Goal: Contribute content: Contribute content

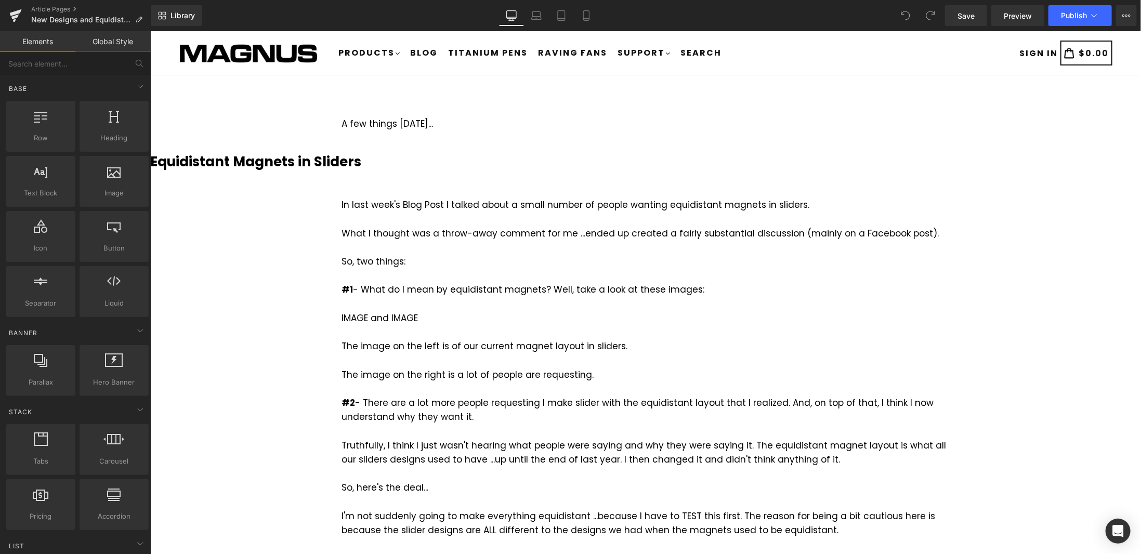
click at [563, 232] on div "In last week's Blog Post I talked about a small number of people wanting equidi…" at bounding box center [645, 403] width 608 height 410
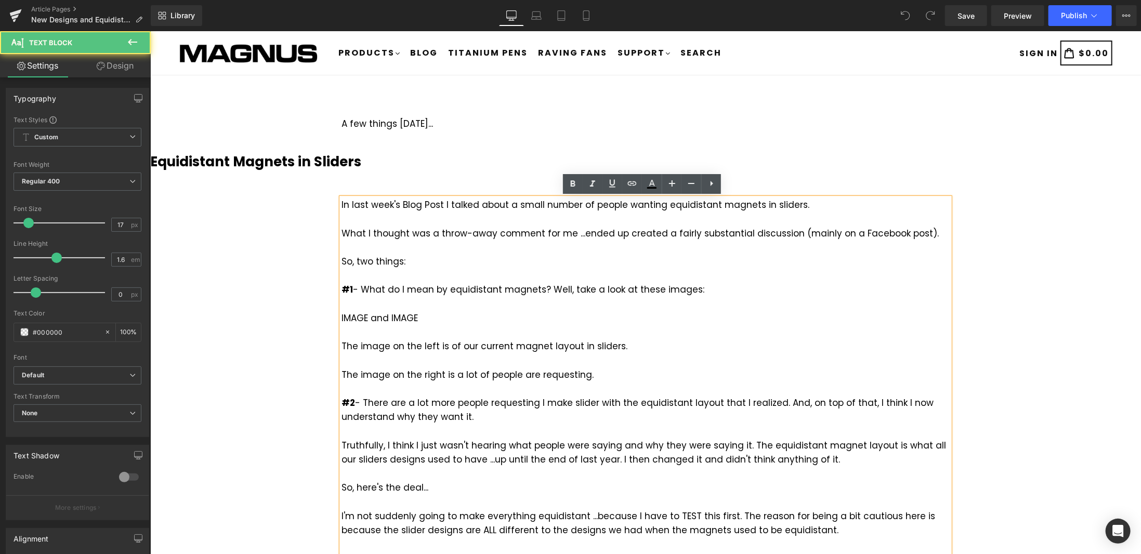
click at [562, 235] on div "In last week's Blog Post I talked about a small number of people wanting equidi…" at bounding box center [645, 403] width 608 height 410
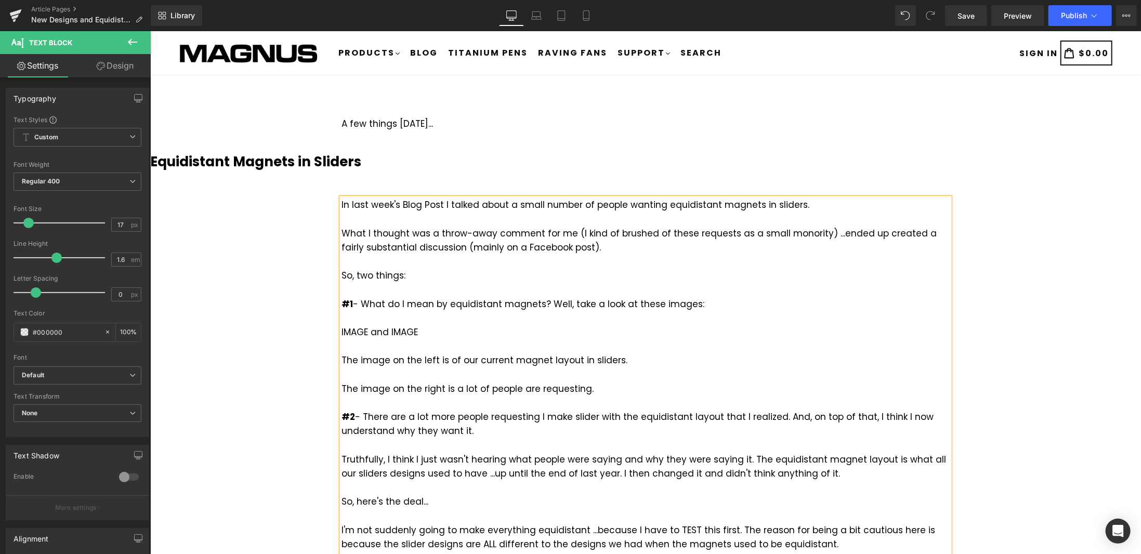
click at [746, 231] on div "In last week's Blog Post I talked about a small number of people wanting equidi…" at bounding box center [645, 410] width 608 height 424
click at [790, 232] on div "In last week's Blog Post I talked about a small number of people wanting equidi…" at bounding box center [645, 410] width 608 height 424
click at [812, 232] on div "In last week's Blog Post I talked about a small number of people wanting equidi…" at bounding box center [645, 410] width 608 height 424
click at [903, 233] on div "In last week's Blog Post I talked about a small number of people wanting equidi…" at bounding box center [645, 410] width 608 height 424
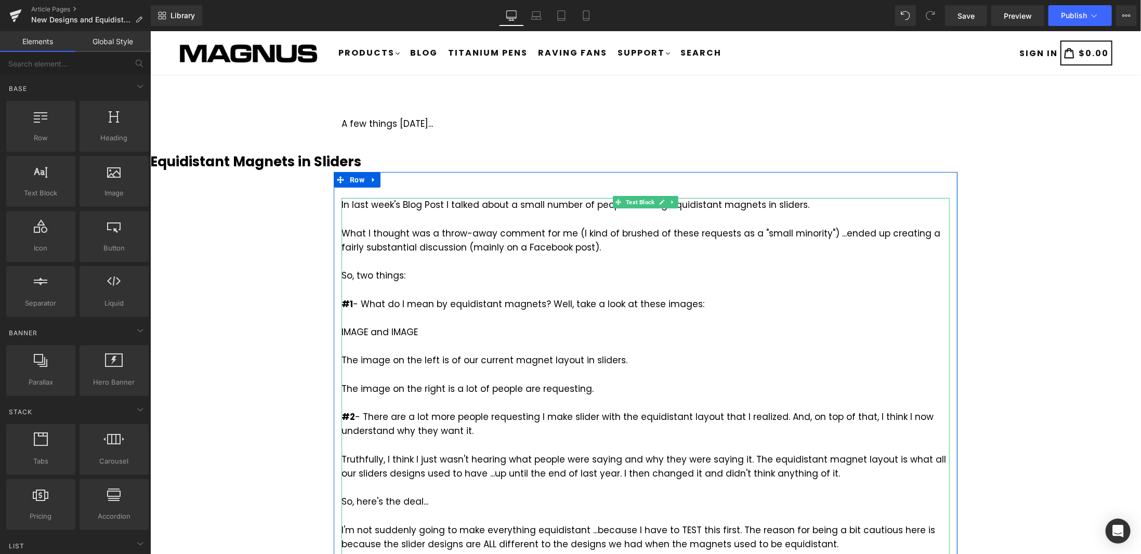
click at [352, 273] on div "In last week's Blog Post I talked about a small number of people wanting equidi…" at bounding box center [645, 410] width 608 height 424
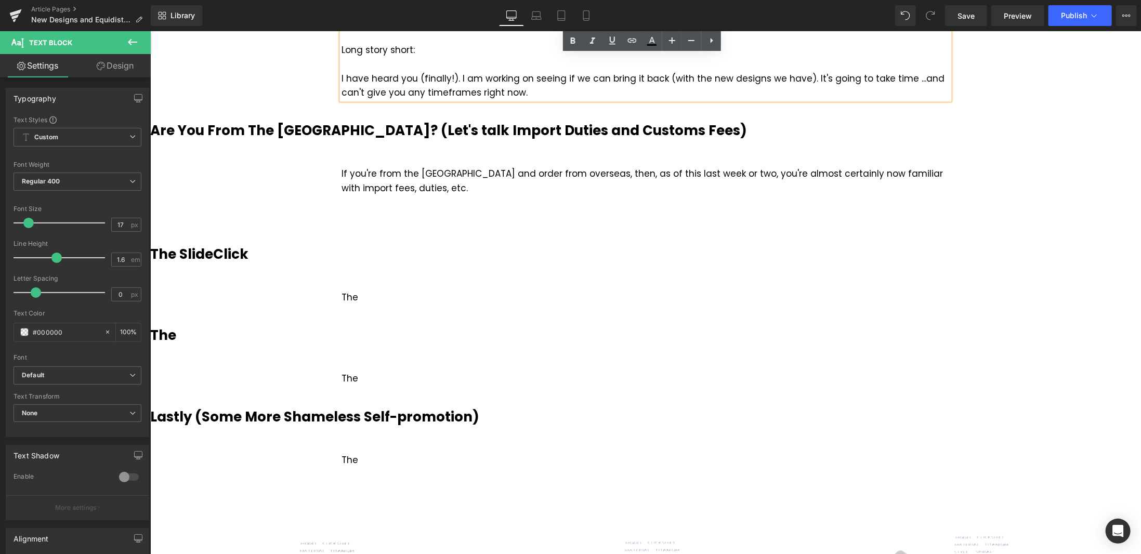
scroll to position [520, 0]
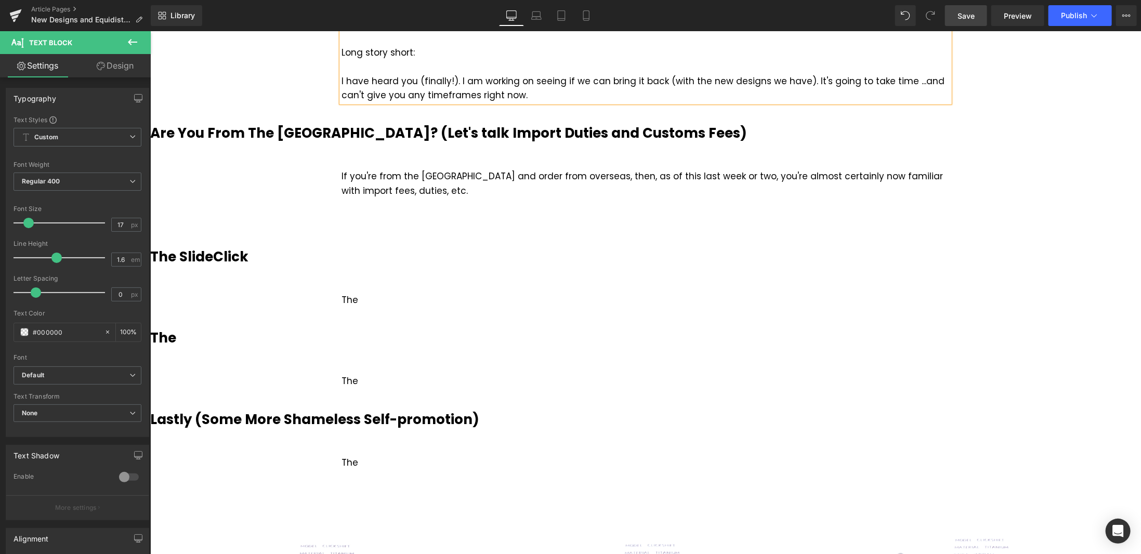
drag, startPoint x: 975, startPoint y: 14, endPoint x: 688, endPoint y: 203, distance: 343.7
click at [975, 14] on span "Save" at bounding box center [965, 15] width 17 height 11
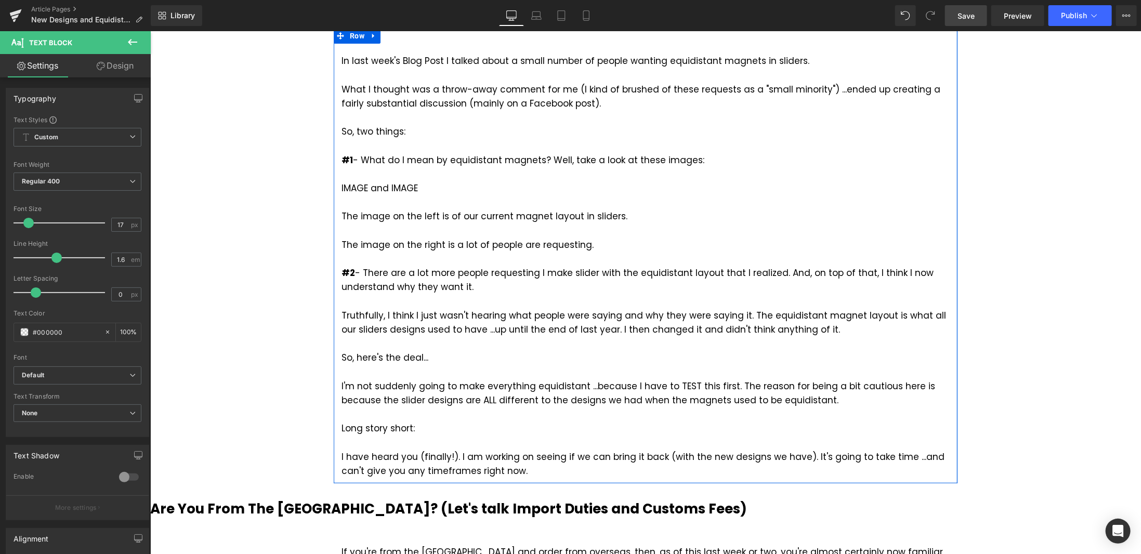
scroll to position [156, 0]
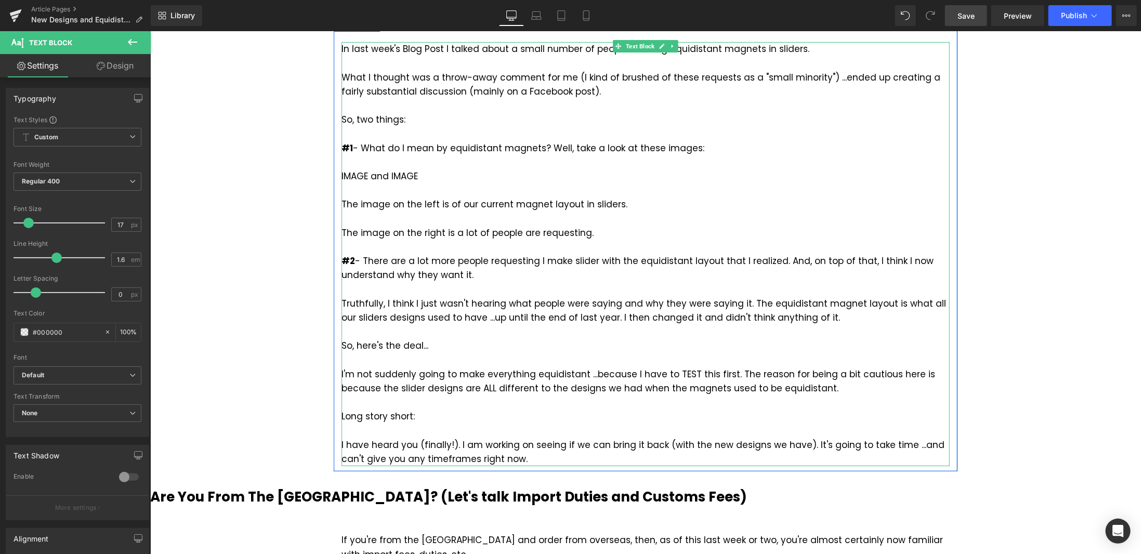
click at [590, 263] on div "#2 - There are a lot more people requesting I make slider with the equidistant …" at bounding box center [645, 289] width 608 height 71
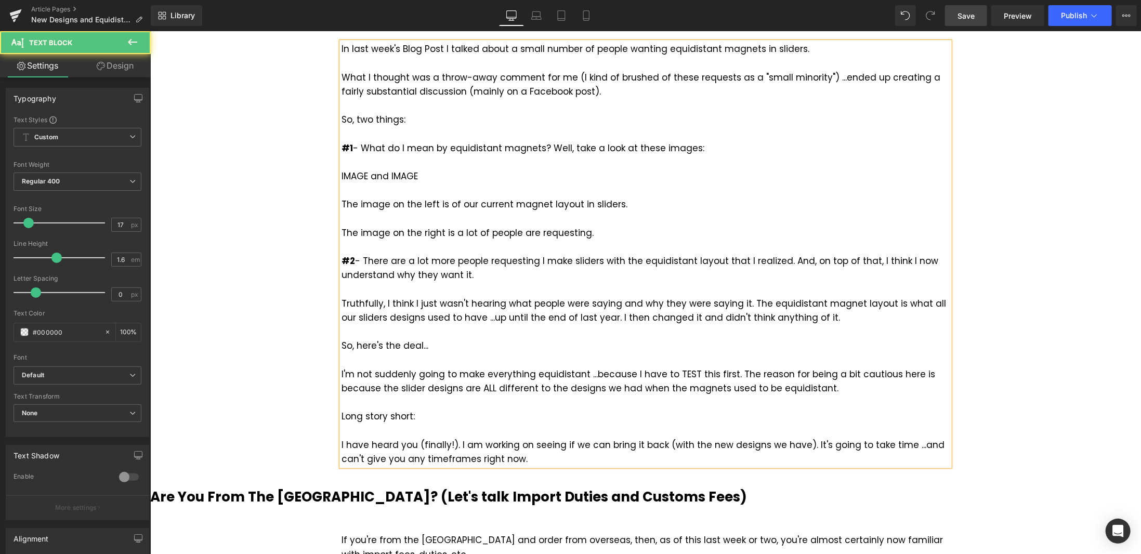
click at [733, 258] on div "#2 - There are a lot more people requesting I make sliders with the equidistant…" at bounding box center [645, 289] width 608 height 71
click at [735, 301] on div "#2 - There are a lot more people requesting I make sliders with the equidistant…" at bounding box center [645, 289] width 608 height 71
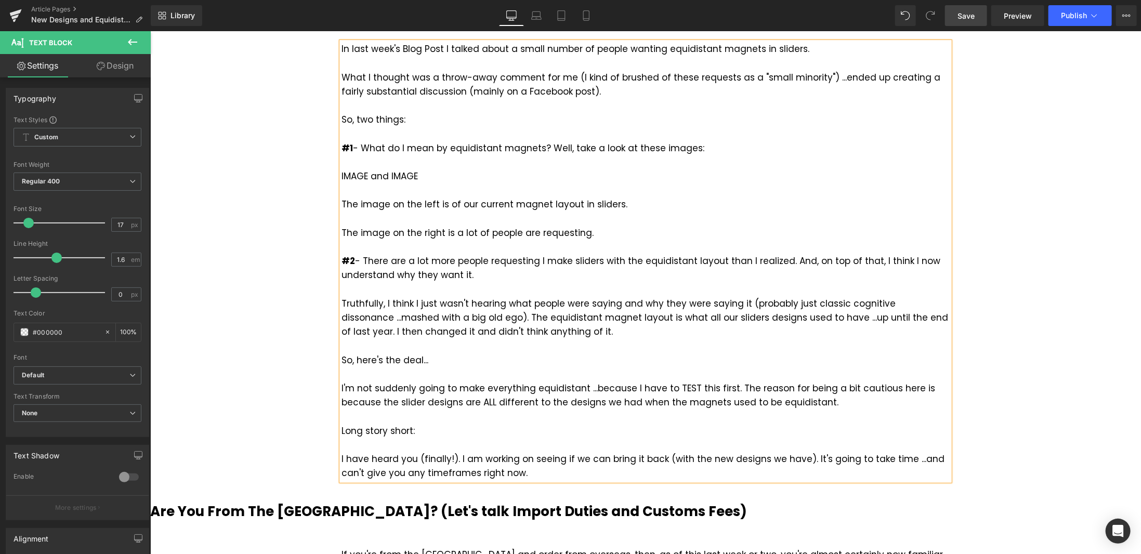
click at [967, 20] on span "Save" at bounding box center [965, 15] width 17 height 11
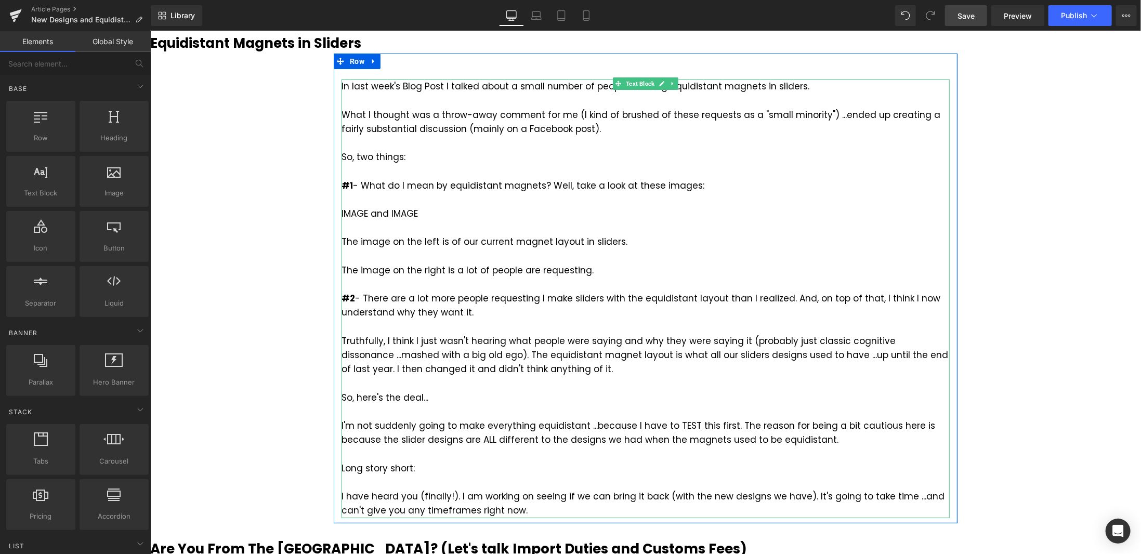
scroll to position [104, 0]
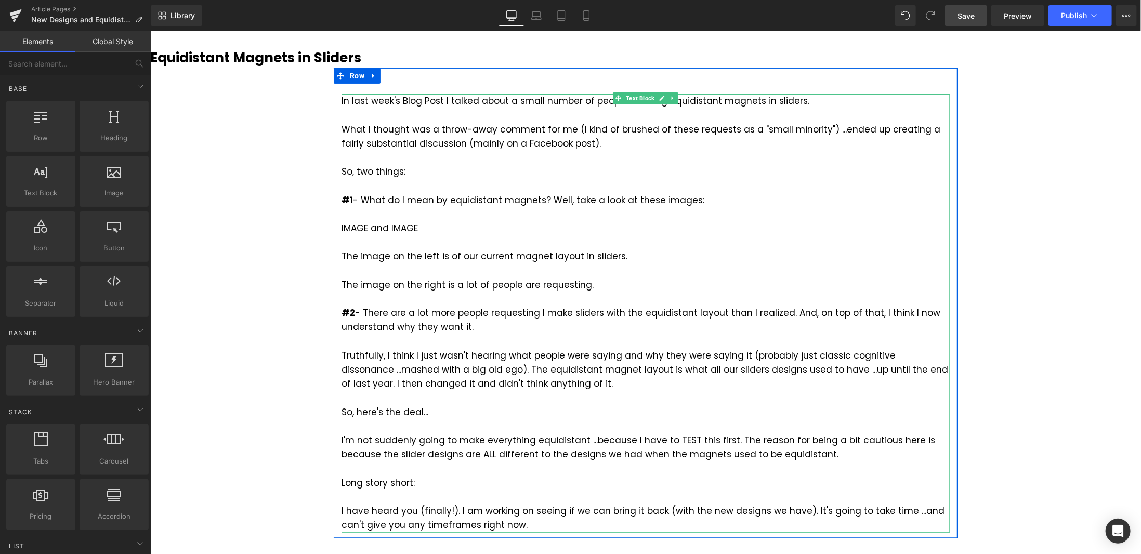
click at [449, 286] on div "The image on the right is a lot of people are requesting." at bounding box center [645, 285] width 608 height 14
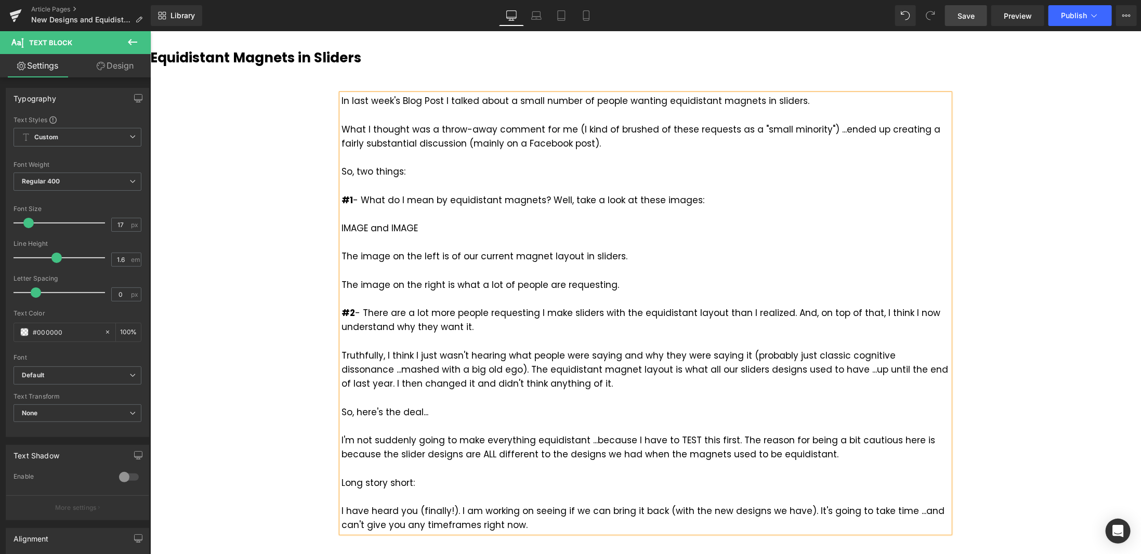
click at [602, 283] on div "The image on the right is what a lot of people are requesting." at bounding box center [645, 285] width 608 height 14
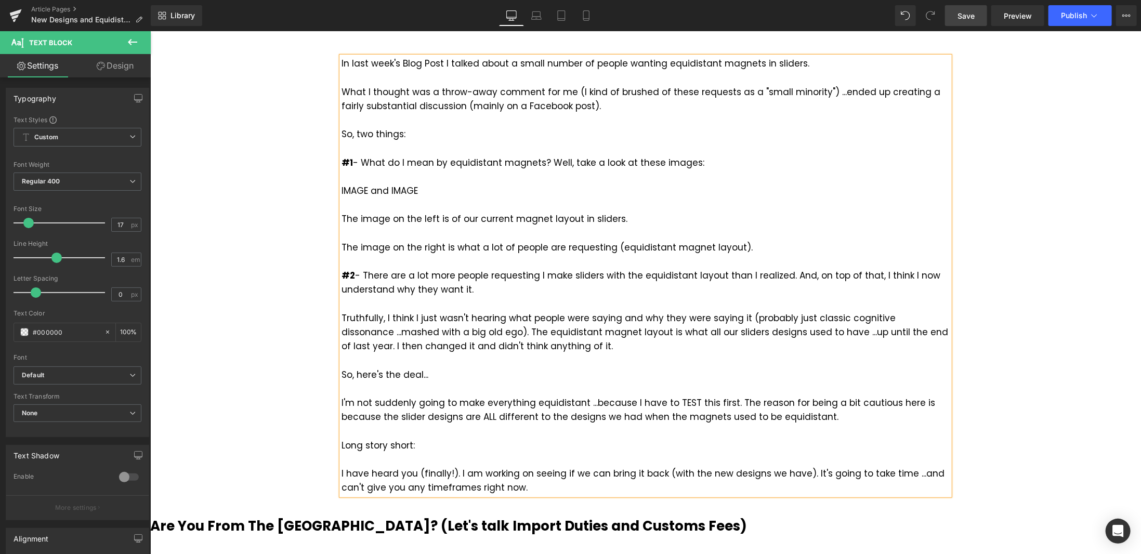
scroll to position [156, 0]
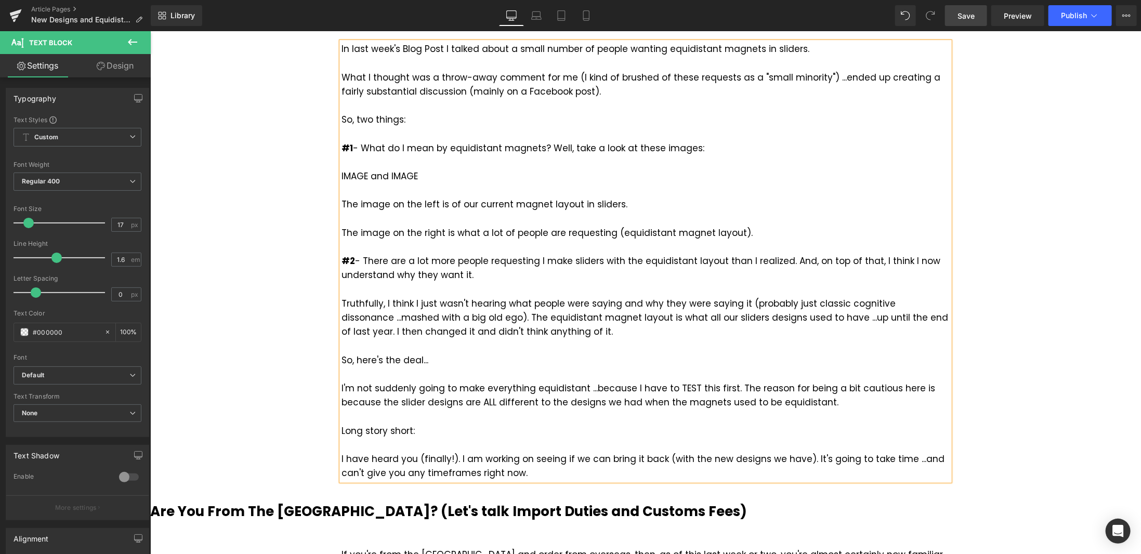
click at [699, 318] on div "#2 - There are a lot more people requesting I make sliders with the equidistant…" at bounding box center [645, 296] width 608 height 85
click at [974, 15] on span "Save" at bounding box center [965, 15] width 17 height 11
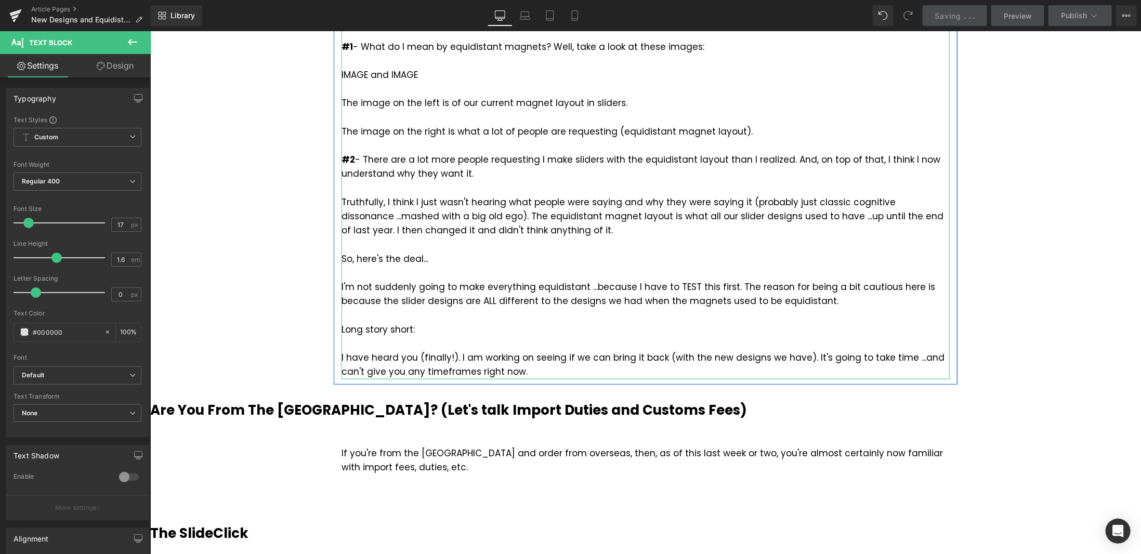
scroll to position [260, 0]
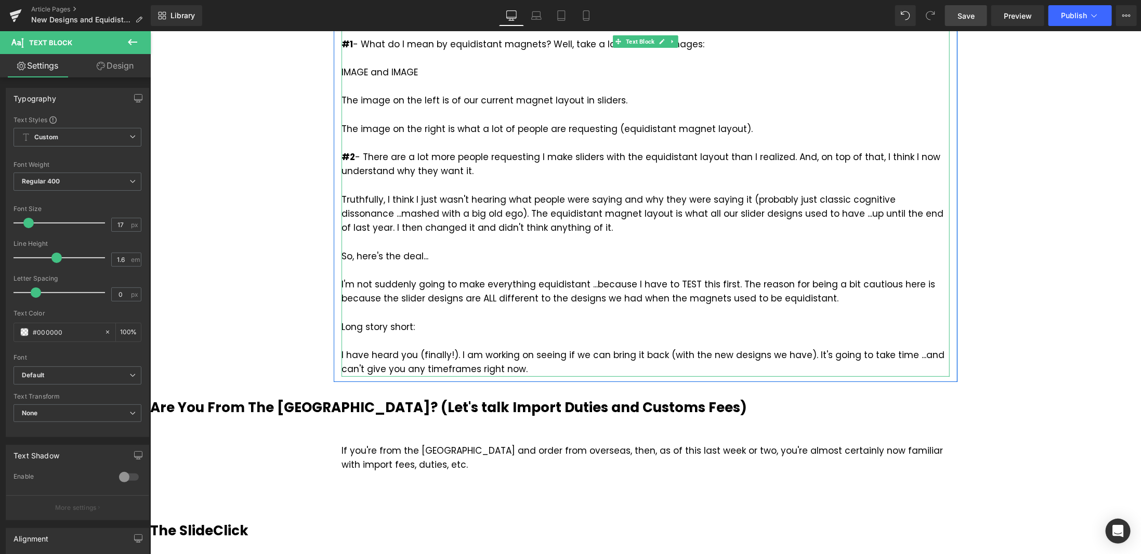
click at [727, 297] on div "So, here's the deal... I'm not suddenly going to make everything equidistant ..…" at bounding box center [645, 277] width 608 height 57
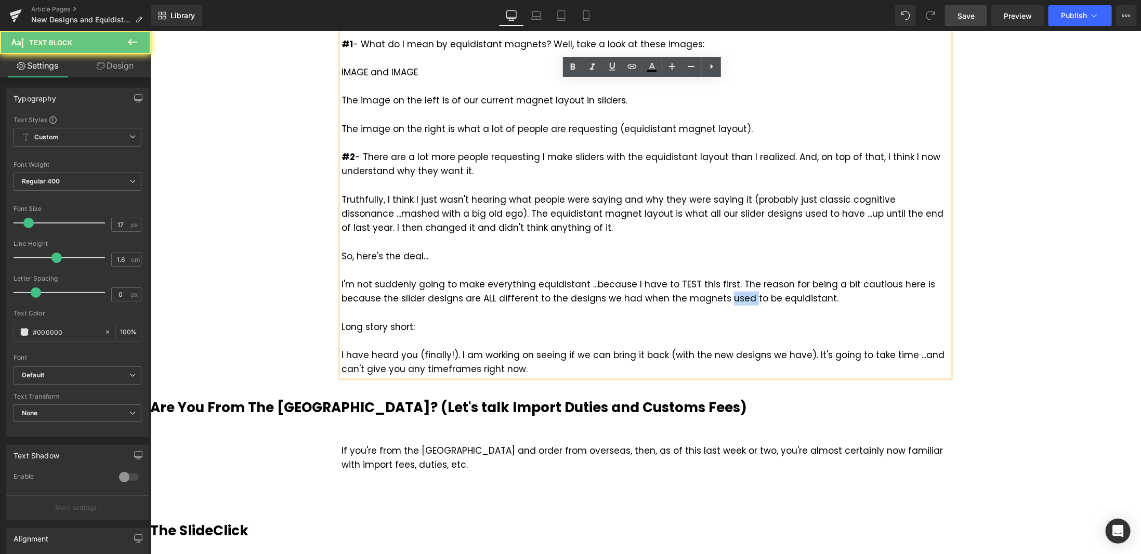
click at [727, 297] on div "So, here's the deal... I'm not suddenly going to make everything equidistant ..…" at bounding box center [645, 277] width 608 height 57
click at [1066, 265] on div "A few things [DATE]... Text Block Row Equidistant Magnets in Sliders Heading In…" at bounding box center [645, 502] width 991 height 1342
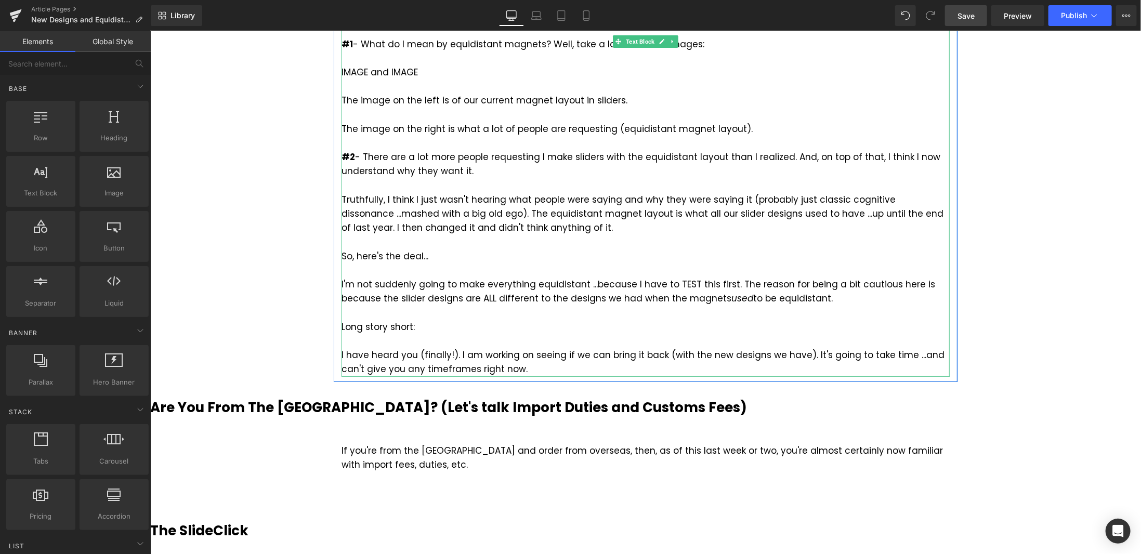
click at [861, 303] on div "So, here's the deal... I'm not suddenly going to make everything equidistant ..…" at bounding box center [645, 277] width 608 height 57
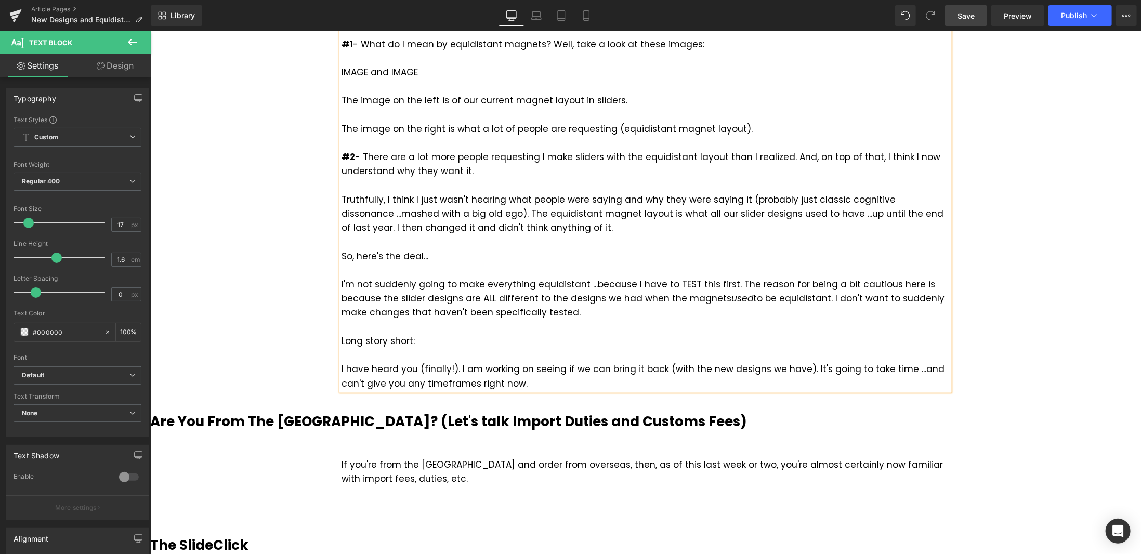
click at [631, 369] on div "I have heard you (finally!). I am working on seeing if we can bring it back (wi…" at bounding box center [645, 376] width 608 height 28
click at [625, 368] on div "I have heard you (finally!). I am working on seeing if we can bring it back (wi…" at bounding box center [645, 376] width 608 height 28
click at [567, 384] on div "I have heard you (finally!). I am working on seeing if we can bring this layout…" at bounding box center [645, 376] width 608 height 28
click at [973, 15] on span "Save" at bounding box center [965, 15] width 17 height 11
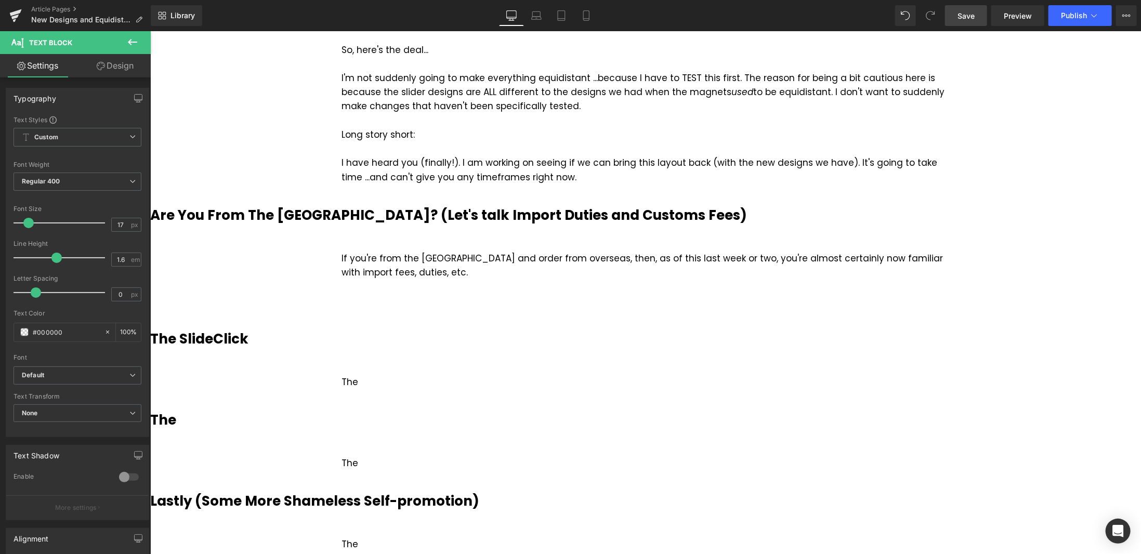
scroll to position [468, 0]
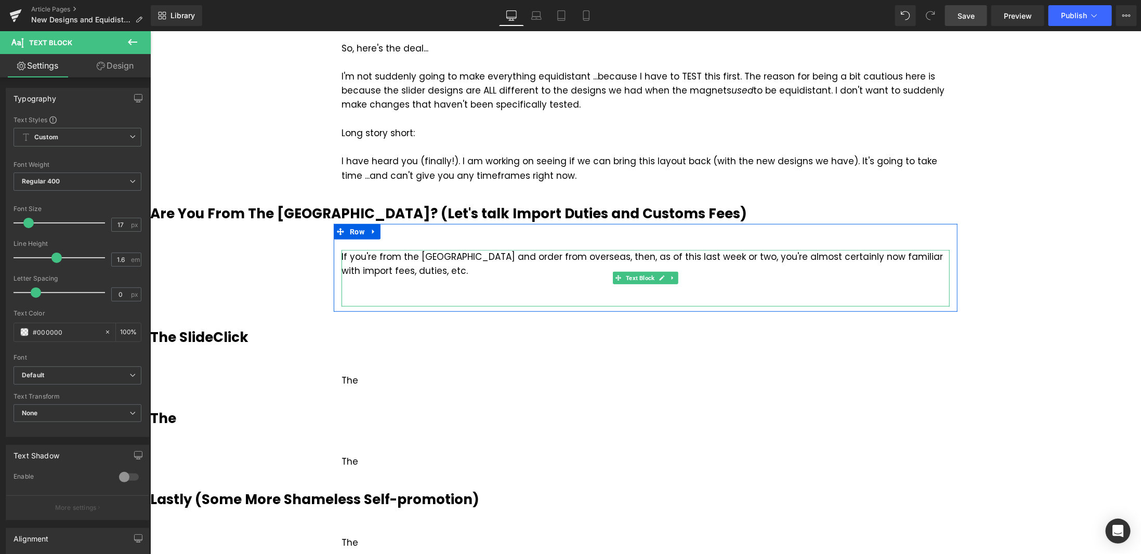
click at [395, 282] on div at bounding box center [645, 285] width 608 height 14
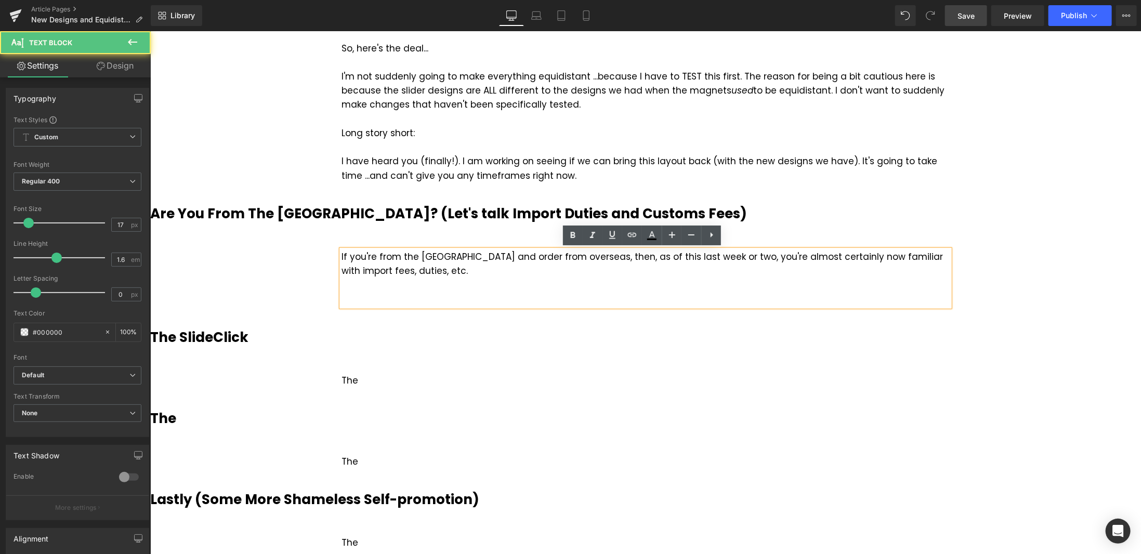
click at [396, 287] on div at bounding box center [645, 285] width 608 height 14
click at [401, 295] on div at bounding box center [645, 299] width 608 height 14
click at [567, 255] on div "If you're from the [GEOGRAPHIC_DATA] and order from overseas, then, as of this …" at bounding box center [645, 278] width 608 height 57
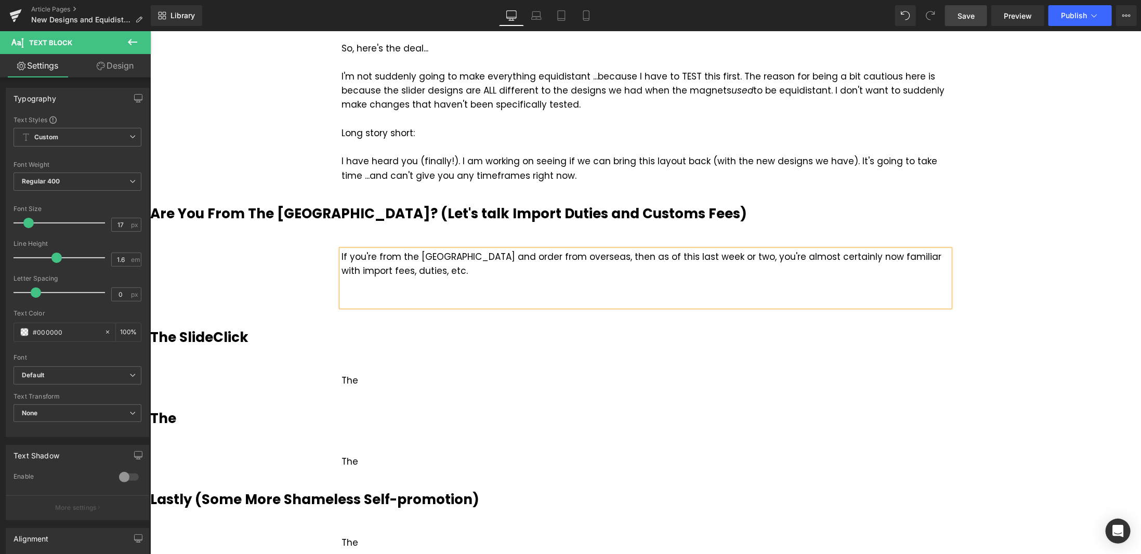
click at [683, 259] on div "If you're from the [GEOGRAPHIC_DATA] and order from overseas, then as of this l…" at bounding box center [645, 278] width 608 height 57
click at [388, 296] on div at bounding box center [645, 299] width 608 height 14
click at [729, 297] on div "I was going to ignore it because, to be 100% brutally-honest, that's not a sell…" at bounding box center [645, 299] width 608 height 14
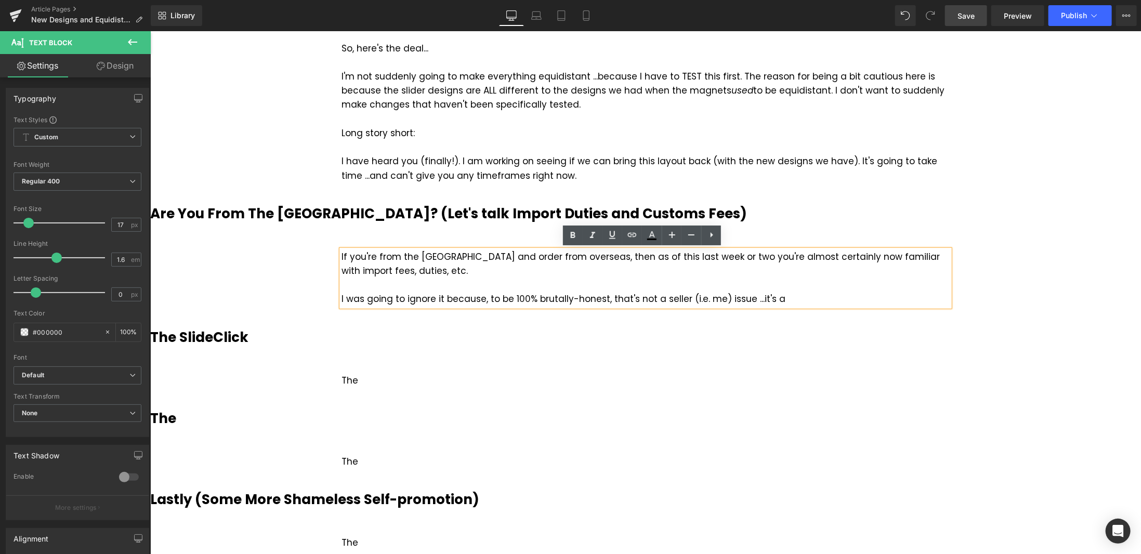
click at [783, 299] on div "I was going to ignore it because, to be 100% brutally-honest, that's not a sell…" at bounding box center [645, 299] width 608 height 14
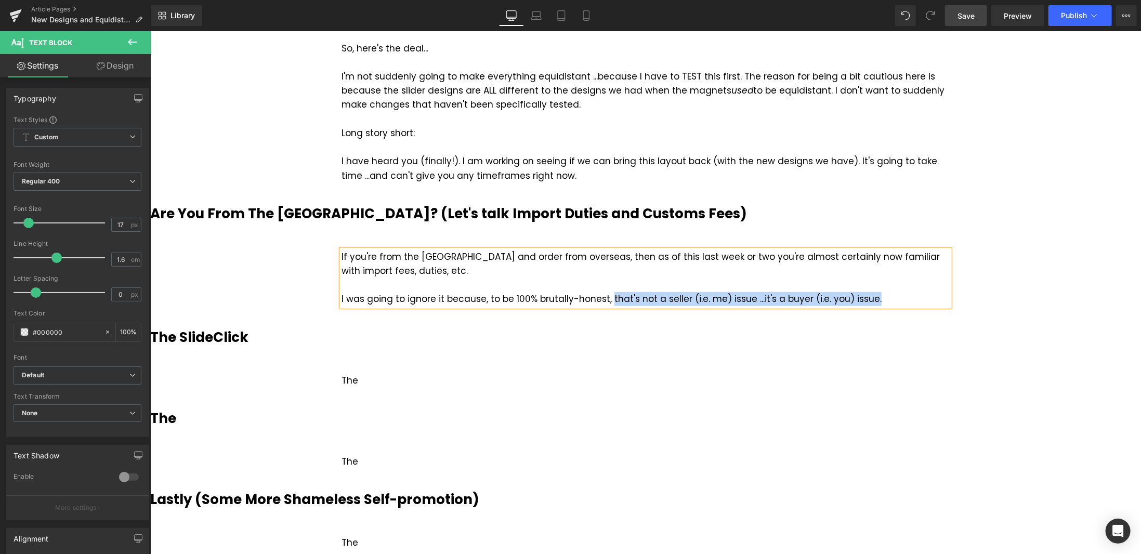
drag, startPoint x: 875, startPoint y: 299, endPoint x: 602, endPoint y: 301, distance: 272.9
click at [602, 301] on div "I was going to ignore it because, to be 100% brutally-honest, that's not a sell…" at bounding box center [645, 299] width 608 height 14
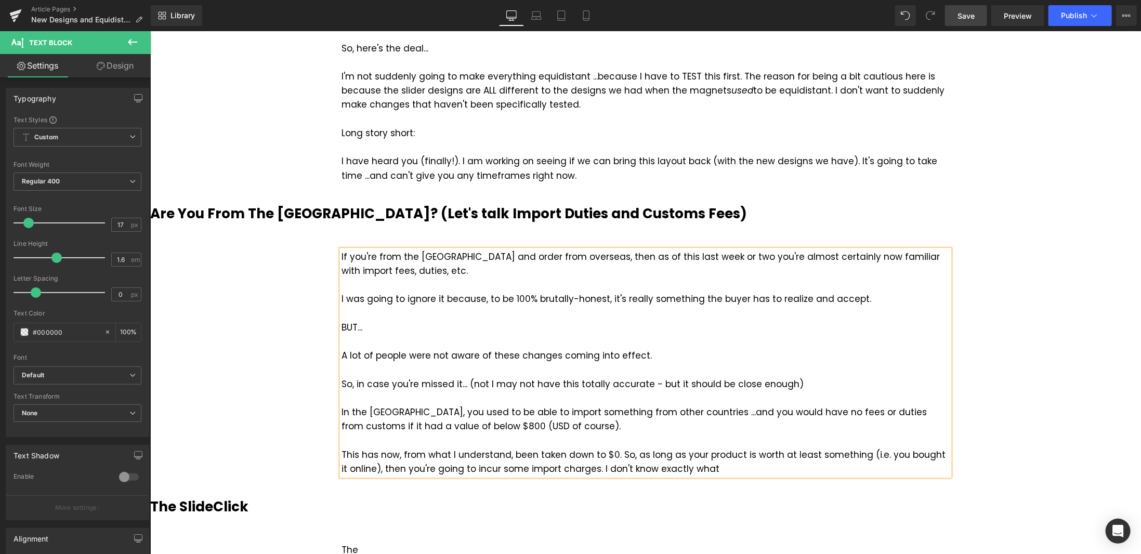
copy div "If you're from the [GEOGRAPHIC_DATA] and order from overseas, then as of this l…"
drag, startPoint x: 752, startPoint y: 372, endPoint x: 772, endPoint y: 352, distance: 27.9
click at [752, 372] on div "I was going to ignore it because, to be 100% brutally-honest, it's really somet…" at bounding box center [645, 341] width 608 height 99
click at [966, 19] on span "Save" at bounding box center [965, 15] width 17 height 11
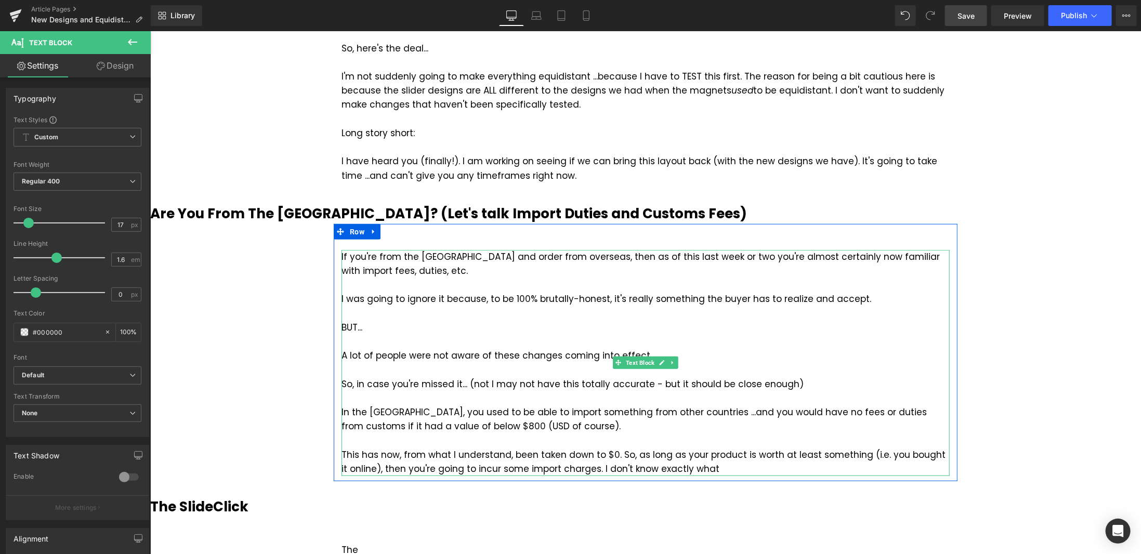
click at [482, 467] on div "This has now, from what I understand, been taken down to $0. So, as long as you…" at bounding box center [645, 462] width 608 height 28
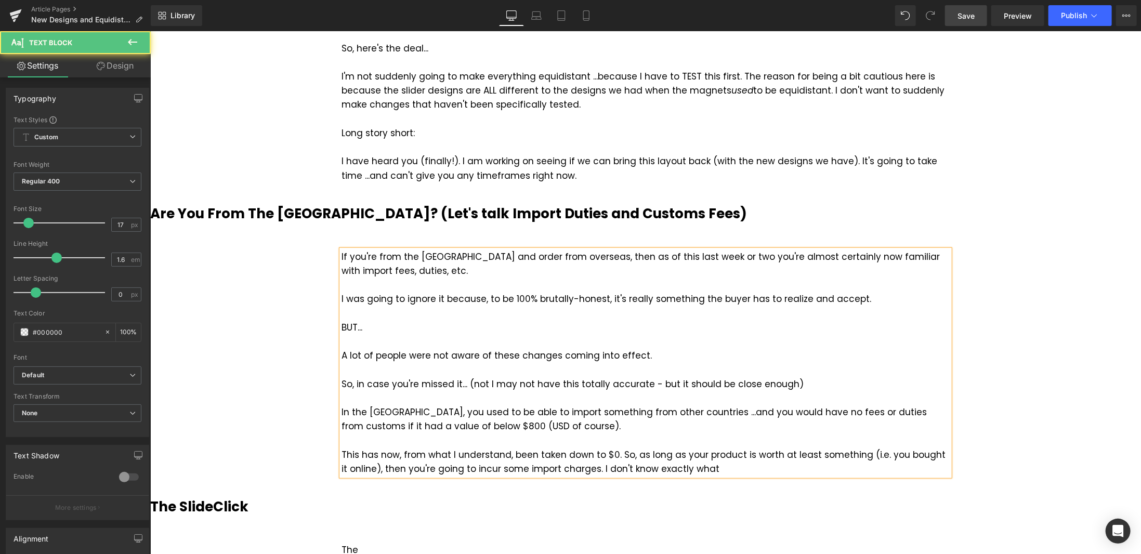
click at [714, 465] on div "This has now, from what I understand, been taken down to $0. So, as long as you…" at bounding box center [645, 462] width 608 height 28
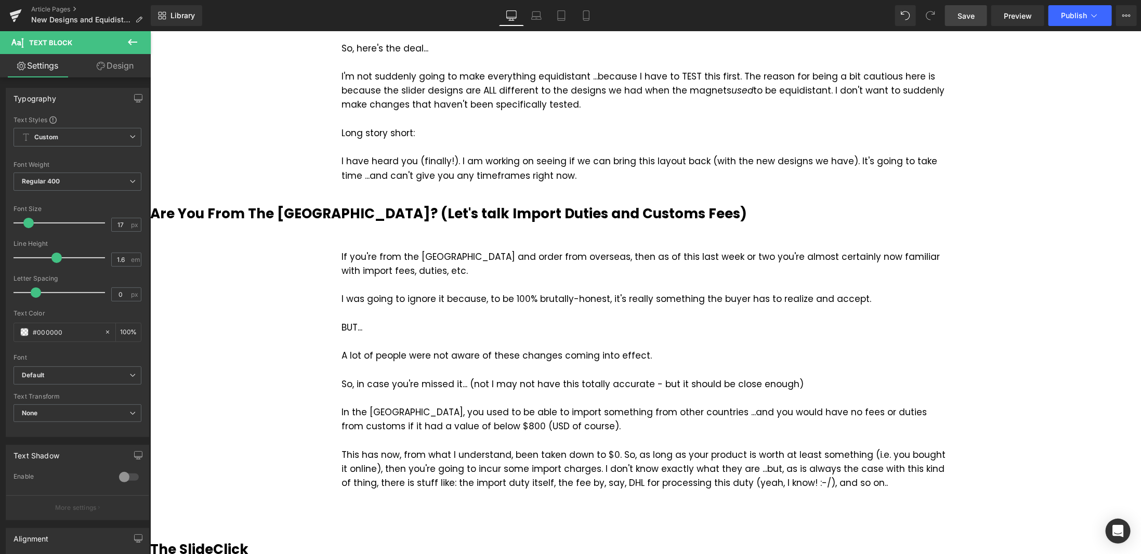
click at [975, 17] on span "Save" at bounding box center [965, 15] width 17 height 11
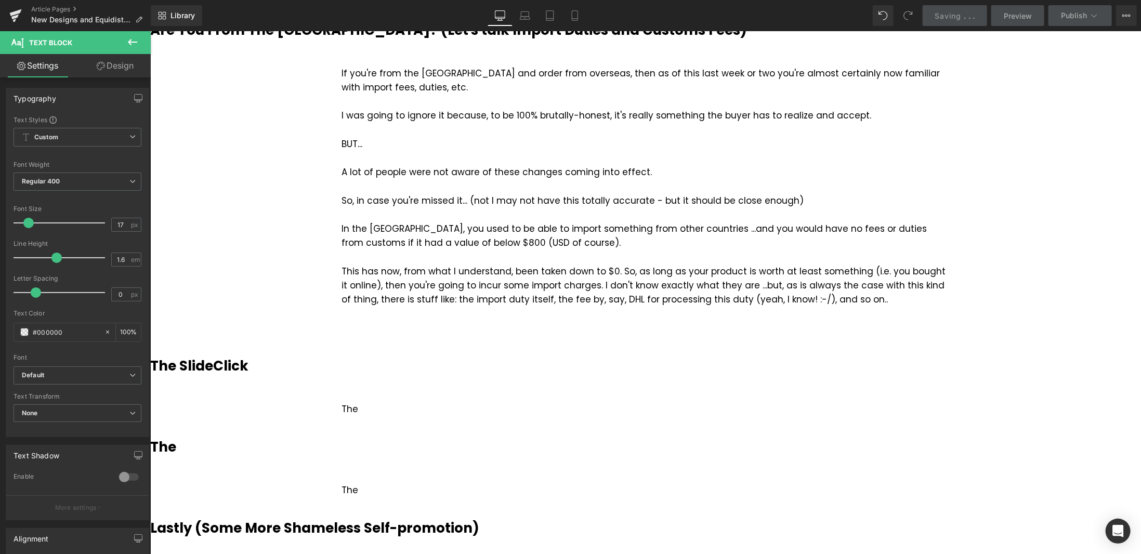
scroll to position [728, 0]
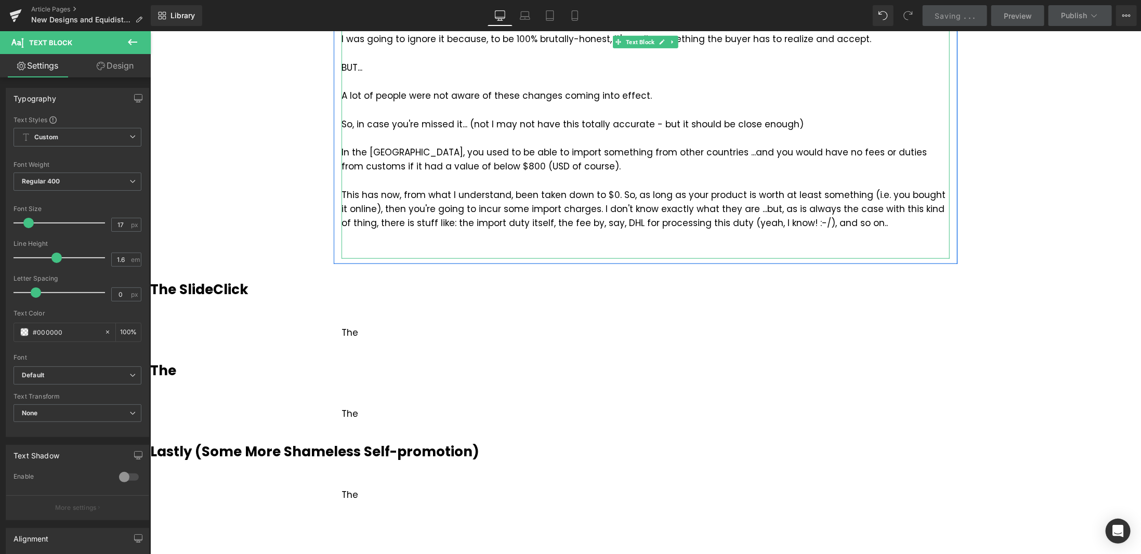
click at [448, 248] on div at bounding box center [645, 251] width 608 height 14
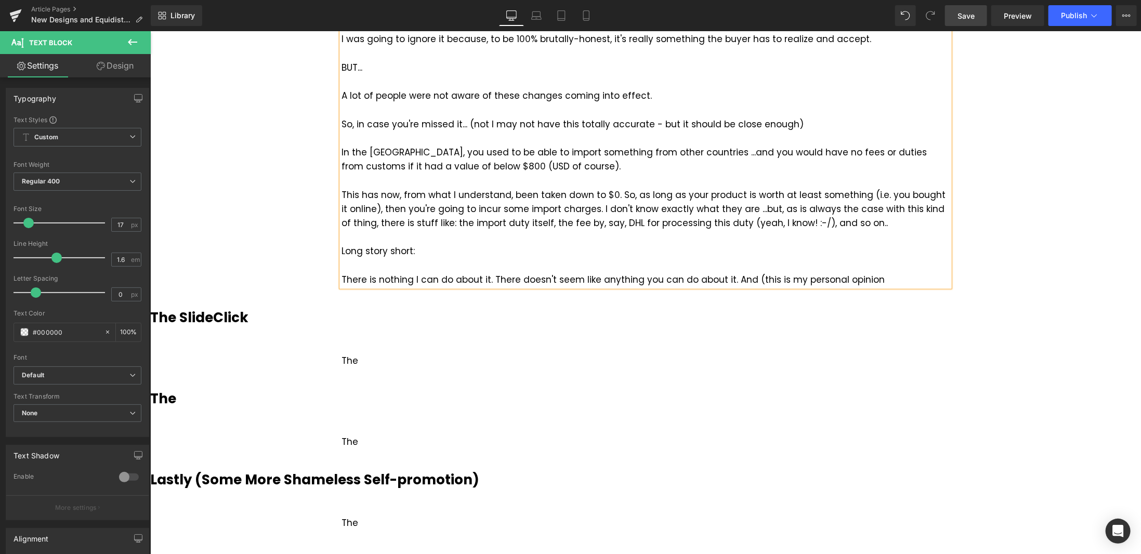
click at [741, 277] on div "There is nothing I can do about it. There doesn't seem like anything you can do…" at bounding box center [645, 279] width 608 height 14
click at [781, 277] on div "There is nothing I can do about it. There doesn't seem like anything you can do…" at bounding box center [645, 279] width 608 height 14
click at [777, 276] on div "There is nothing I can do about it. There doesn't seem like anything you can do…" at bounding box center [645, 279] width 608 height 14
click at [931, 278] on div "There is nothing I can do about it. There doesn't seem like anything you can do…" at bounding box center [645, 279] width 608 height 14
click at [972, 21] on link "Save" at bounding box center [966, 15] width 42 height 21
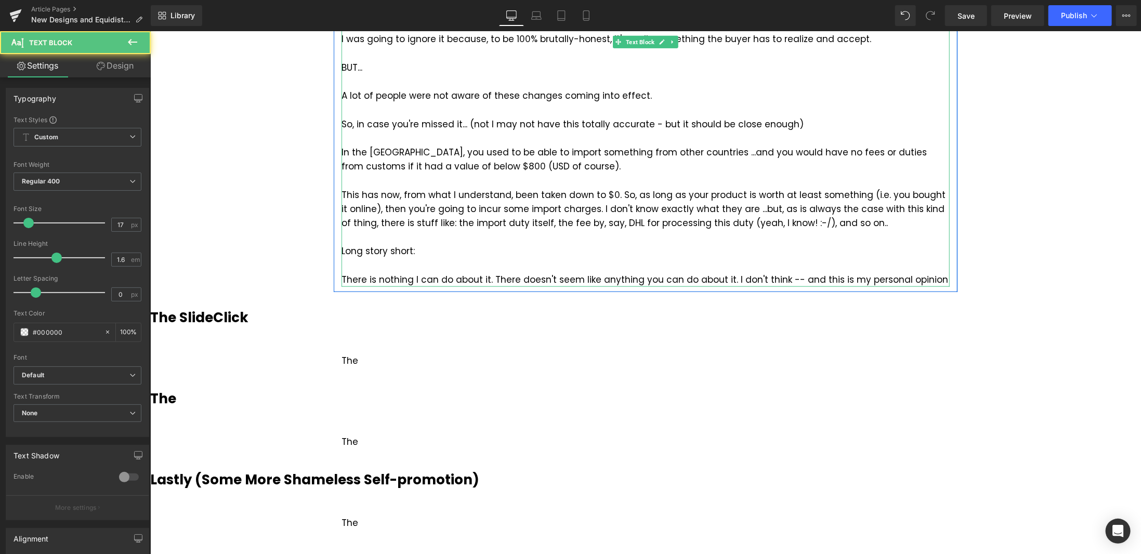
click at [361, 252] on div "Long story short:" at bounding box center [645, 251] width 608 height 14
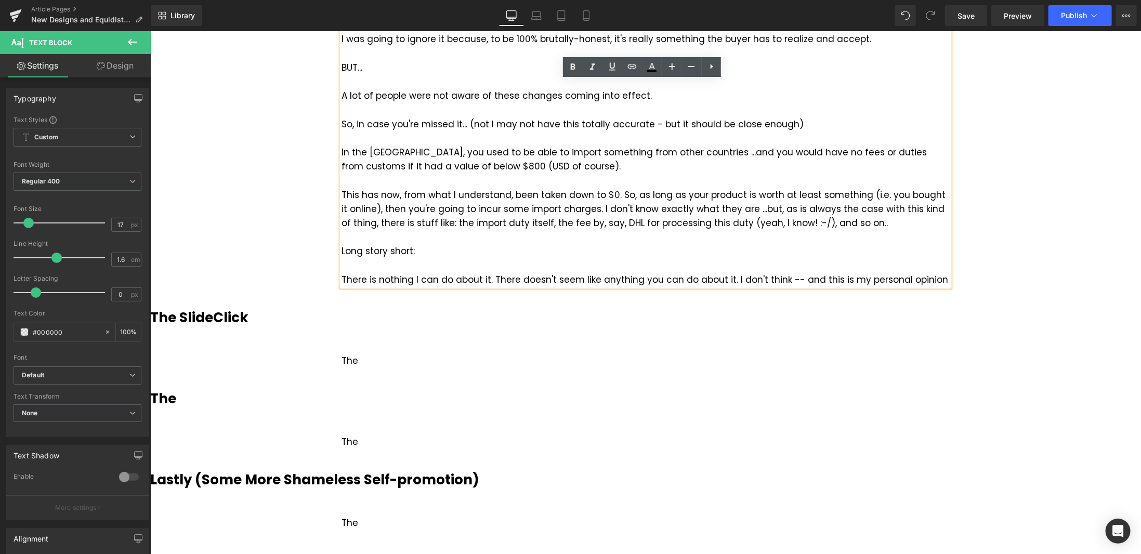
click at [412, 279] on div "There is nothing I can do about it. There doesn't seem like anything you can do…" at bounding box center [645, 279] width 608 height 14
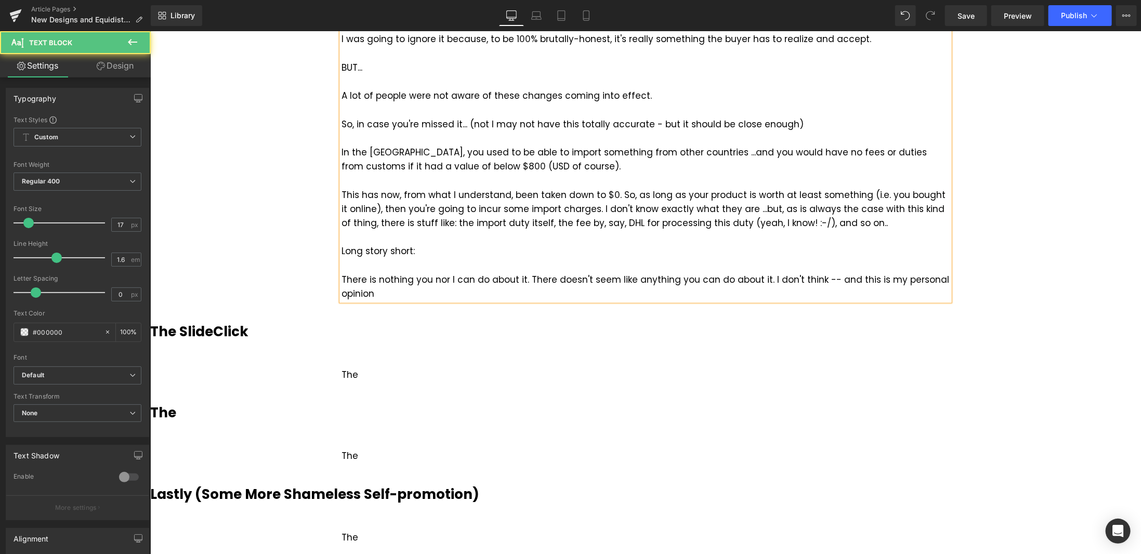
click at [517, 277] on div "There is nothing you nor I can do about it. There doesn't seem like anything yo…" at bounding box center [645, 286] width 608 height 28
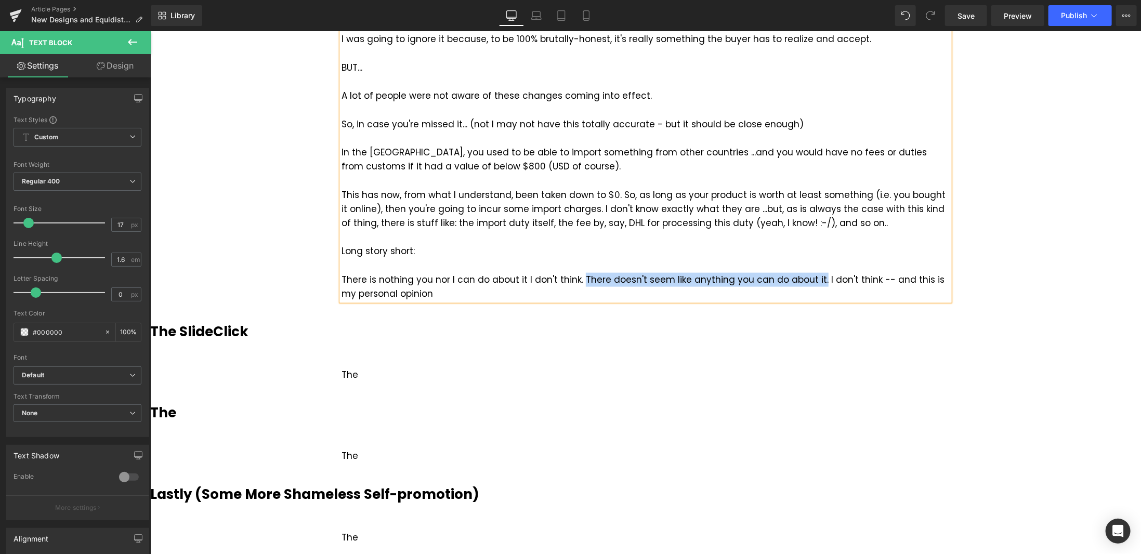
drag, startPoint x: 809, startPoint y: 280, endPoint x: 575, endPoint y: 278, distance: 233.4
click at [575, 278] on div "There is nothing you nor I can do about it I don't think. There doesn't seem li…" at bounding box center [645, 286] width 608 height 28
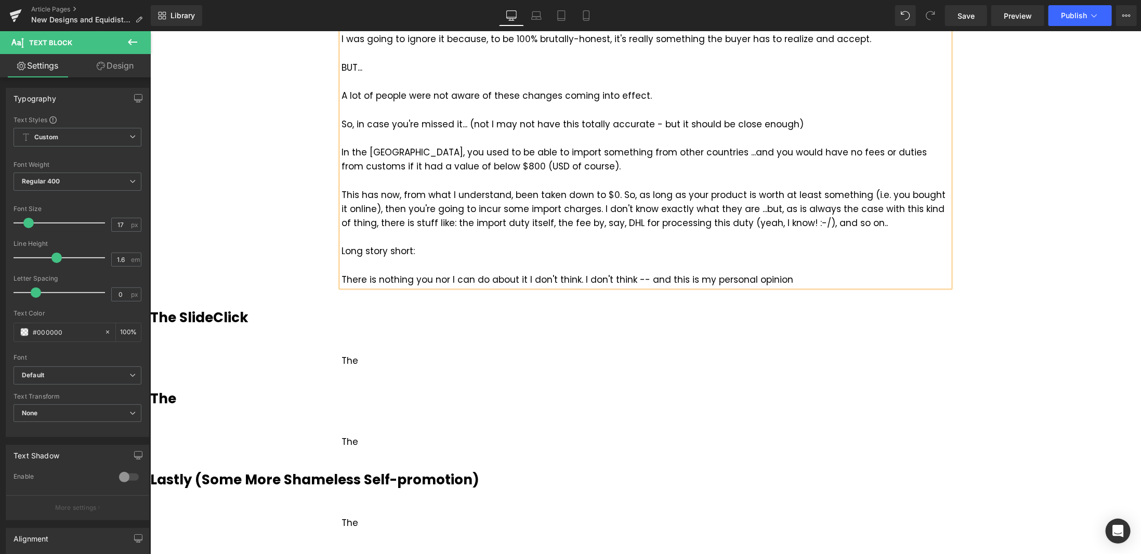
click at [574, 275] on div "There is nothing you nor I can do about it I don't think. I don't think -- and …" at bounding box center [645, 279] width 608 height 14
click at [759, 279] on div "There is nothing you nor I can do about it I don't think. Additionally, I don't…" at bounding box center [645, 279] width 608 height 14
click at [885, 277] on div "There is nothing you nor I can do about it I don't think. Additionally, I don't…" at bounding box center [645, 279] width 608 height 14
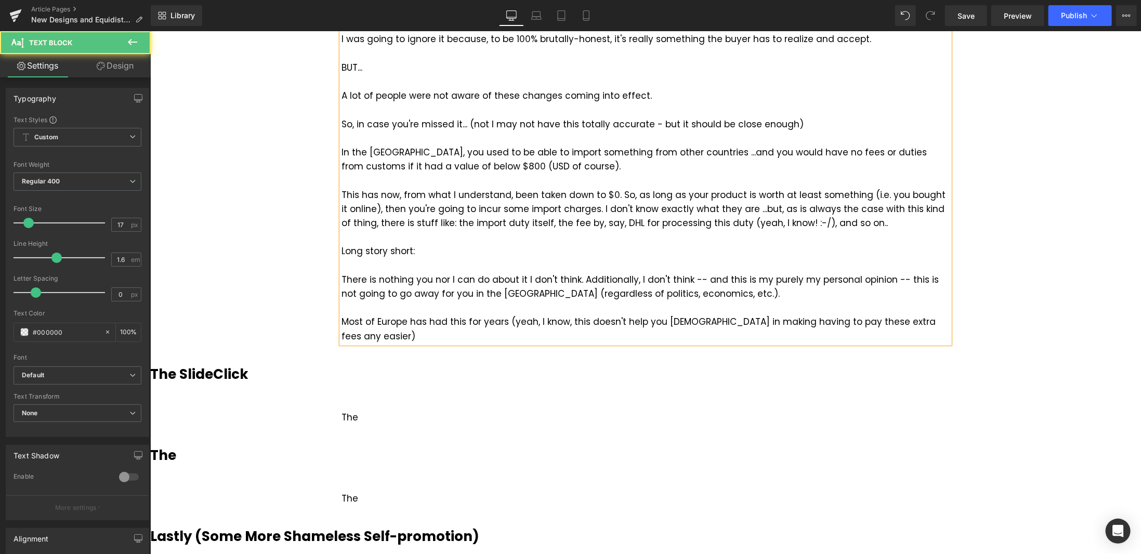
click at [718, 322] on div "Most of Europe has had this for years (yeah, I know, this doesn't help you [DEM…" at bounding box center [645, 328] width 608 height 28
click at [792, 319] on div "Most of Europe has had this for years (yeah, I know, this doesn't help you [DEM…" at bounding box center [645, 328] width 608 height 28
click at [405, 333] on div "Most of Europe has had this for years (yeah, I know, this doesn't help you [DEM…" at bounding box center [645, 328] width 608 height 28
click at [369, 339] on div "Most of Europe has had this for years (yeah, I know, this doesn't help you [DEM…" at bounding box center [645, 328] width 608 height 28
click at [973, 14] on span "Save" at bounding box center [965, 15] width 17 height 11
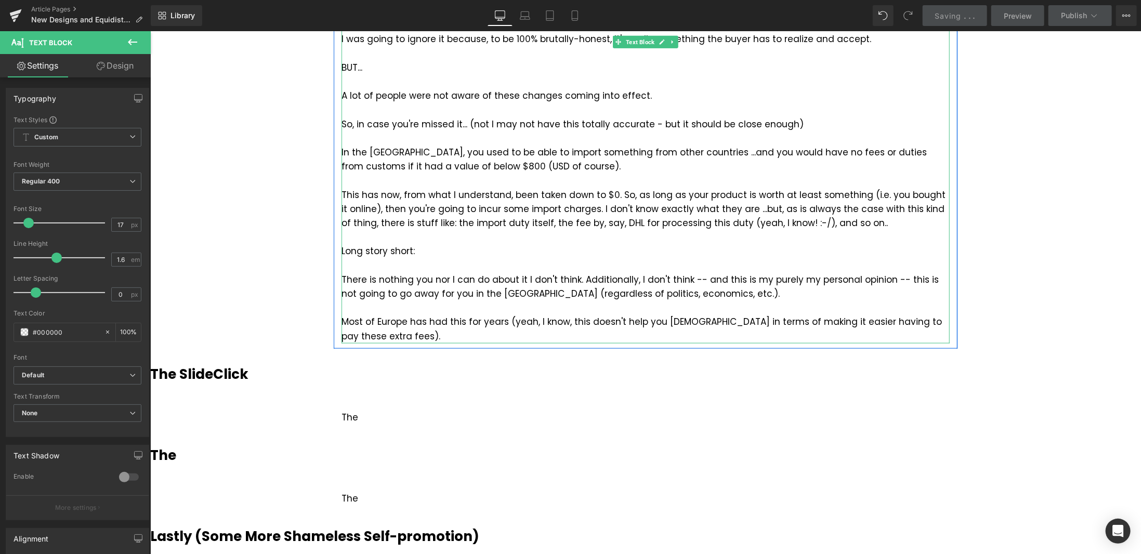
click at [386, 336] on div "Most of Europe has had this for years (yeah, I know, this doesn't help you [DEM…" at bounding box center [645, 328] width 608 height 28
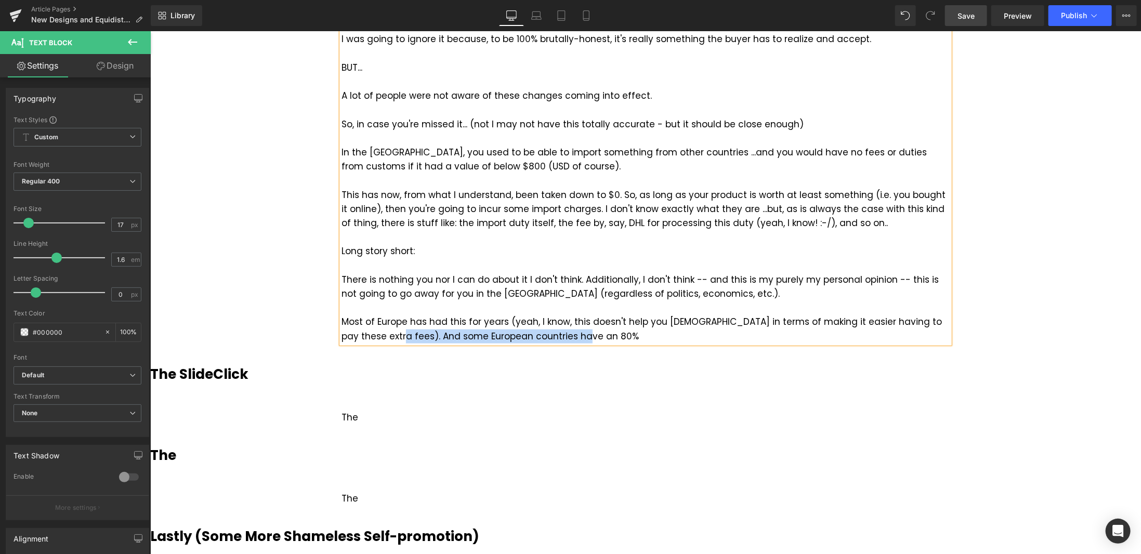
drag, startPoint x: 563, startPoint y: 338, endPoint x: 364, endPoint y: 339, distance: 199.6
click at [364, 339] on div "Most of Europe has had this for years (yeah, I know, this doesn't help you [DEM…" at bounding box center [645, 328] width 608 height 28
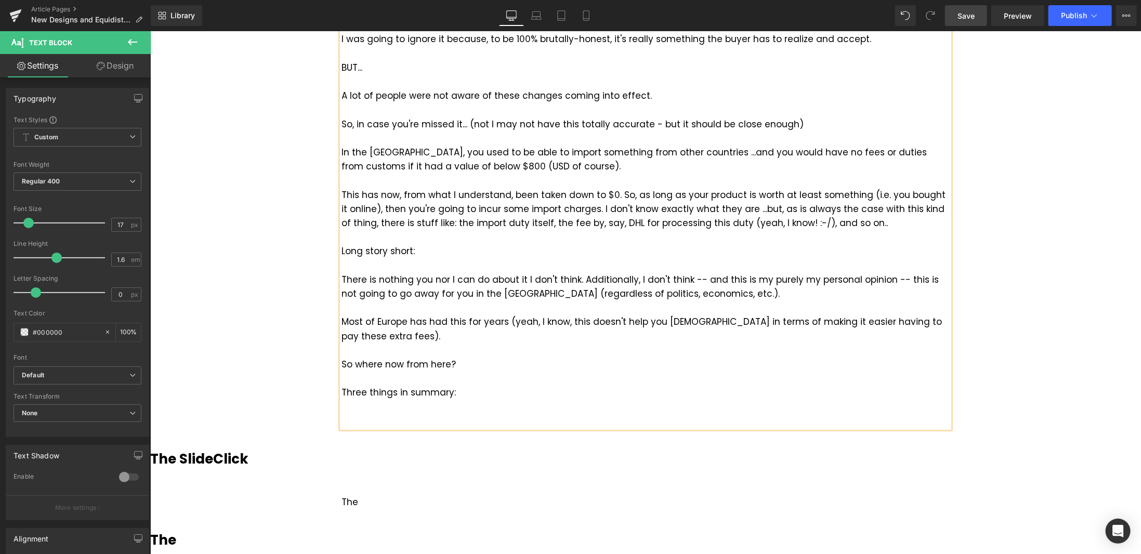
click at [971, 16] on span "Save" at bounding box center [965, 15] width 17 height 11
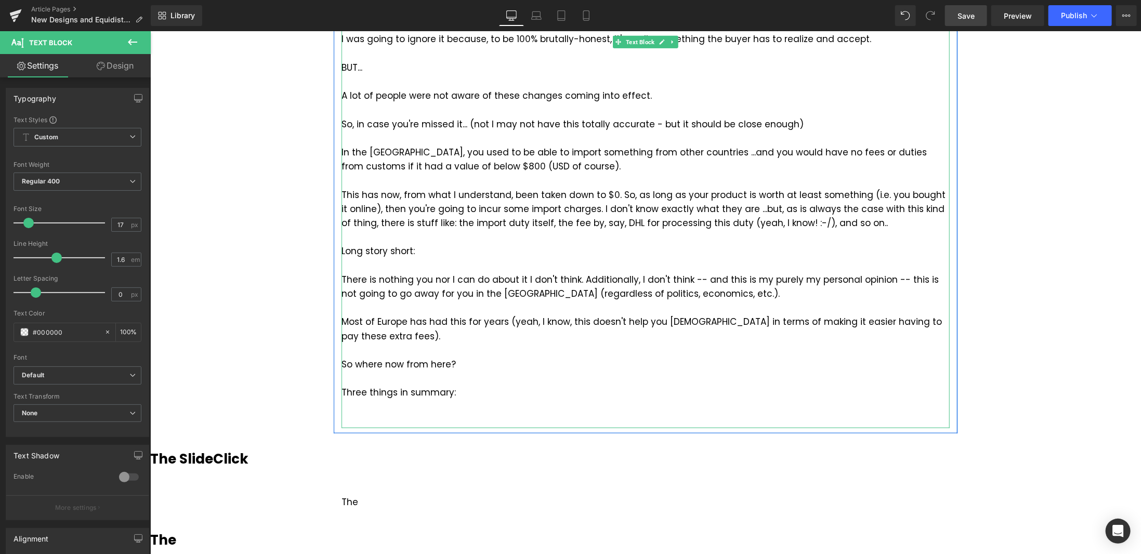
click at [461, 392] on div "Three things in summary:" at bounding box center [645, 406] width 608 height 43
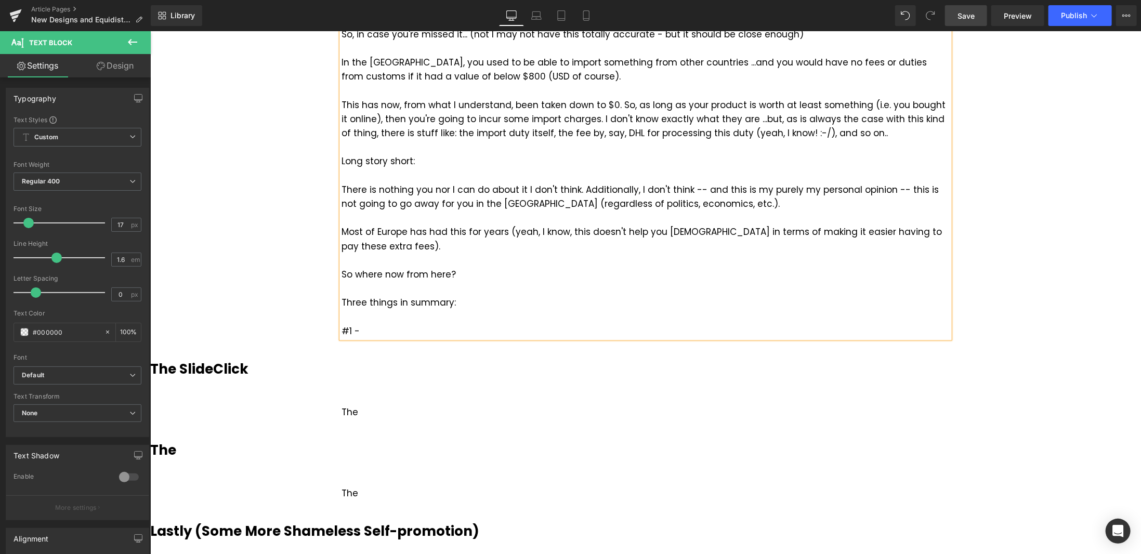
scroll to position [884, 0]
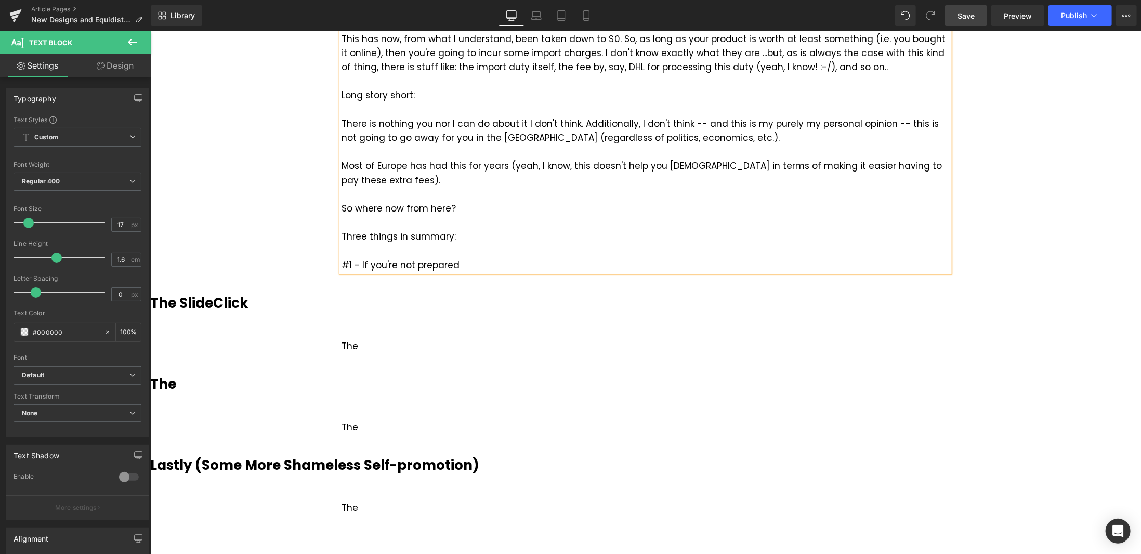
click at [358, 263] on div "Three things in summary: #1 - If you're not prepared" at bounding box center [645, 250] width 608 height 43
click at [479, 264] on div "Three things in summary: #1 - If you're not prepared" at bounding box center [645, 250] width 608 height 43
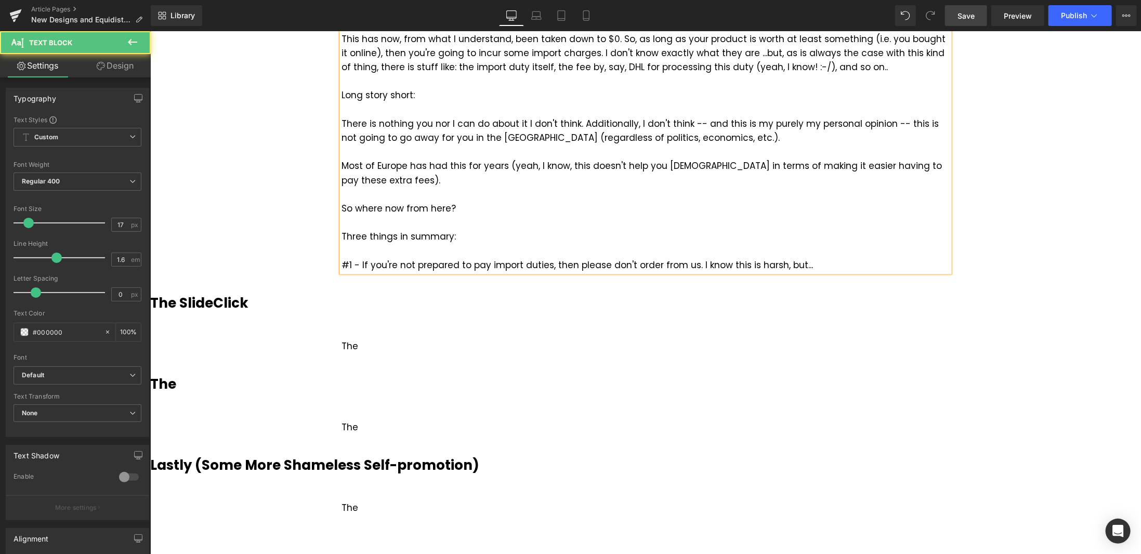
click at [690, 266] on div "Three things in summary: #1 - If you're not prepared to pay import duties, then…" at bounding box center [645, 250] width 608 height 43
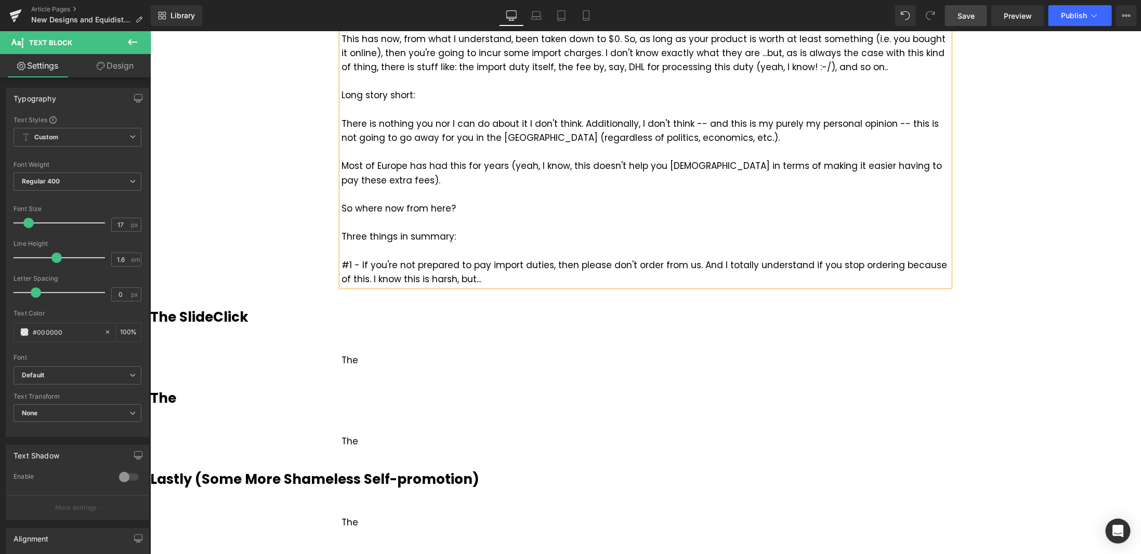
drag, startPoint x: 483, startPoint y: 278, endPoint x: 356, endPoint y: 279, distance: 127.9
click at [356, 279] on div "Three things in summary: #1 - If you're not prepared to pay import duties, then…" at bounding box center [645, 257] width 608 height 57
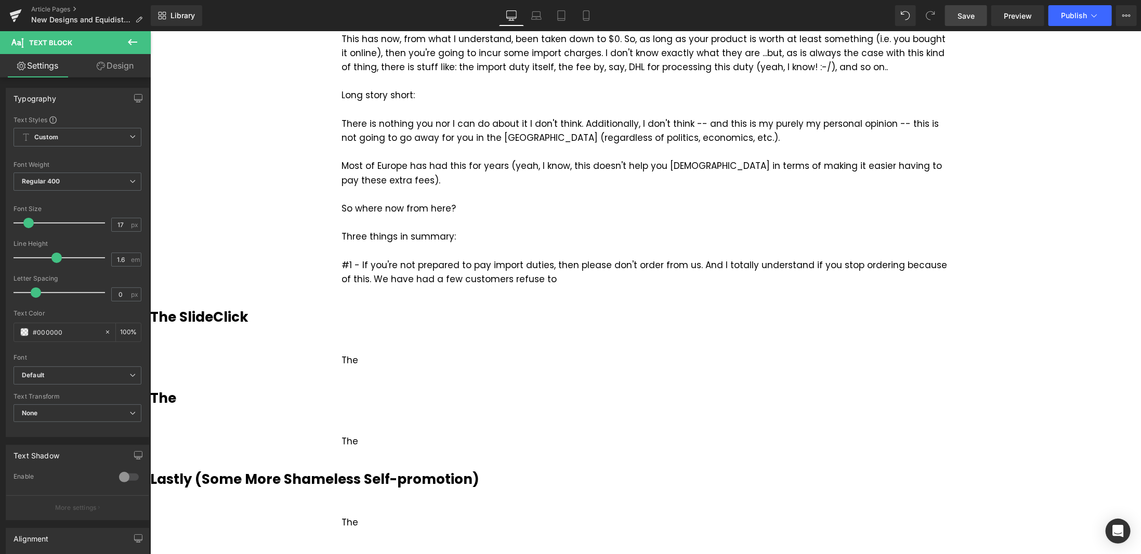
click at [969, 17] on span "Save" at bounding box center [965, 15] width 17 height 11
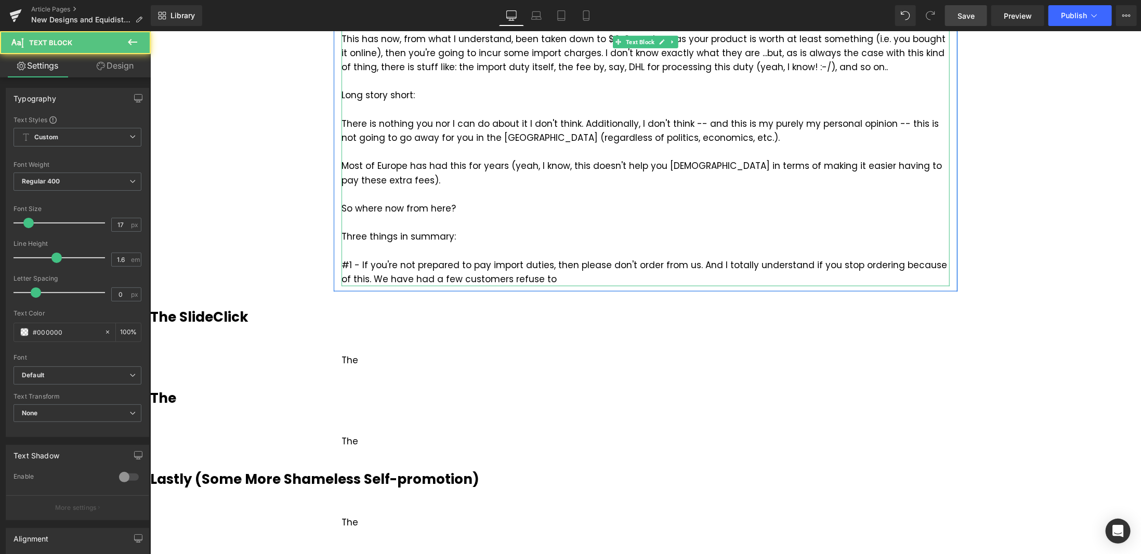
click at [405, 244] on div "Three things in summary: #1 - If you're not prepared to pay import duties, then…" at bounding box center [645, 257] width 608 height 57
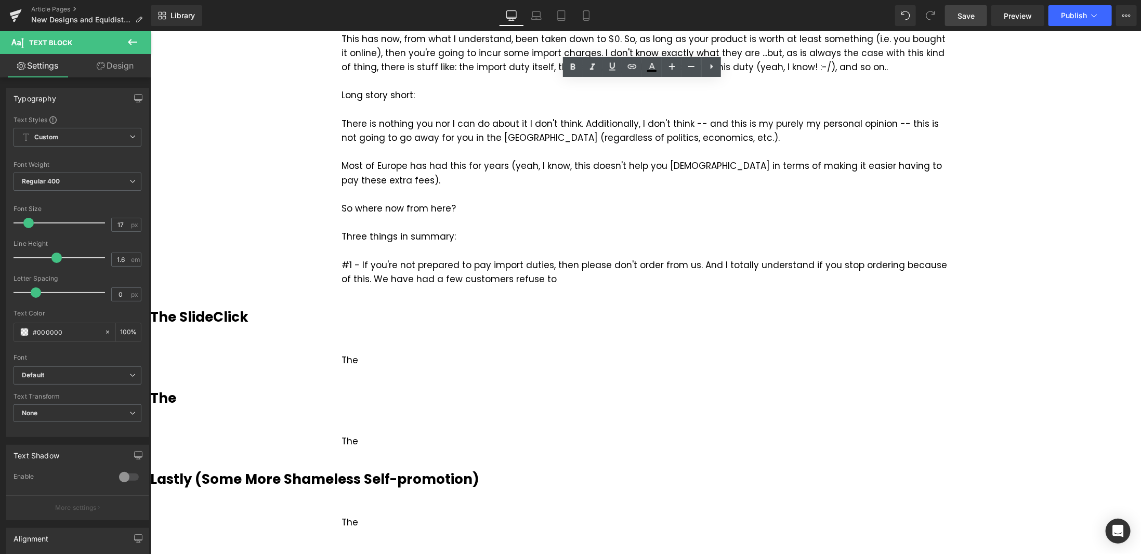
click at [975, 14] on span "Save" at bounding box center [965, 15] width 17 height 11
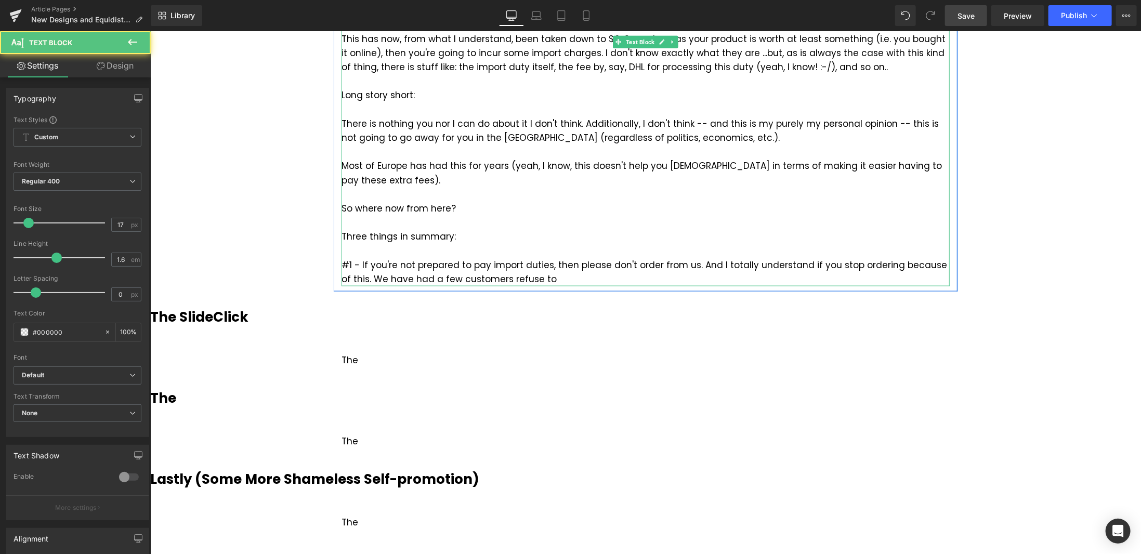
click at [451, 263] on div "Three things in summary: #1 - If you're not prepared to pay import duties, then…" at bounding box center [645, 257] width 608 height 57
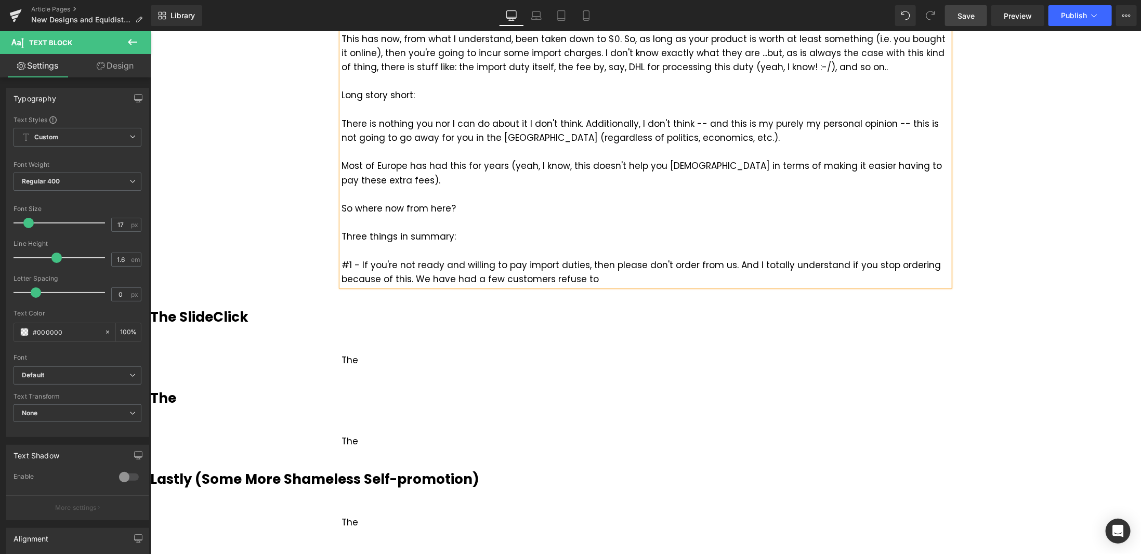
click at [519, 264] on div "Three things in summary: #1 - If you're not ready and willing to pay import dut…" at bounding box center [645, 257] width 608 height 57
click at [739, 265] on div "Three things in summary: #1 - If you're not ready and willing to pay the import…" at bounding box center [645, 257] width 608 height 57
click at [735, 279] on div "Three things in summary: #1 - If you're not ready and willing to pay the import…" at bounding box center [645, 257] width 608 height 57
click at [972, 13] on span "Save" at bounding box center [965, 15] width 17 height 11
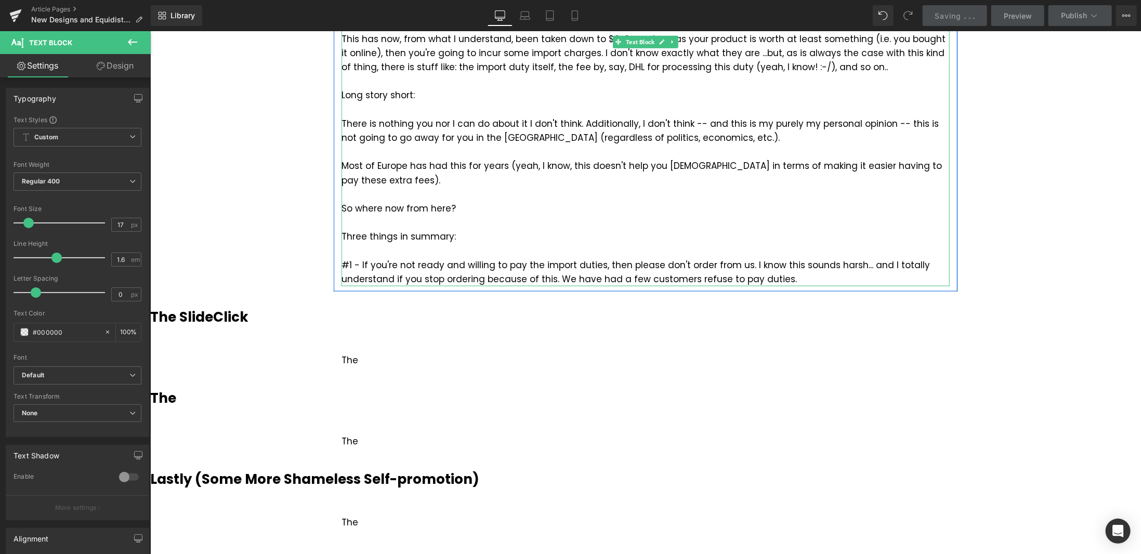
click at [801, 279] on div "Three things in summary: #1 - If you're not ready and willing to pay the import…" at bounding box center [645, 257] width 608 height 57
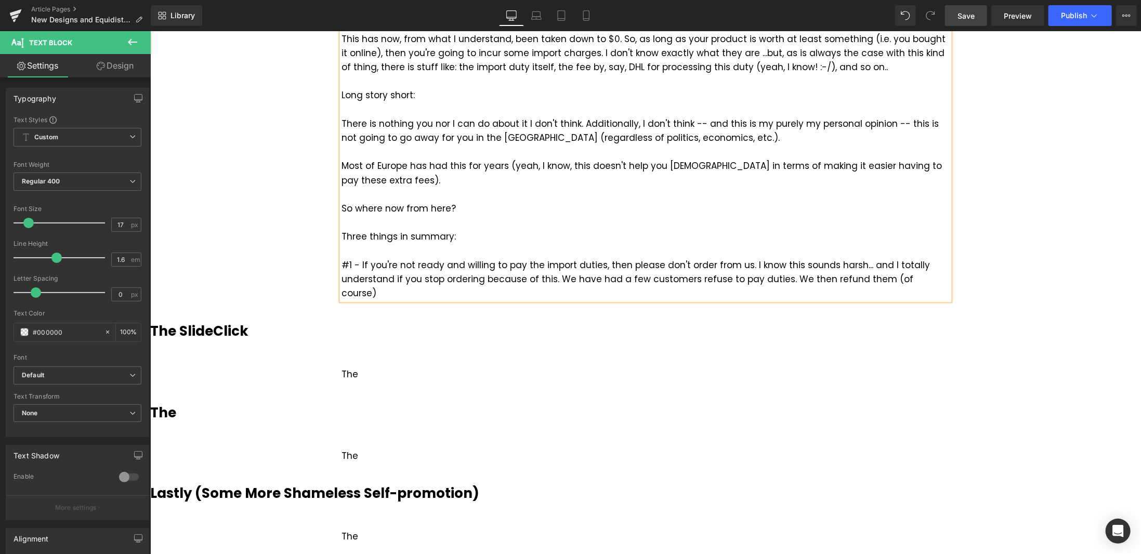
click at [779, 276] on div "Three things in summary: #1 - If you're not ready and willing to pay the import…" at bounding box center [645, 264] width 608 height 71
click at [558, 291] on div "Three things in summary: #1 - If you're not ready and willing to pay the import…" at bounding box center [645, 264] width 608 height 71
click at [621, 292] on div "Three things in summary: #1 - If you're not ready and willing to pay the import…" at bounding box center [645, 264] width 608 height 71
click at [717, 293] on div "Three things in summary: #1 - If you're not ready and willing to pay the import…" at bounding box center [645, 264] width 608 height 71
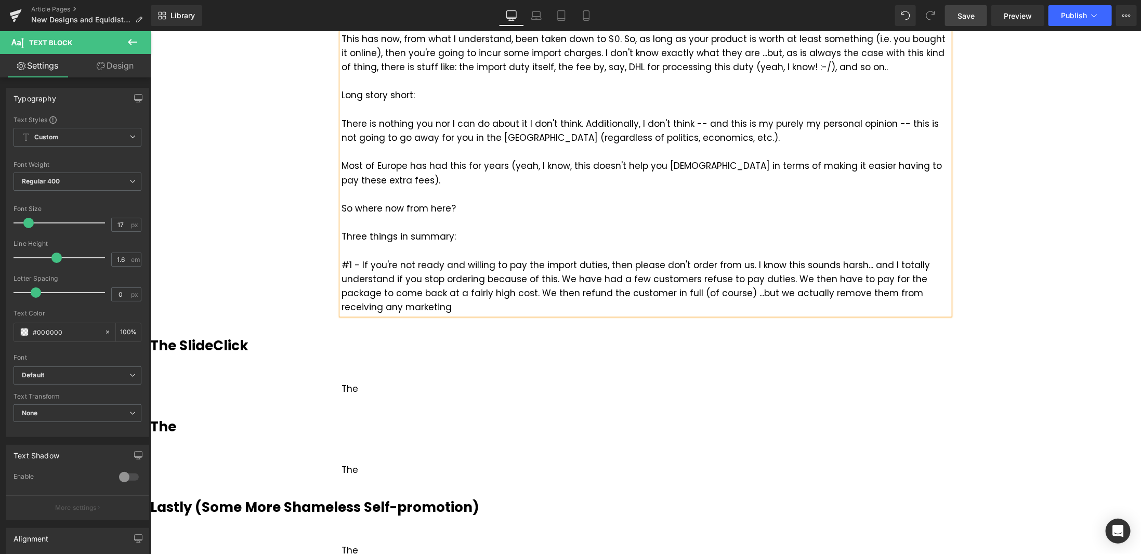
click at [361, 237] on div "Three things in summary: #1 - If you're not ready and willing to pay the import…" at bounding box center [645, 271] width 608 height 85
drag, startPoint x: 347, startPoint y: 264, endPoint x: 337, endPoint y: 260, distance: 11.2
click at [341, 260] on div "Two things in summary: #1 - If you're not ready and willing to pay the import d…" at bounding box center [645, 271] width 608 height 85
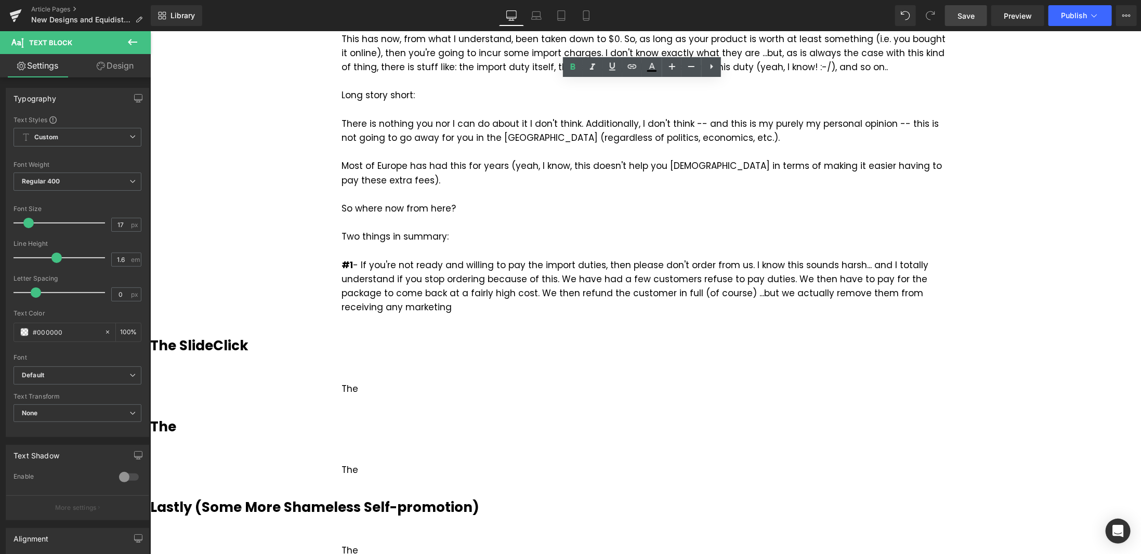
click at [974, 19] on span "Save" at bounding box center [965, 15] width 17 height 11
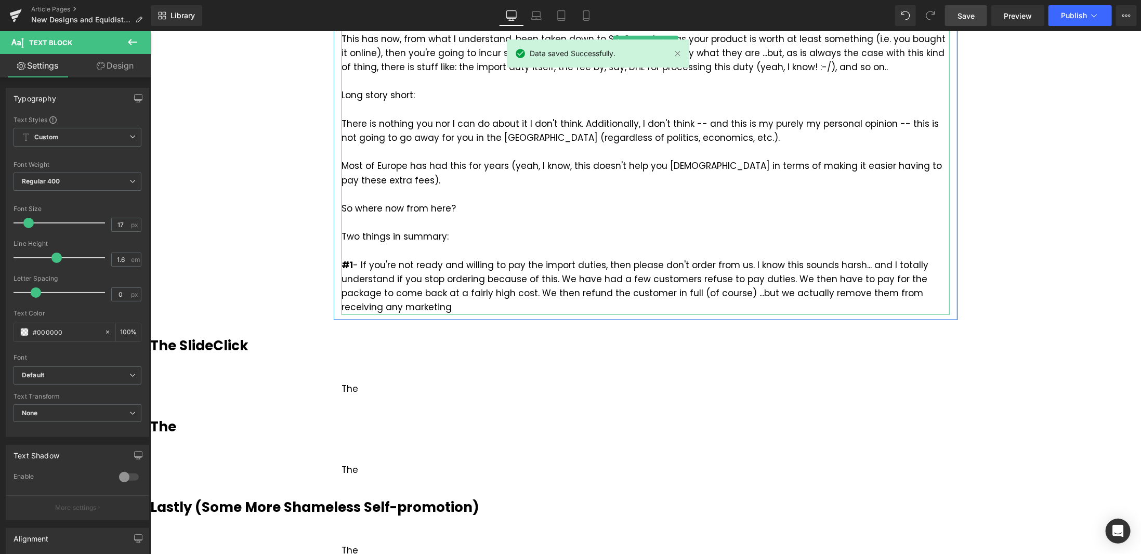
click at [397, 308] on div "Two things in summary: #1 - If you're not ready and willing to pay the import d…" at bounding box center [645, 271] width 608 height 85
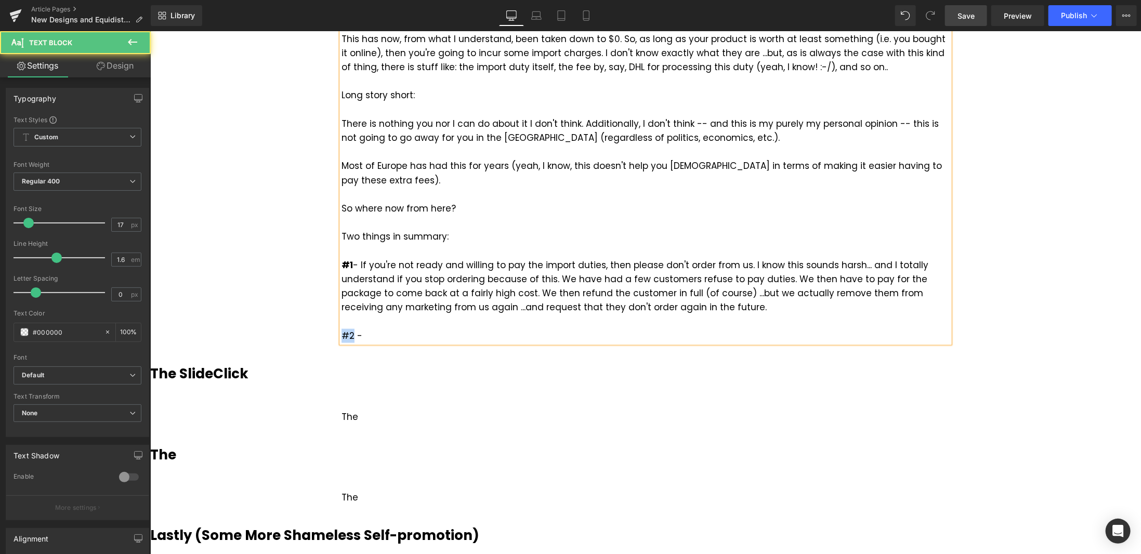
drag, startPoint x: 346, startPoint y: 335, endPoint x: 337, endPoint y: 334, distance: 9.0
click at [341, 334] on div "#2 -" at bounding box center [645, 336] width 608 height 14
click at [394, 334] on div "#2 -" at bounding box center [645, 336] width 608 height 14
click at [974, 18] on span "Save" at bounding box center [965, 15] width 17 height 11
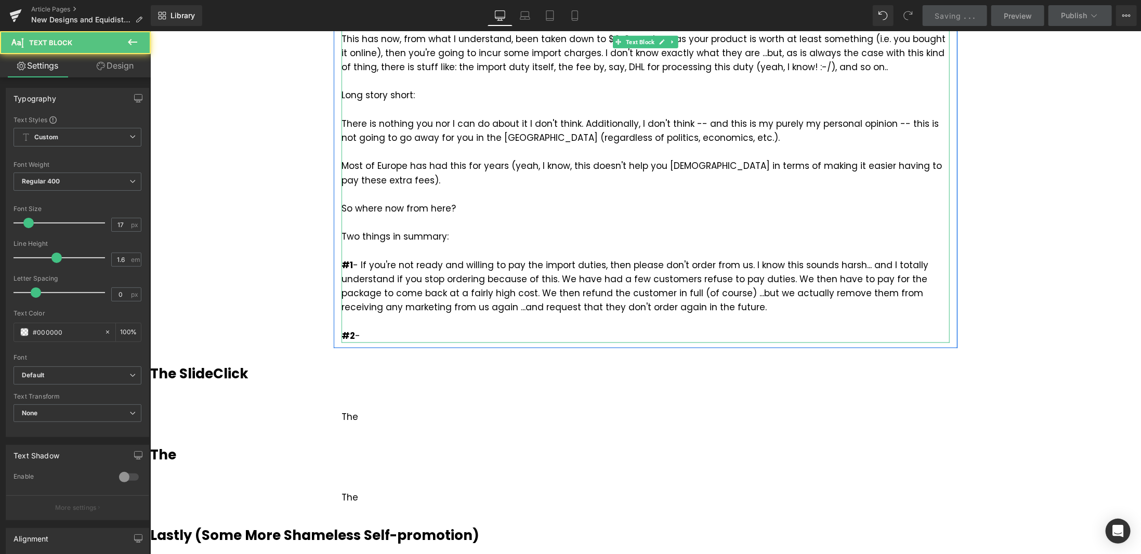
click at [384, 334] on div "#2 -" at bounding box center [645, 336] width 608 height 14
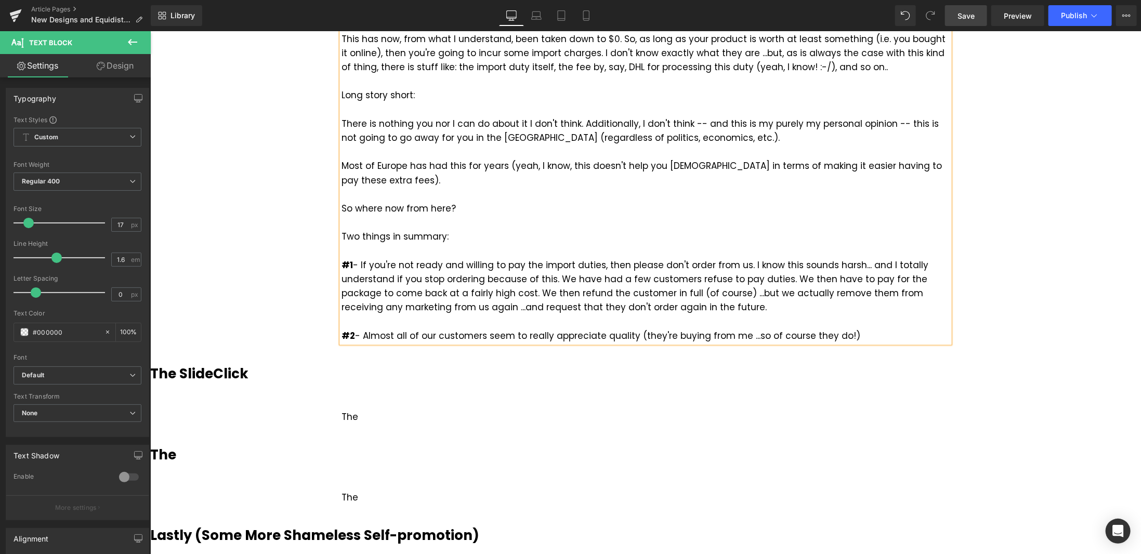
click at [729, 336] on div "#2 - Almost all of our customers seem to really appreciate quality (they're buy…" at bounding box center [645, 336] width 608 height 14
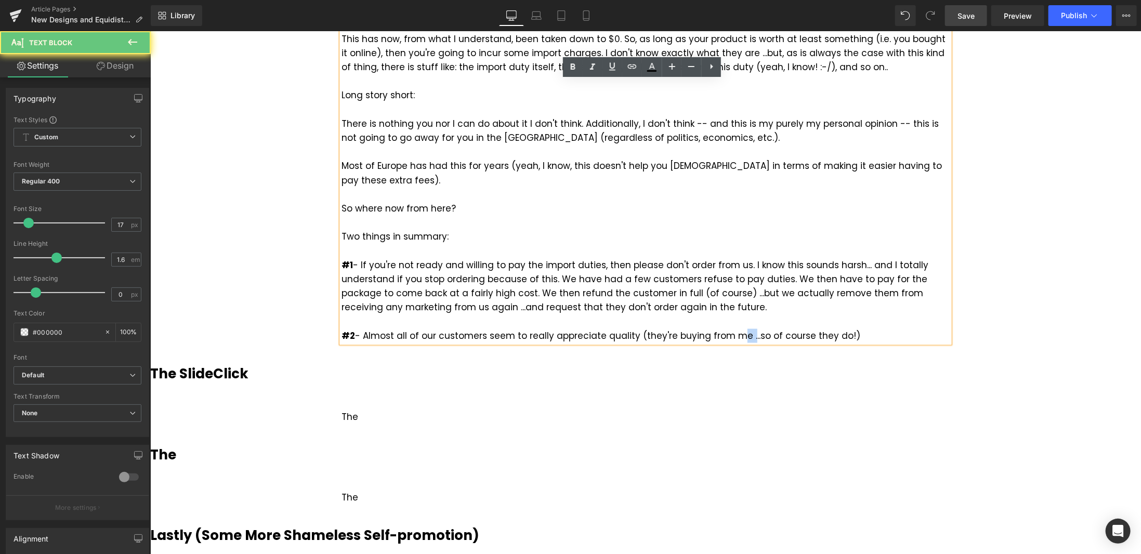
click at [729, 336] on div "#2 - Almost all of our customers seem to really appreciate quality (they're buy…" at bounding box center [645, 336] width 608 height 14
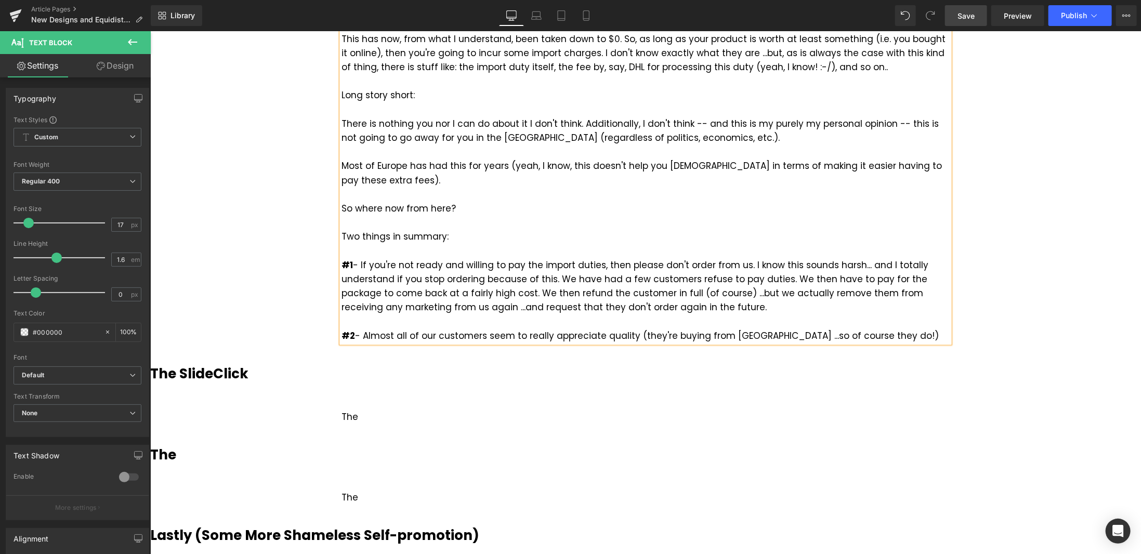
click at [844, 334] on div "#2 - Almost all of our customers seem to really appreciate quality (they're buy…" at bounding box center [645, 336] width 608 height 14
click at [842, 334] on div "#2 - Almost all of our customers seem to really appreciate quality (they're buy…" at bounding box center [645, 336] width 608 height 14
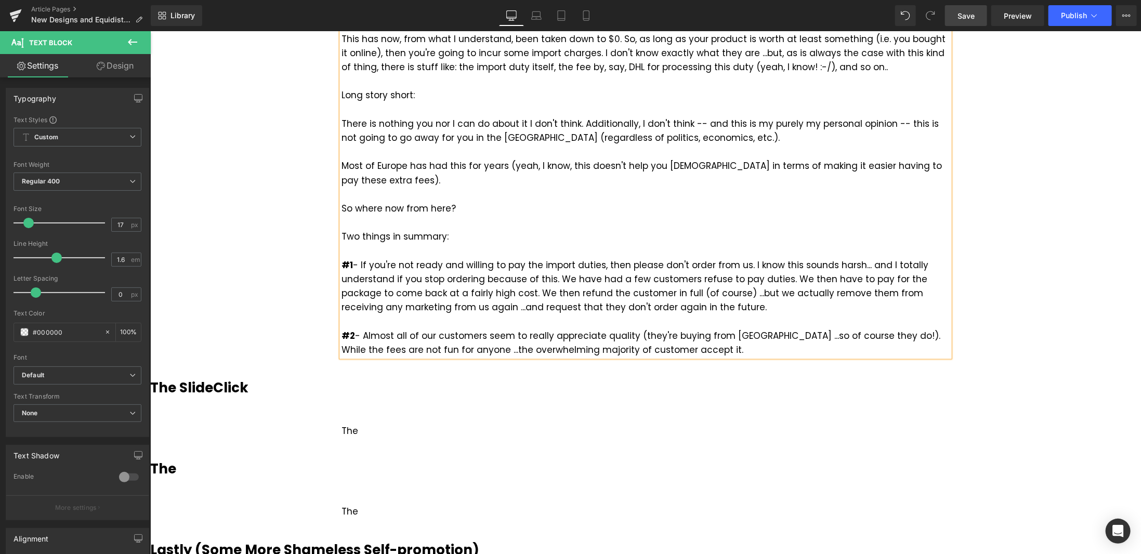
click at [965, 8] on link "Save" at bounding box center [966, 15] width 42 height 21
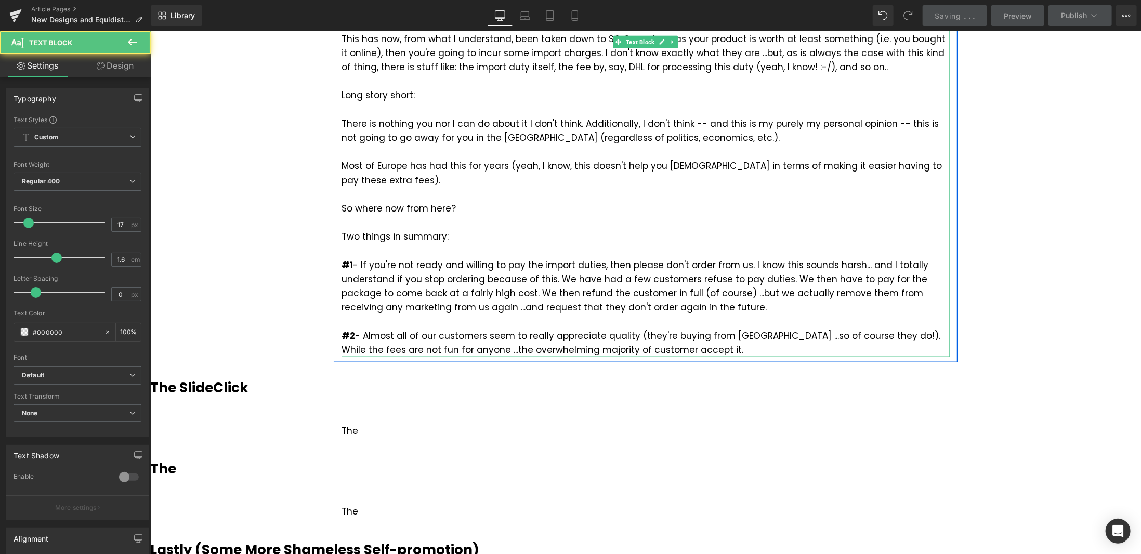
click at [640, 349] on div "#2 - Almost all of our customers seem to really appreciate quality (they're buy…" at bounding box center [645, 343] width 608 height 28
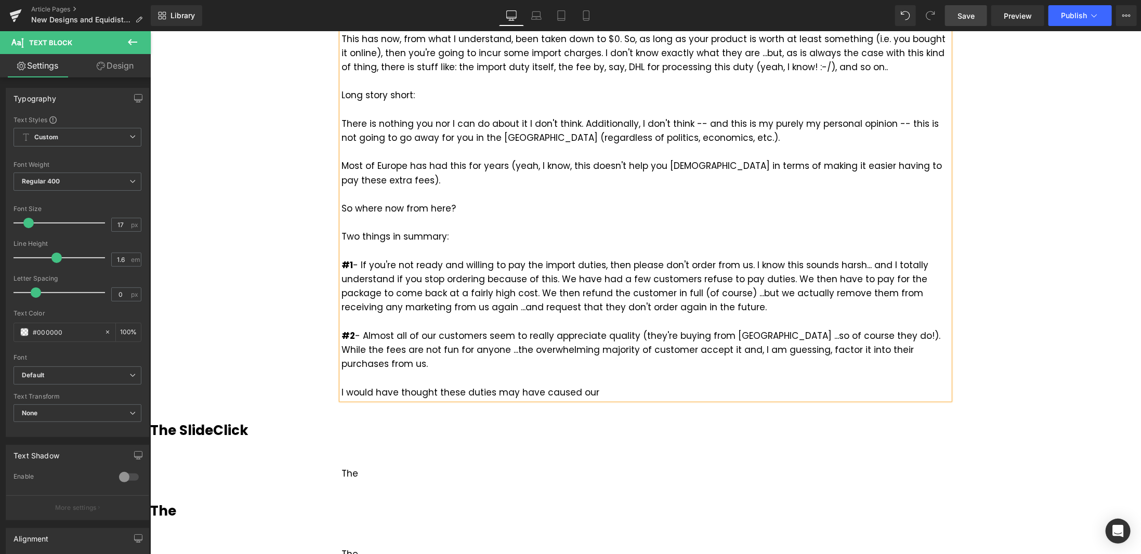
click at [975, 16] on span "Save" at bounding box center [965, 15] width 17 height 11
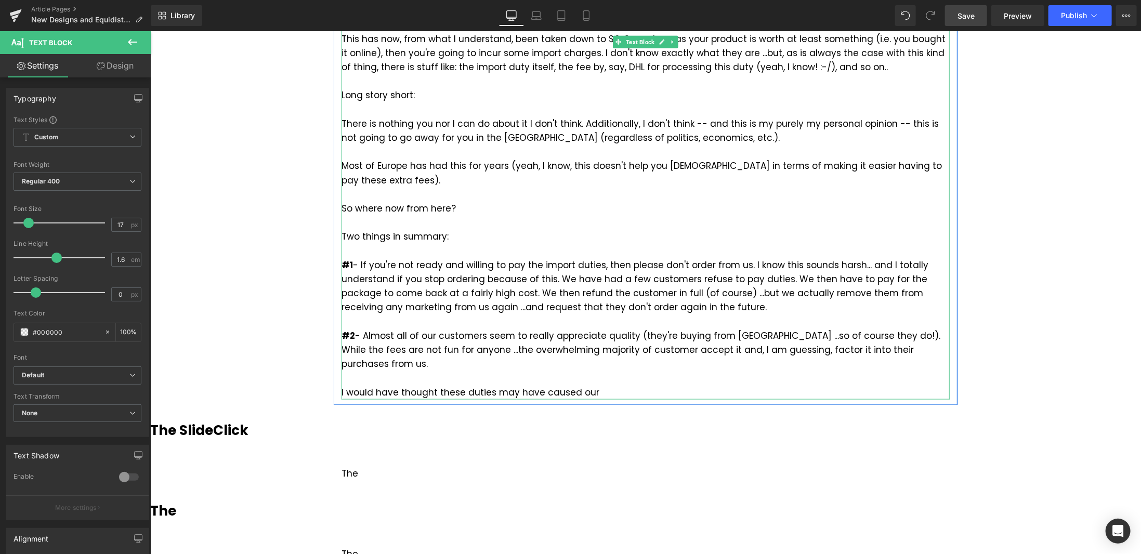
click at [341, 385] on div "I would have thought these duties may have caused our" at bounding box center [645, 392] width 608 height 14
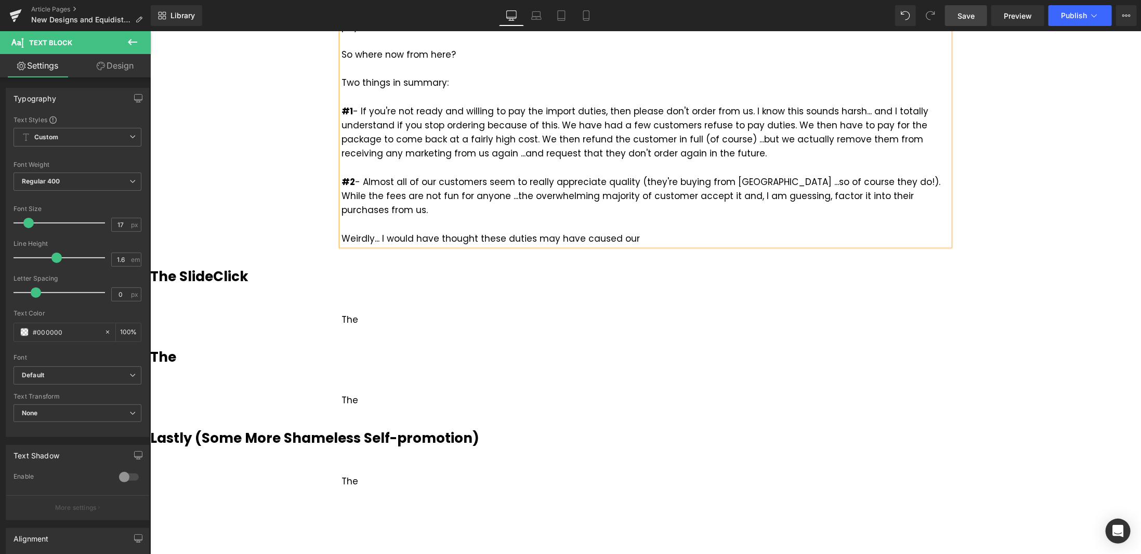
scroll to position [1040, 0]
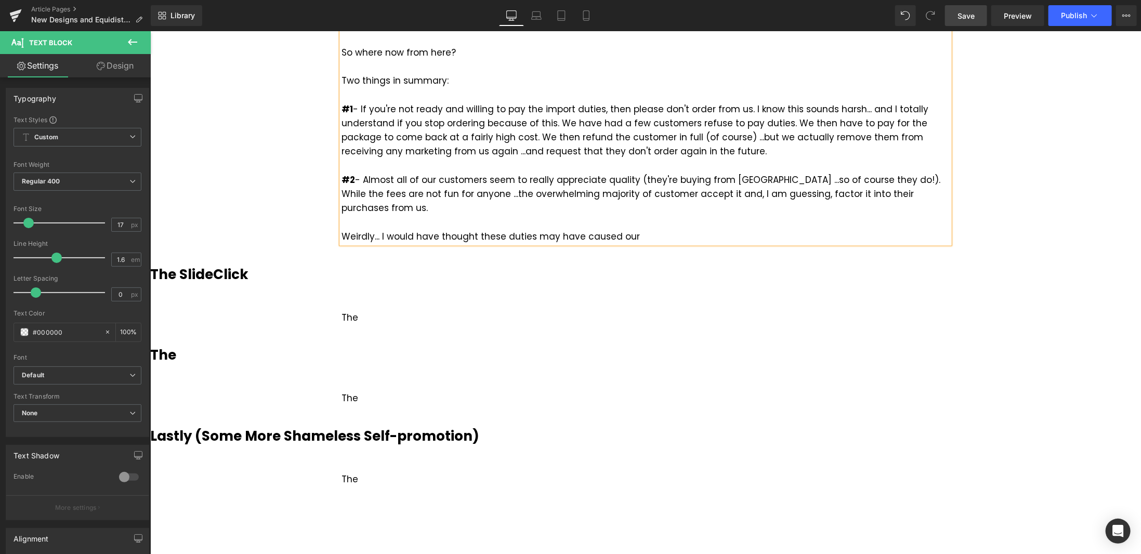
click at [644, 229] on div "Weirdly... I would have thought these duties may have caused our" at bounding box center [645, 236] width 608 height 14
click at [978, 13] on link "Save" at bounding box center [966, 15] width 42 height 21
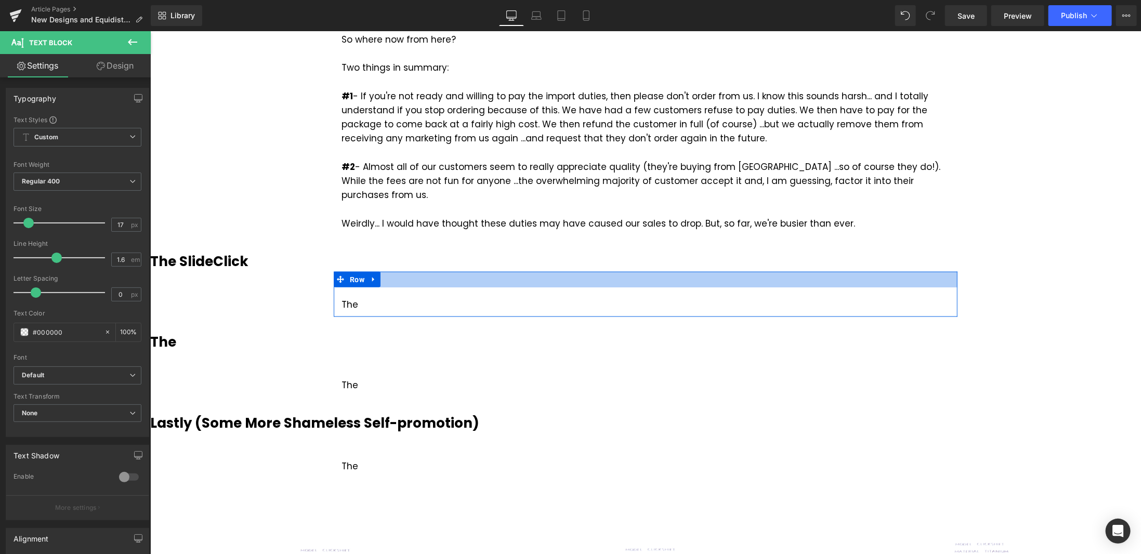
scroll to position [1144, 0]
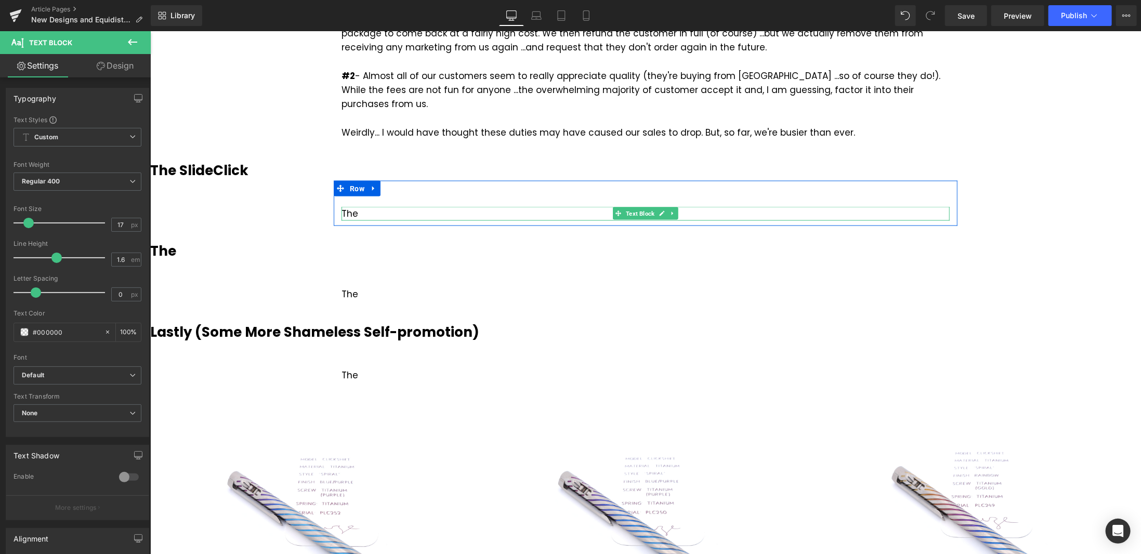
click at [364, 206] on div "The" at bounding box center [645, 213] width 608 height 14
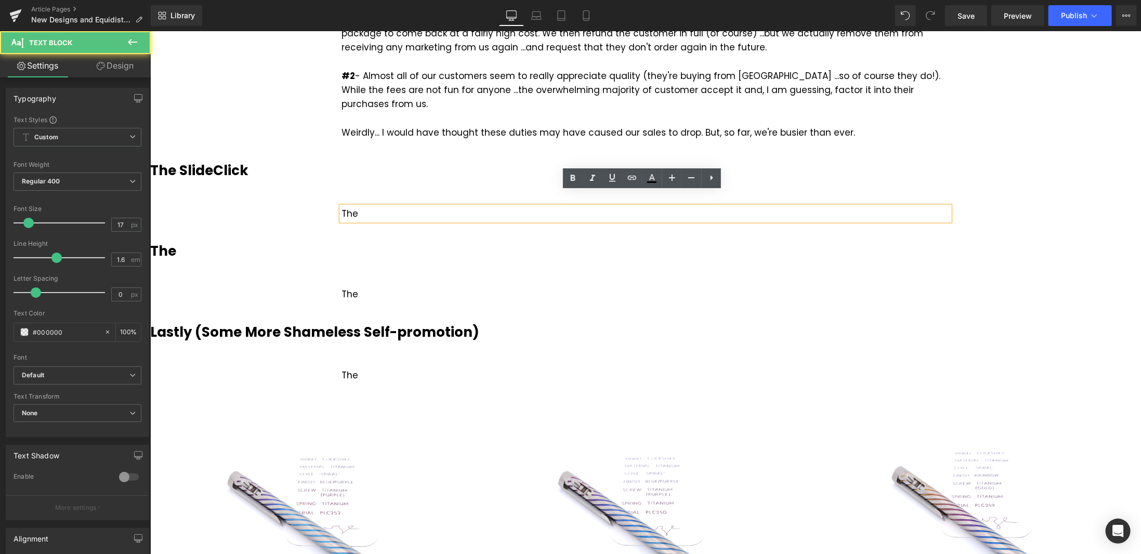
click at [371, 206] on div "The" at bounding box center [645, 213] width 608 height 14
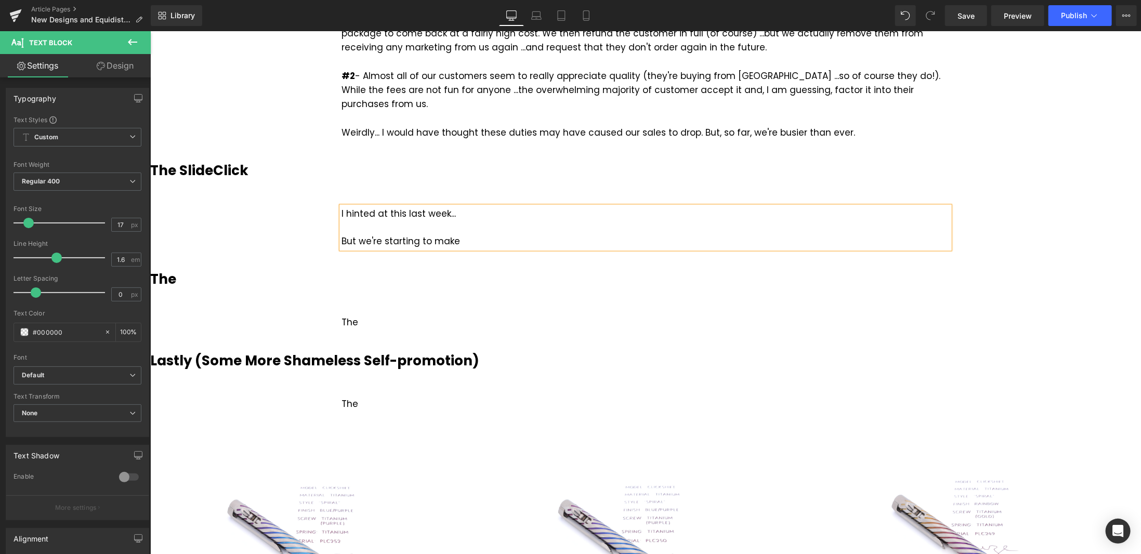
click at [380, 234] on div "But we're starting to make" at bounding box center [645, 241] width 608 height 14
click at [582, 234] on div "But we're we just done another run of starting to make" at bounding box center [645, 241] width 608 height 14
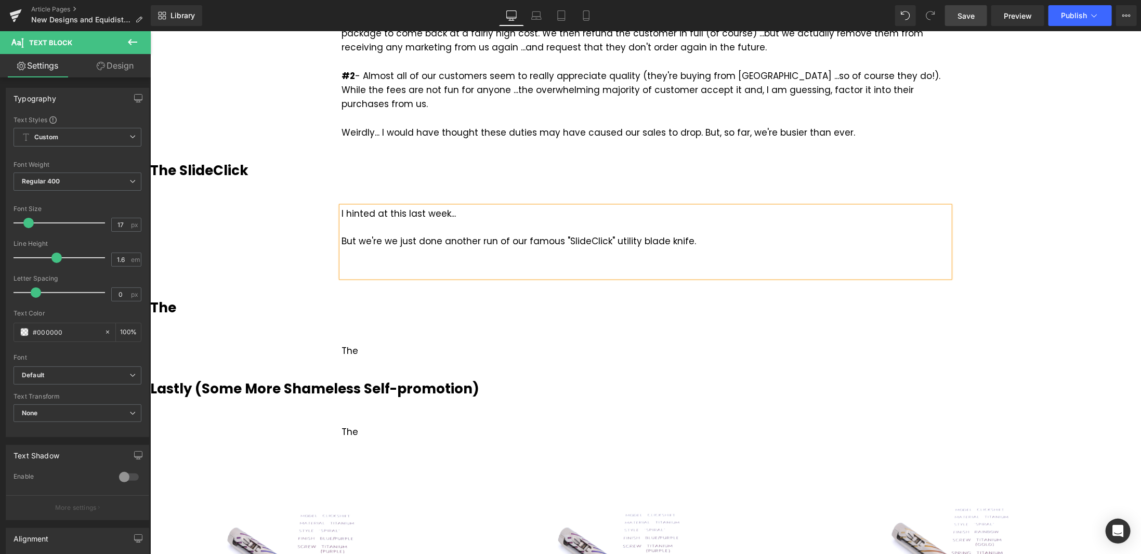
click at [966, 11] on span "Save" at bounding box center [965, 15] width 17 height 11
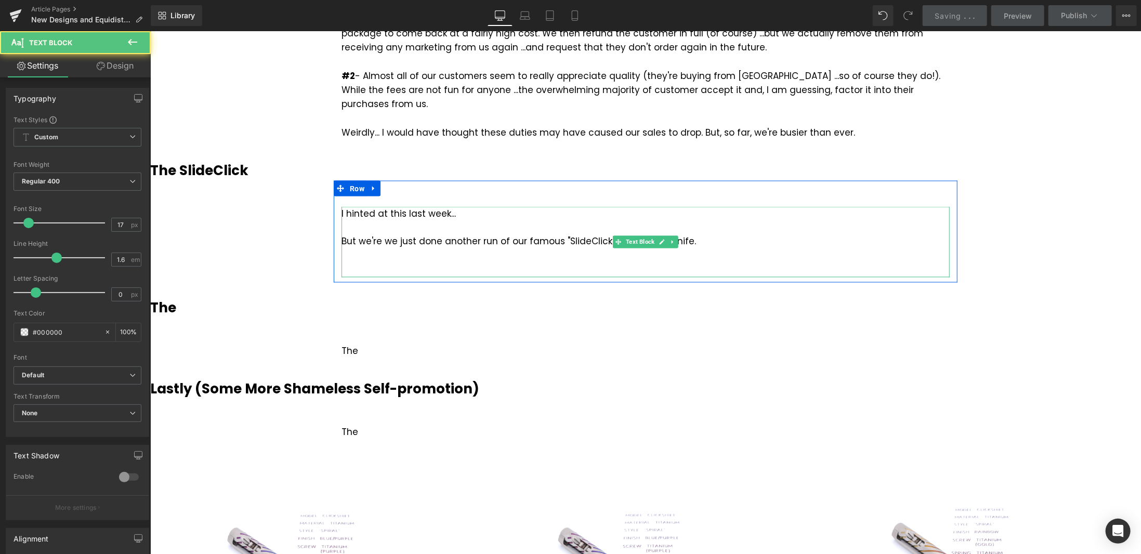
click at [430, 255] on div "But we're we just done another run of our famous "SlideClick" utility blade kni…" at bounding box center [645, 255] width 608 height 43
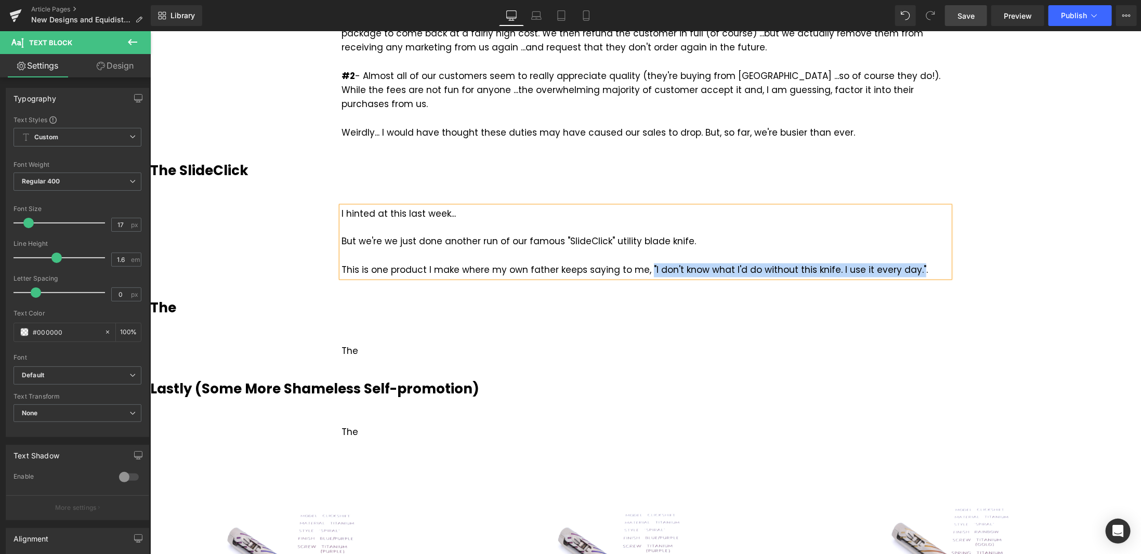
drag, startPoint x: 639, startPoint y: 254, endPoint x: 903, endPoint y: 254, distance: 264.1
click at [903, 254] on div "But we're we just done another run of our famous "SlideClick" utility blade kni…" at bounding box center [645, 255] width 608 height 43
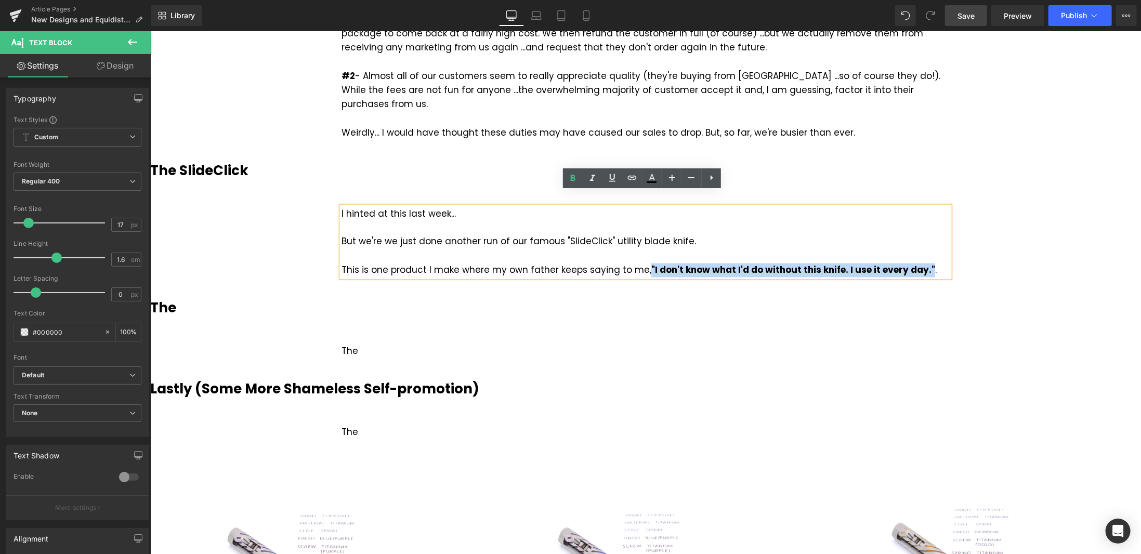
drag, startPoint x: 640, startPoint y: 253, endPoint x: 914, endPoint y: 253, distance: 273.9
click at [914, 264] on strong ""I don't know what I'd do without this knife. I use it every day."" at bounding box center [793, 270] width 284 height 12
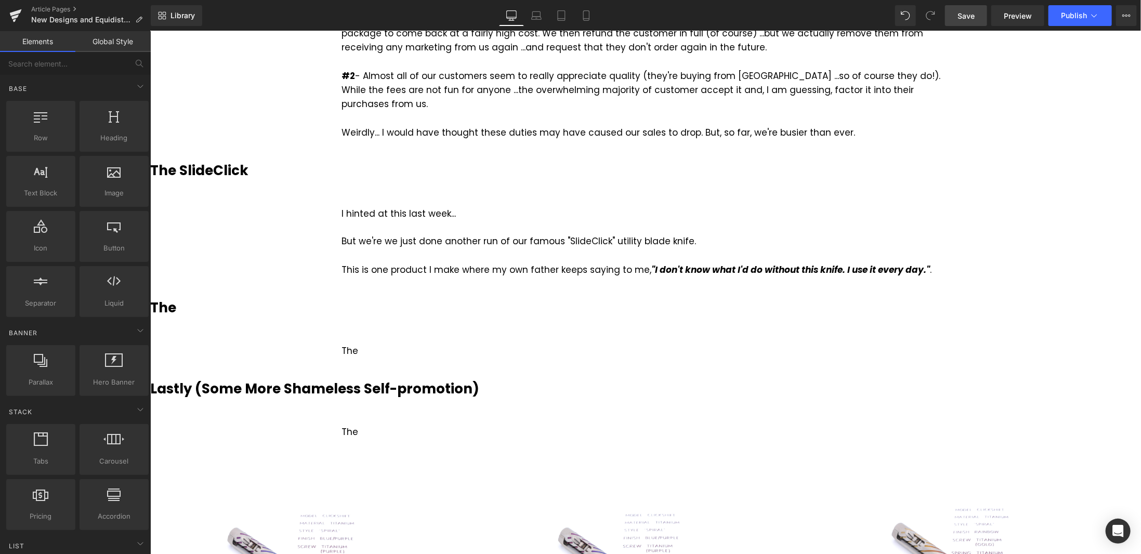
click at [972, 17] on span "Save" at bounding box center [965, 15] width 17 height 11
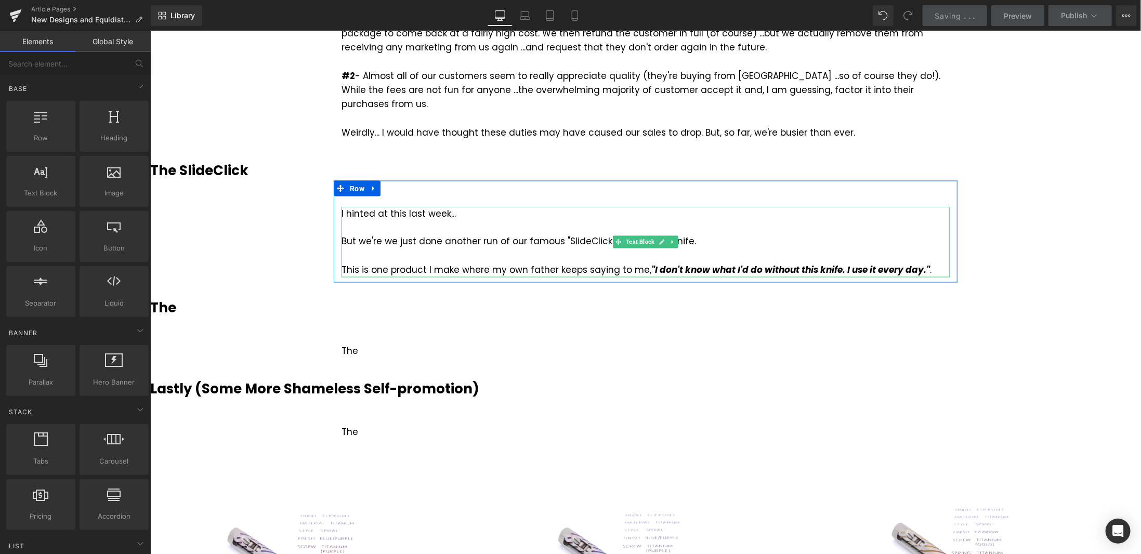
click at [939, 257] on div "But we're we just done another run of our famous "SlideClick" utility blade kni…" at bounding box center [645, 255] width 608 height 43
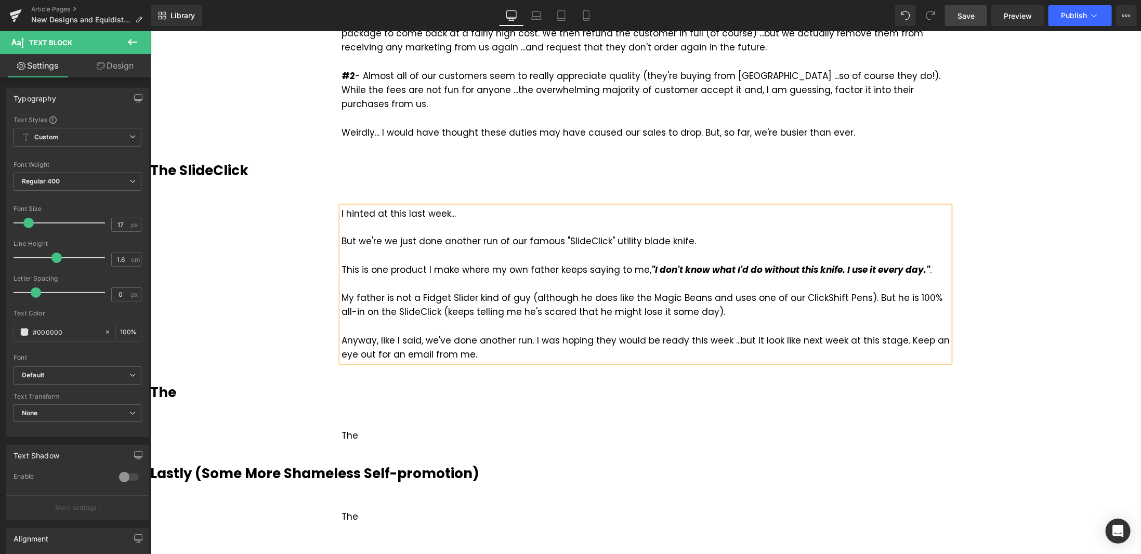
click at [973, 8] on link "Save" at bounding box center [966, 15] width 42 height 21
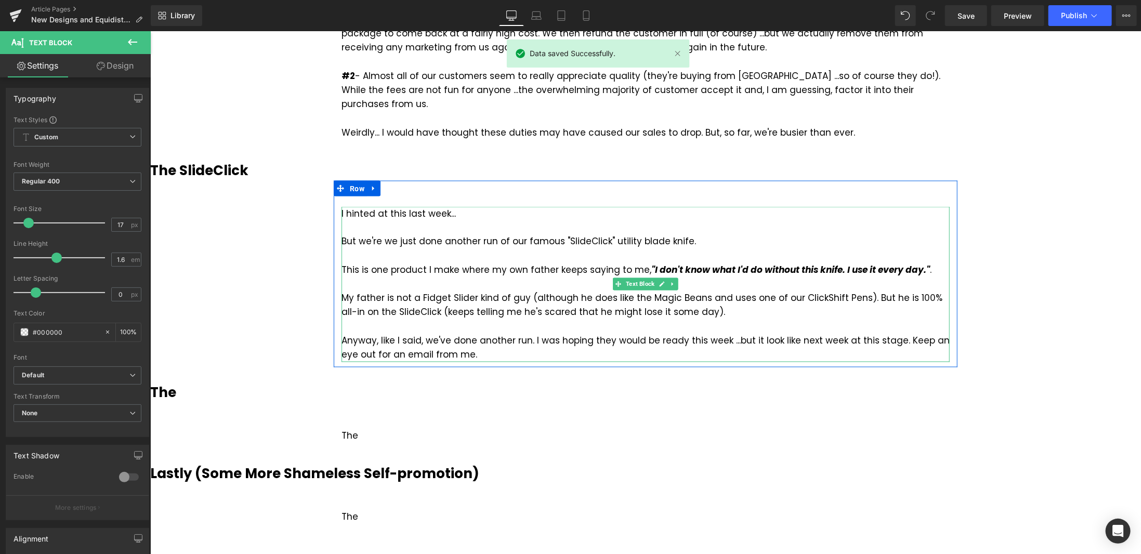
click at [704, 295] on div "My father is not a Fidget Slider kind of guy (although he does like the Magic B…" at bounding box center [645, 305] width 608 height 28
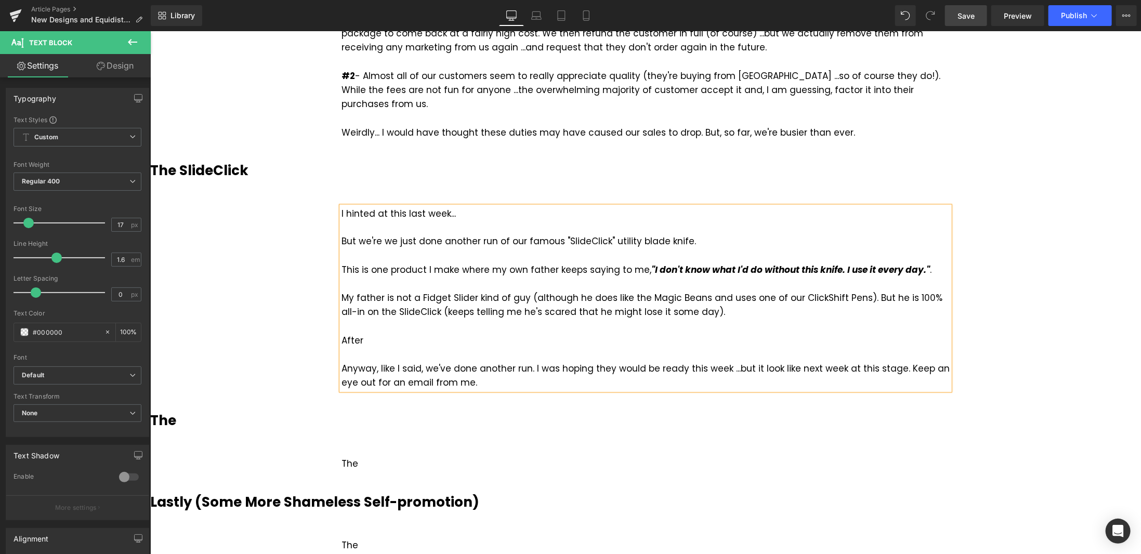
click at [974, 16] on span "Save" at bounding box center [965, 15] width 17 height 11
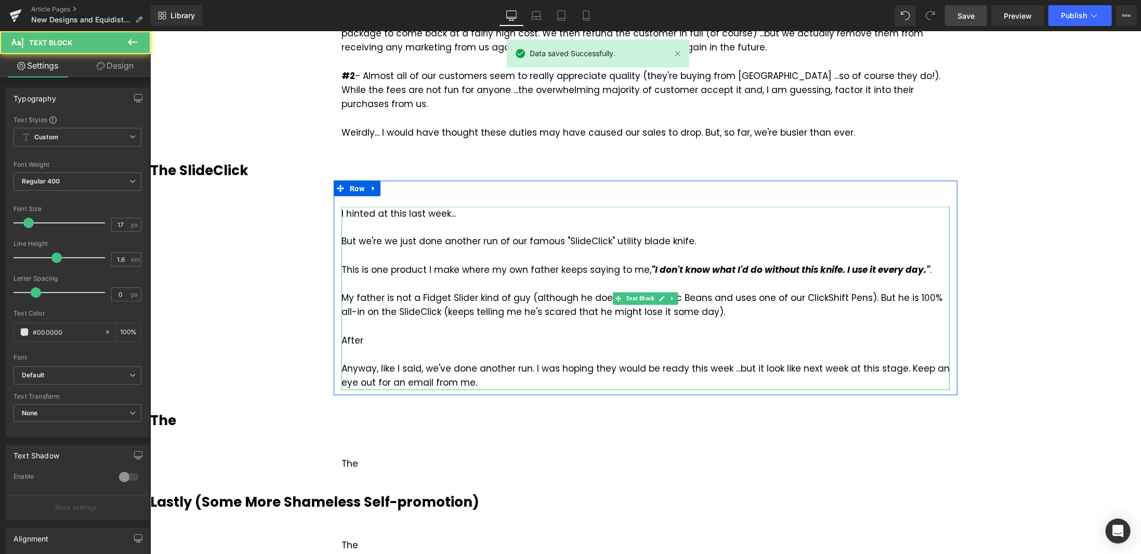
click at [378, 334] on div "After" at bounding box center [645, 341] width 608 height 14
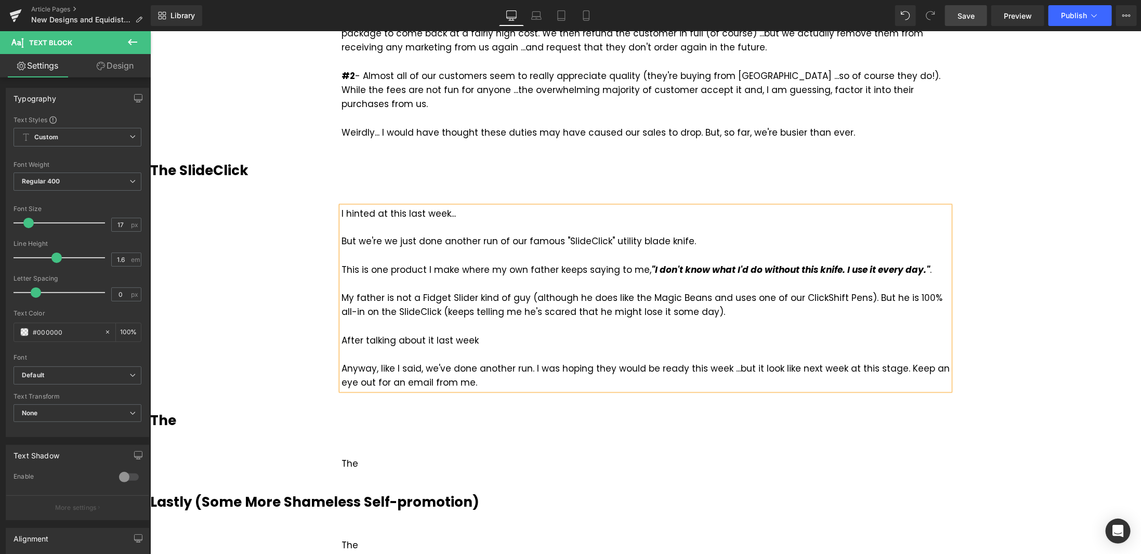
click at [419, 334] on div "After talking about it last week" at bounding box center [645, 341] width 608 height 14
click at [460, 334] on div "After talking about the knife is last week" at bounding box center [645, 341] width 608 height 14
click at [547, 334] on div "After talking about the SlideClick in last week" at bounding box center [645, 341] width 608 height 14
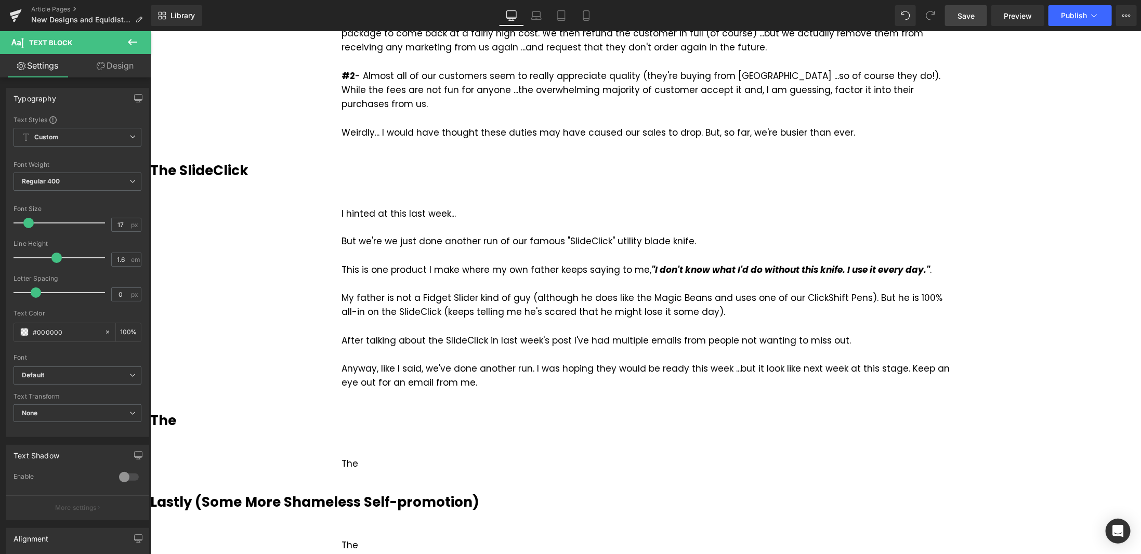
click at [971, 17] on span "Save" at bounding box center [965, 15] width 17 height 11
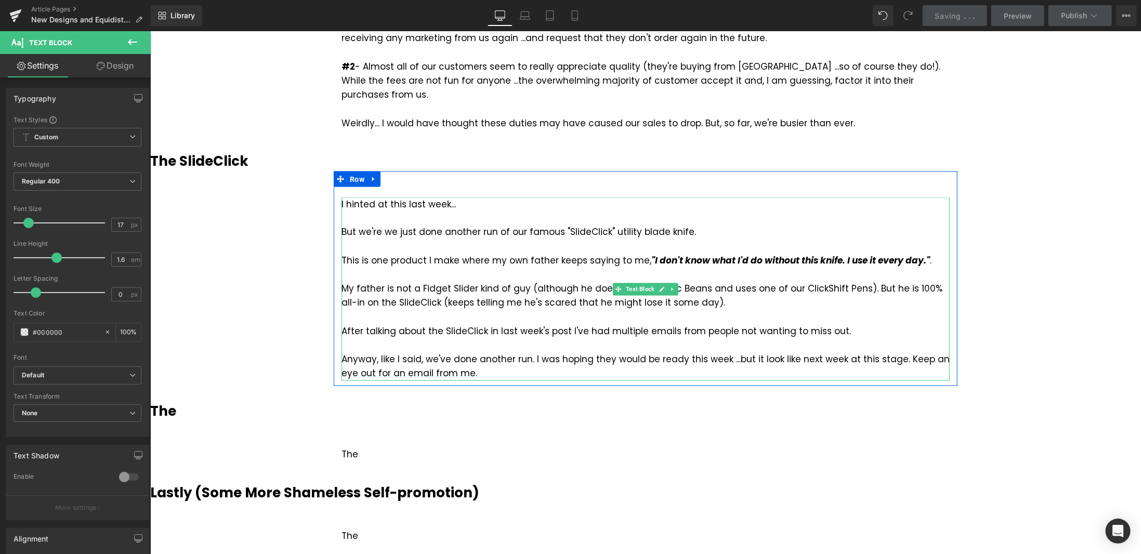
scroll to position [1196, 0]
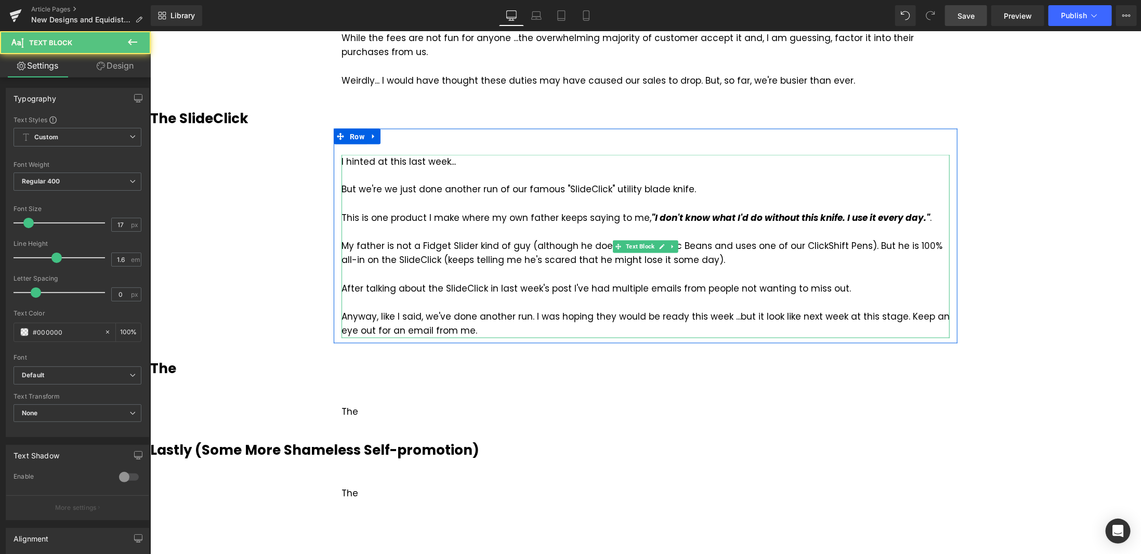
click at [386, 245] on div "My father is not a Fidget Slider kind of guy (although he does like the Magic B…" at bounding box center [645, 253] width 608 height 28
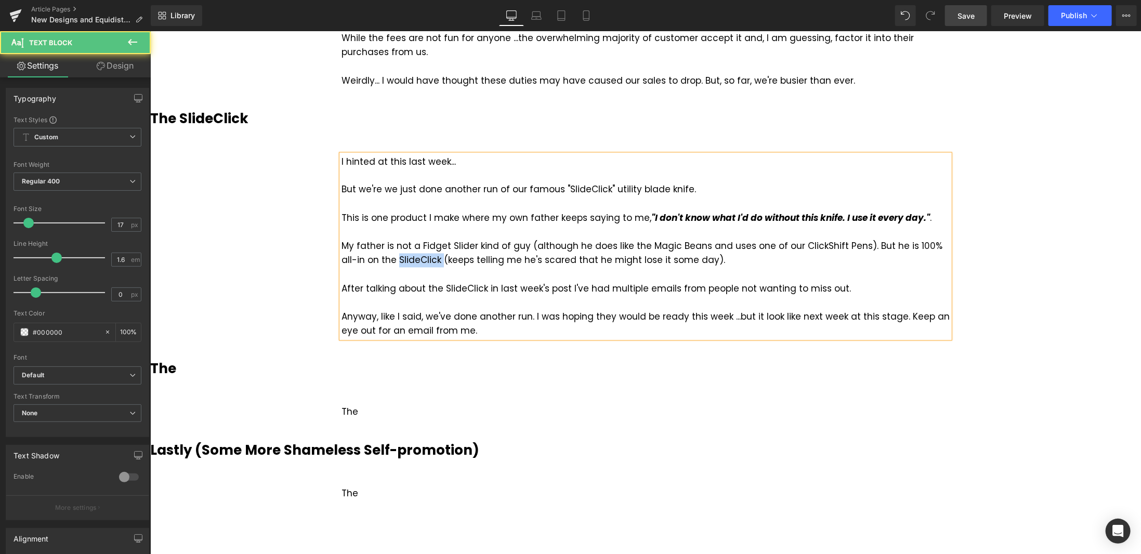
click at [386, 245] on div "My father is not a Fidget Slider kind of guy (although he does like the Magic B…" at bounding box center [645, 253] width 608 height 28
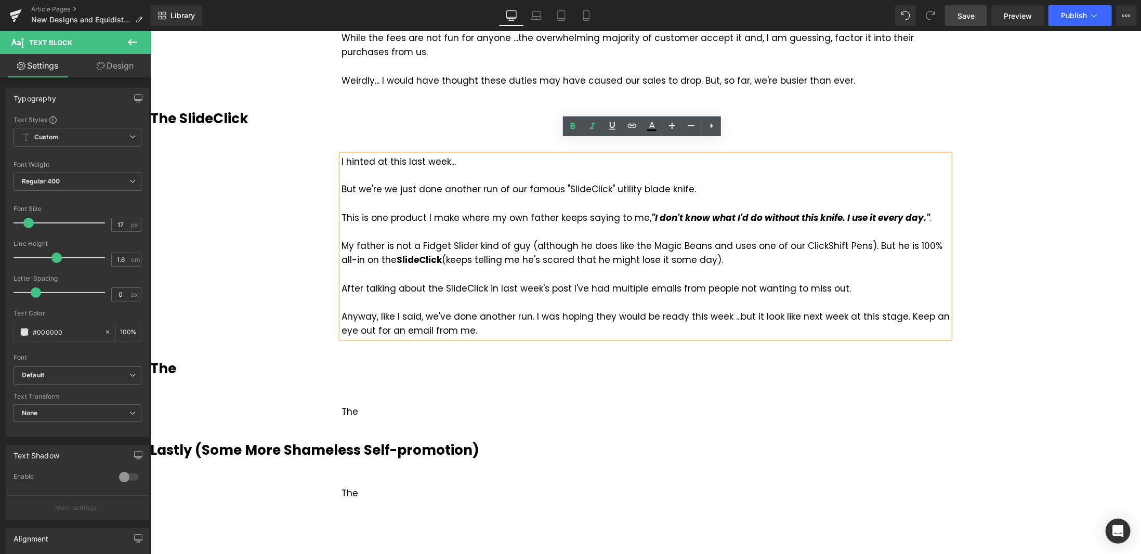
click at [396, 254] on strong "SlideClick" at bounding box center [418, 260] width 45 height 12
click at [465, 282] on div "After talking about the SlideClick in last week's post I've had multiple emails…" at bounding box center [645, 289] width 608 height 14
click at [463, 282] on strong "SlideClick" at bounding box center [465, 288] width 45 height 12
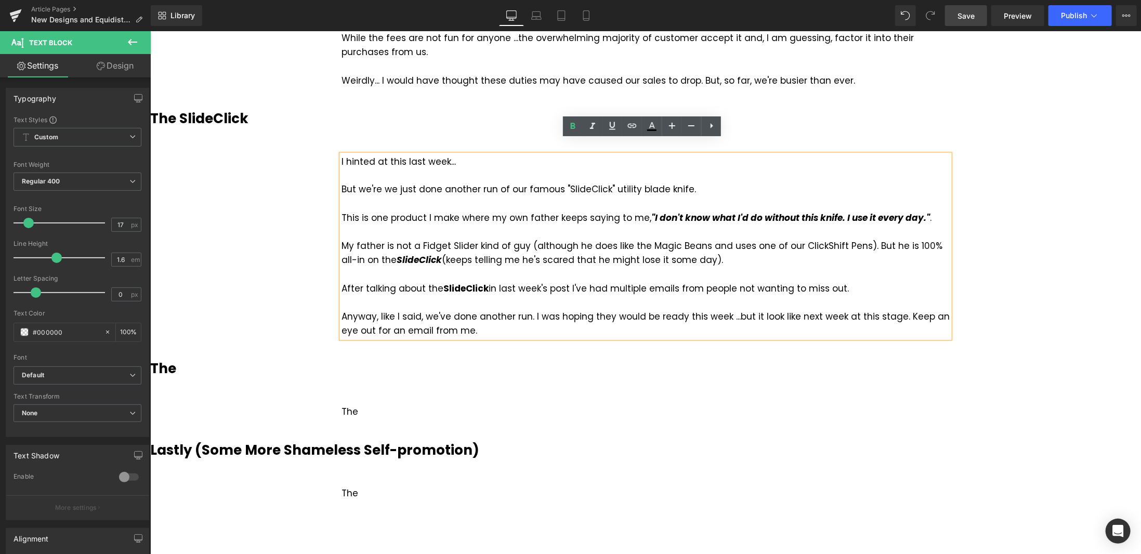
click at [463, 282] on strong "SlideClick" at bounding box center [465, 288] width 45 height 12
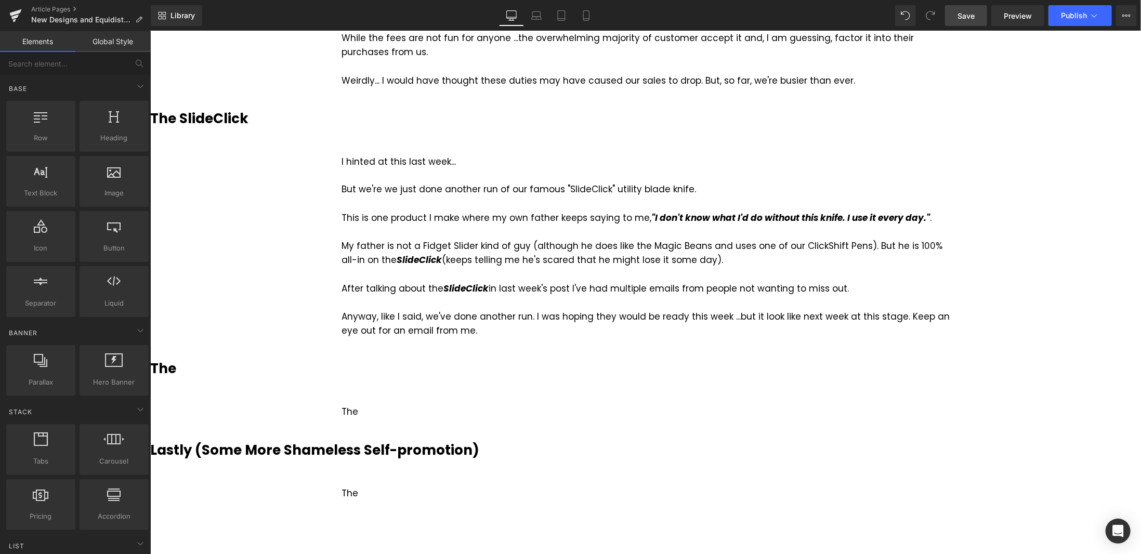
click at [972, 16] on span "Save" at bounding box center [965, 15] width 17 height 11
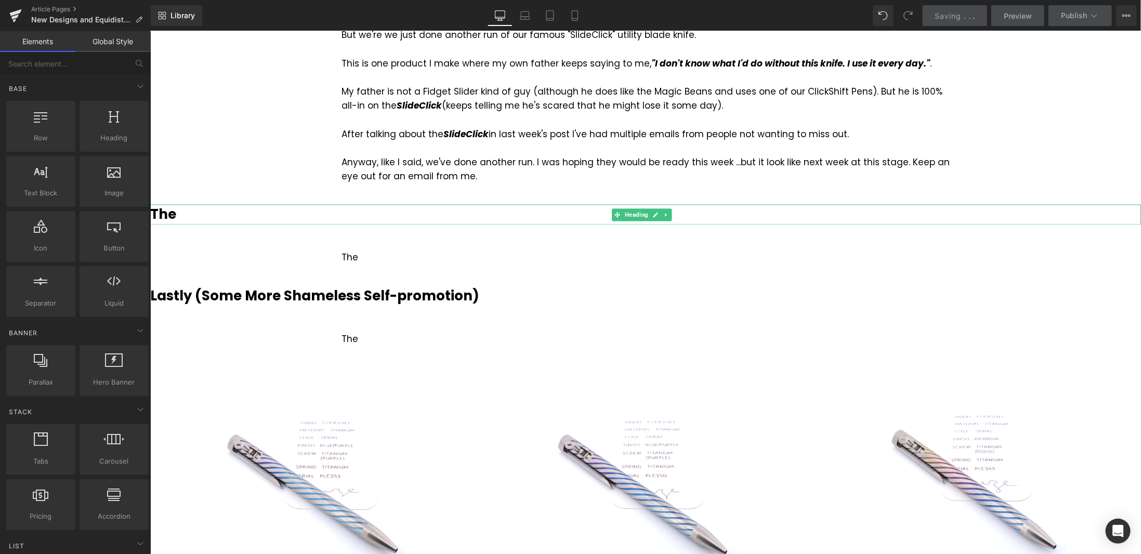
scroll to position [1351, 0]
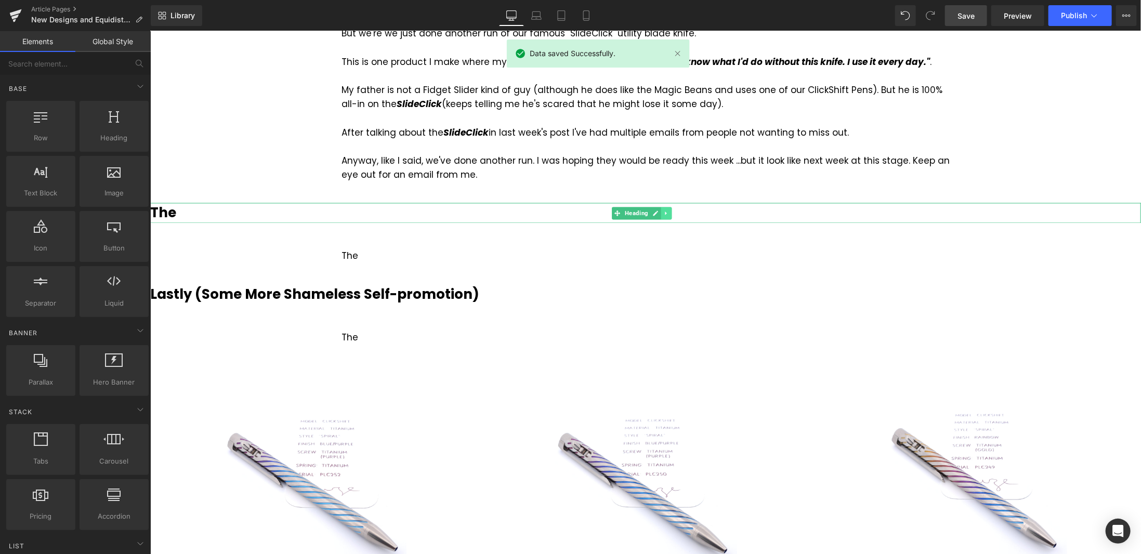
click at [664, 212] on icon at bounding box center [665, 214] width 2 height 4
click at [670, 210] on icon at bounding box center [671, 213] width 6 height 6
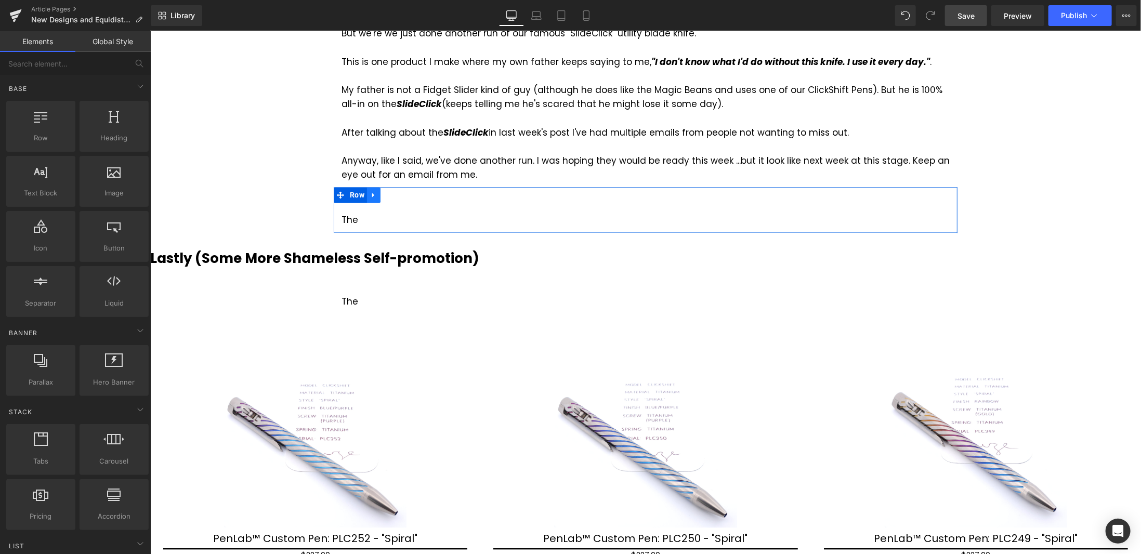
click at [370, 191] on icon at bounding box center [373, 195] width 7 height 8
click at [398, 191] on icon at bounding box center [400, 194] width 7 height 7
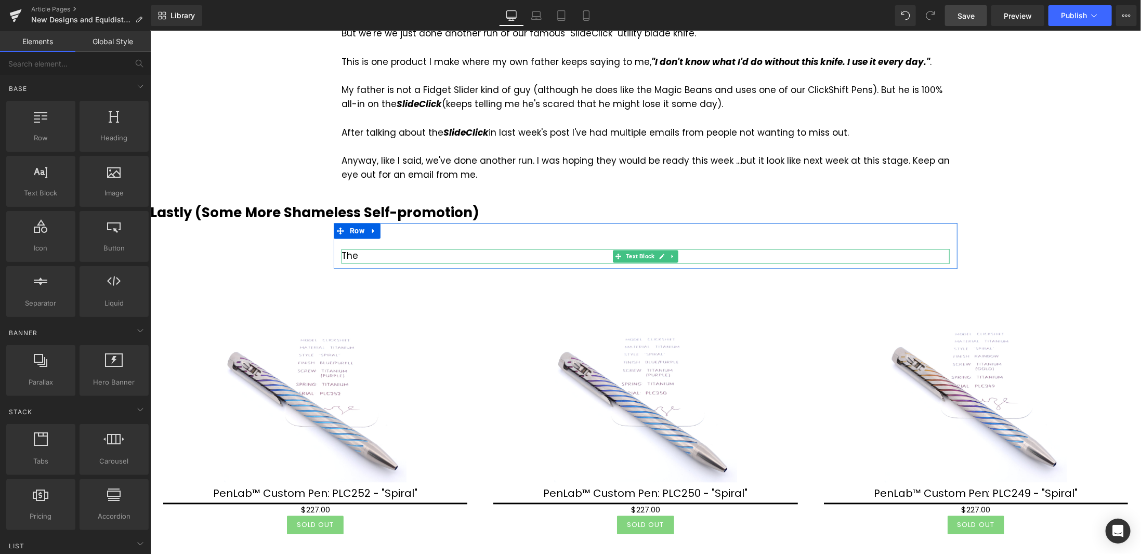
click at [378, 249] on div "The" at bounding box center [645, 256] width 608 height 14
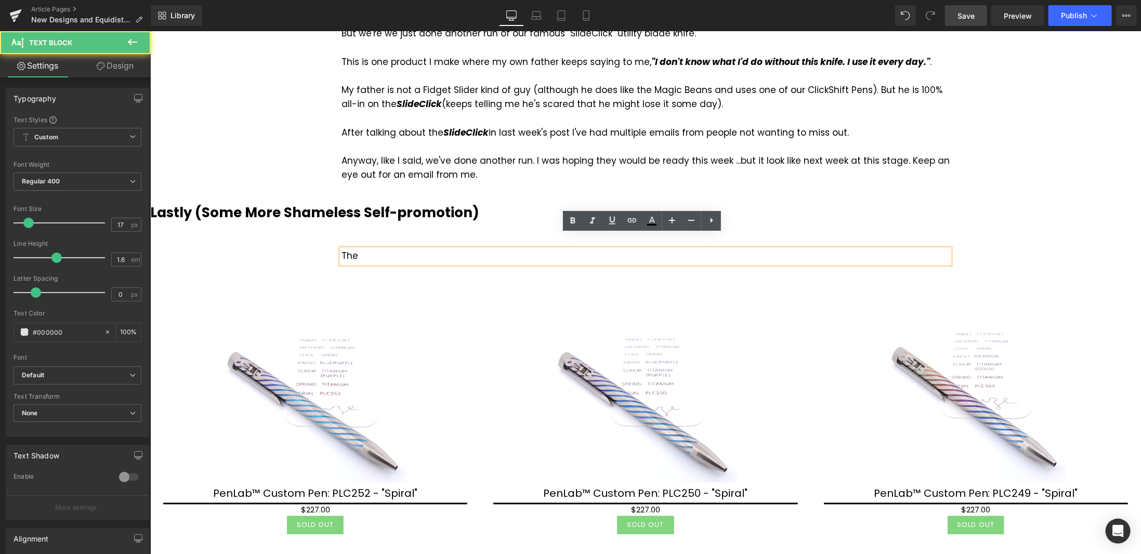
click at [380, 249] on div "The" at bounding box center [645, 256] width 608 height 14
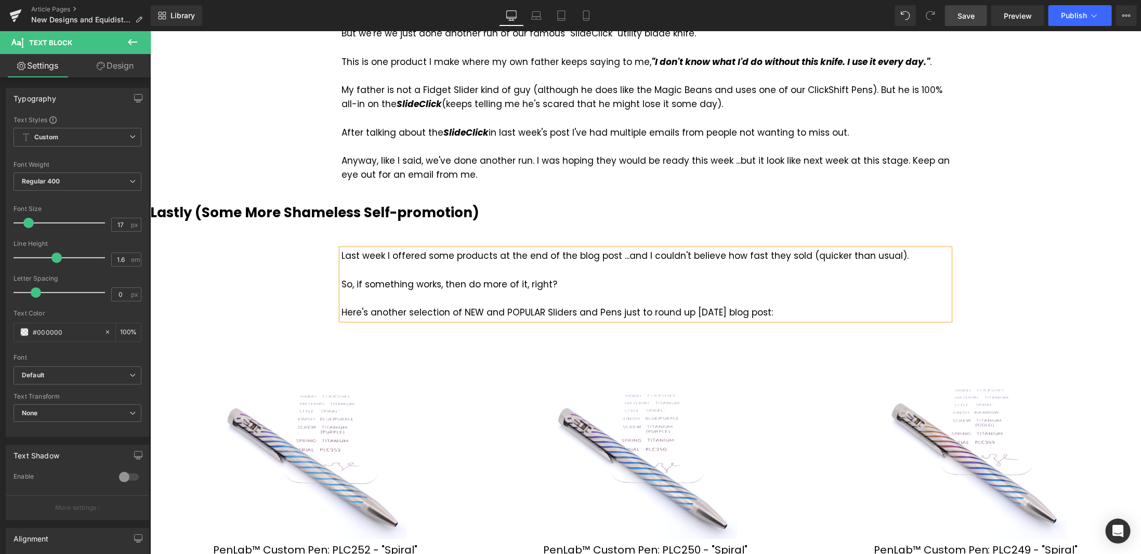
click at [972, 17] on span "Save" at bounding box center [965, 15] width 17 height 11
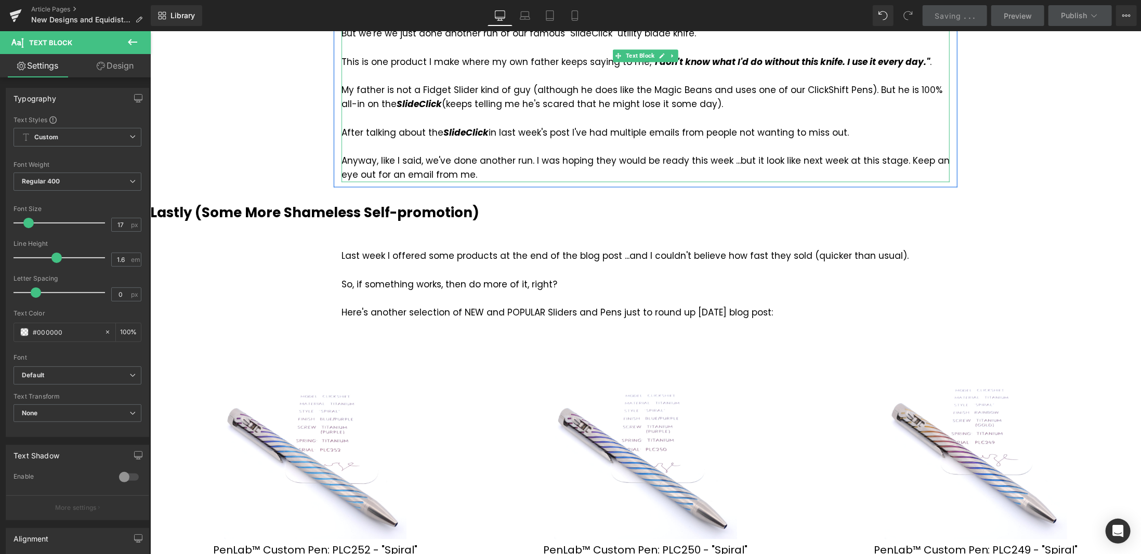
scroll to position [1196, 0]
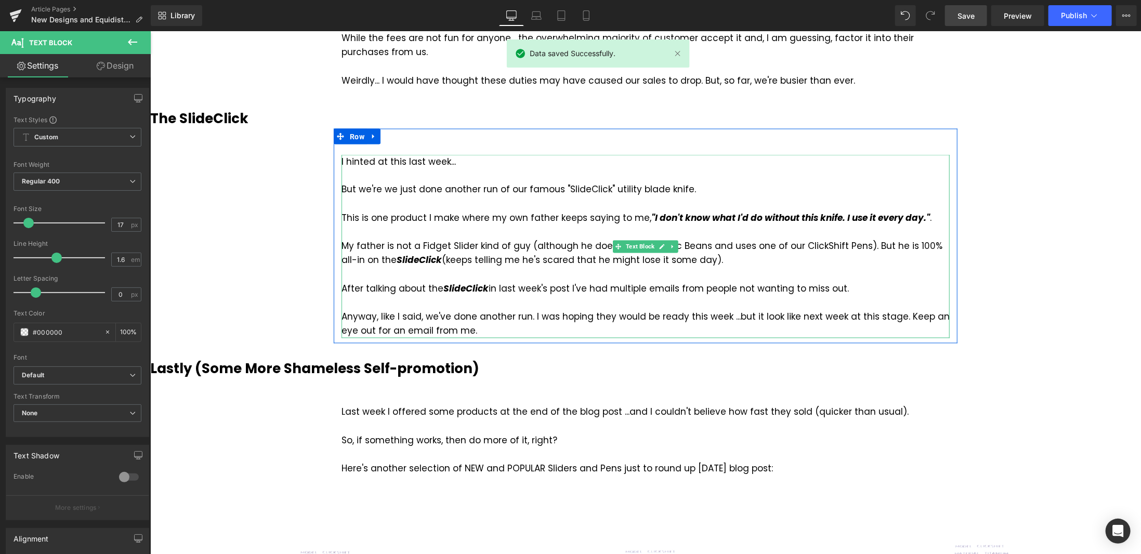
click at [812, 239] on div "My father is not a Fidget Slider kind of guy (although he does like the Magic B…" at bounding box center [645, 253] width 608 height 28
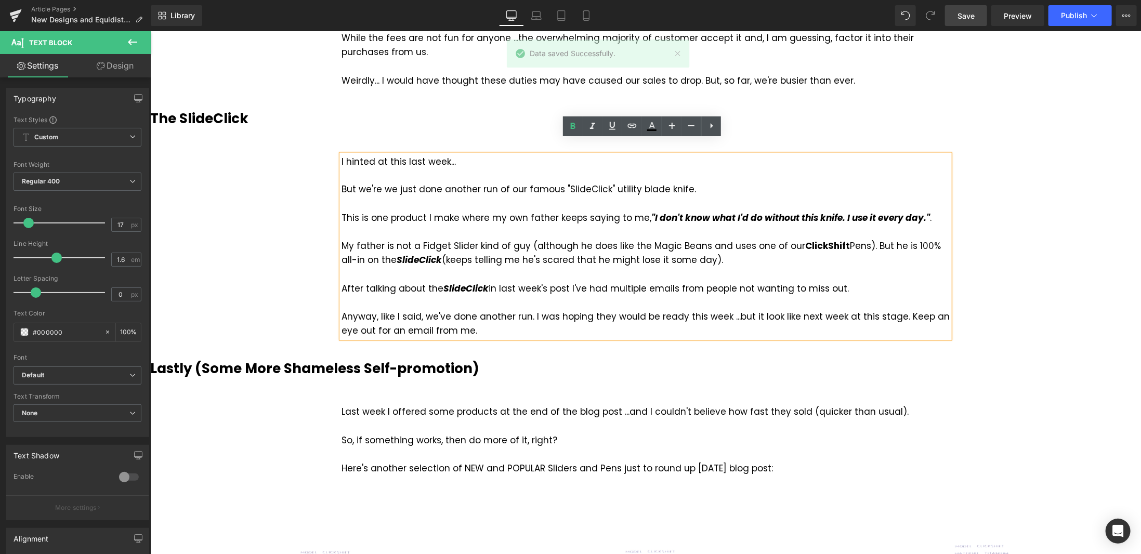
click at [810, 240] on strong "ClickShift" at bounding box center [827, 246] width 45 height 12
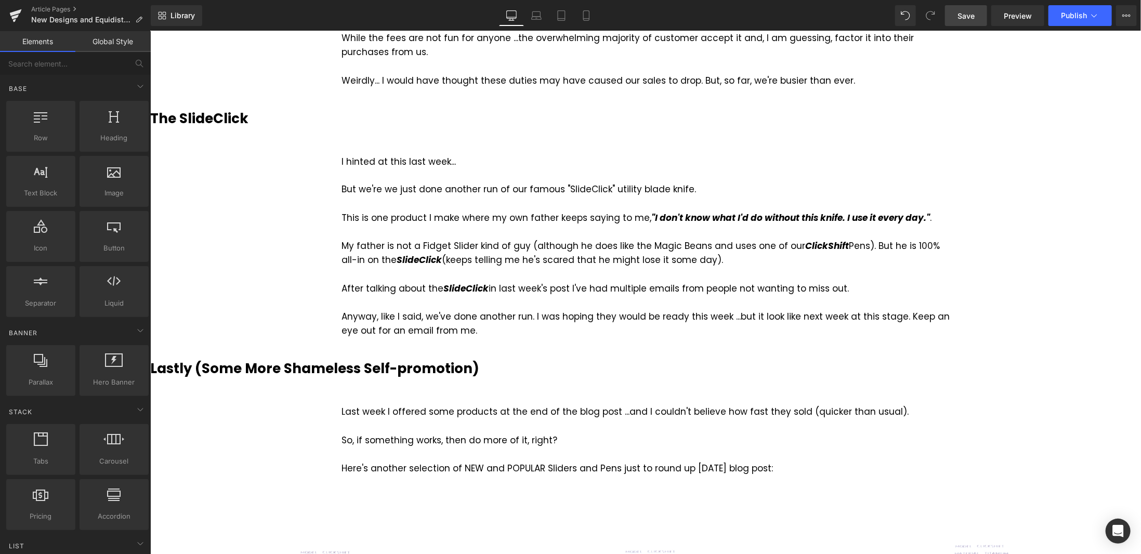
click at [965, 18] on span "Save" at bounding box center [965, 15] width 17 height 11
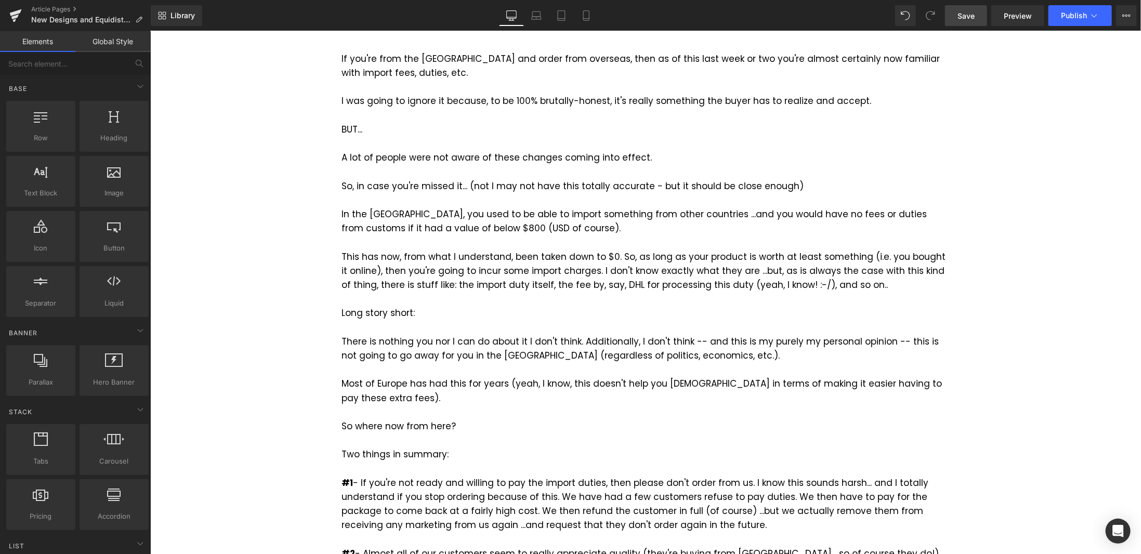
scroll to position [728, 0]
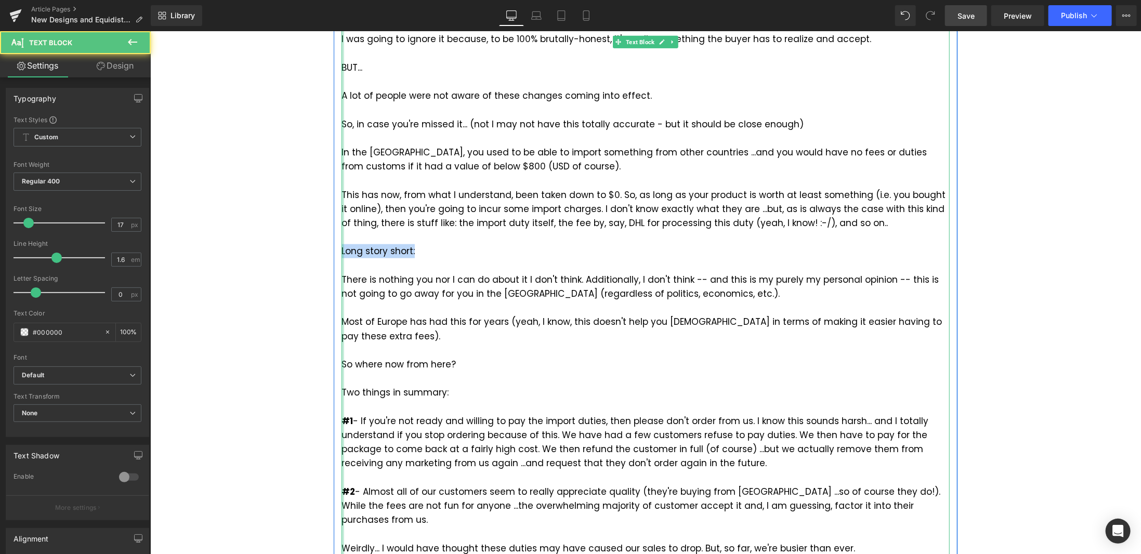
drag, startPoint x: 393, startPoint y: 254, endPoint x: 337, endPoint y: 253, distance: 56.7
click at [341, 253] on div "If you're from the [GEOGRAPHIC_DATA] and order from overseas, then as of this l…" at bounding box center [645, 273] width 608 height 566
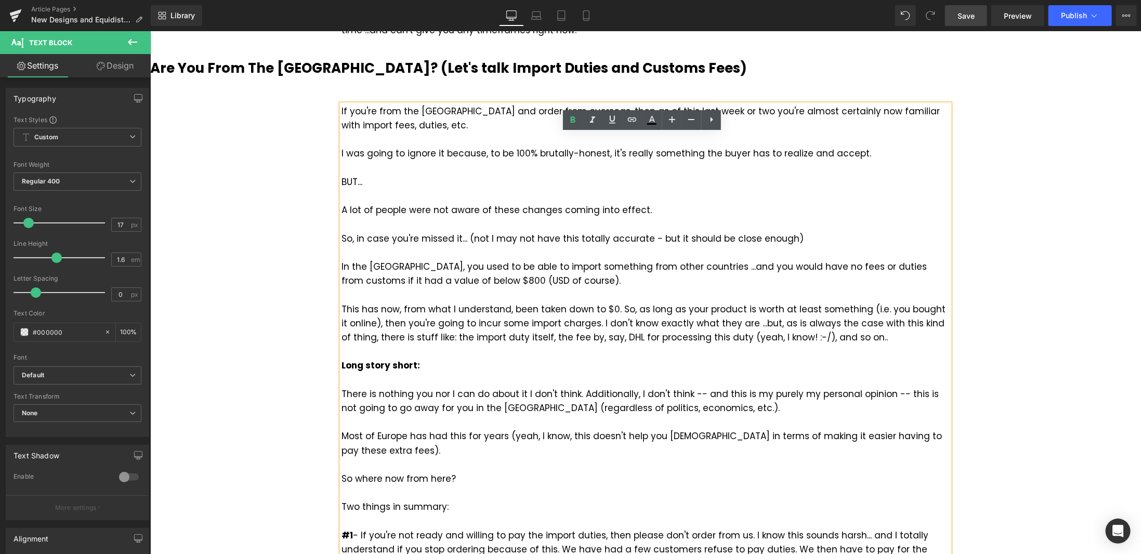
scroll to position [520, 0]
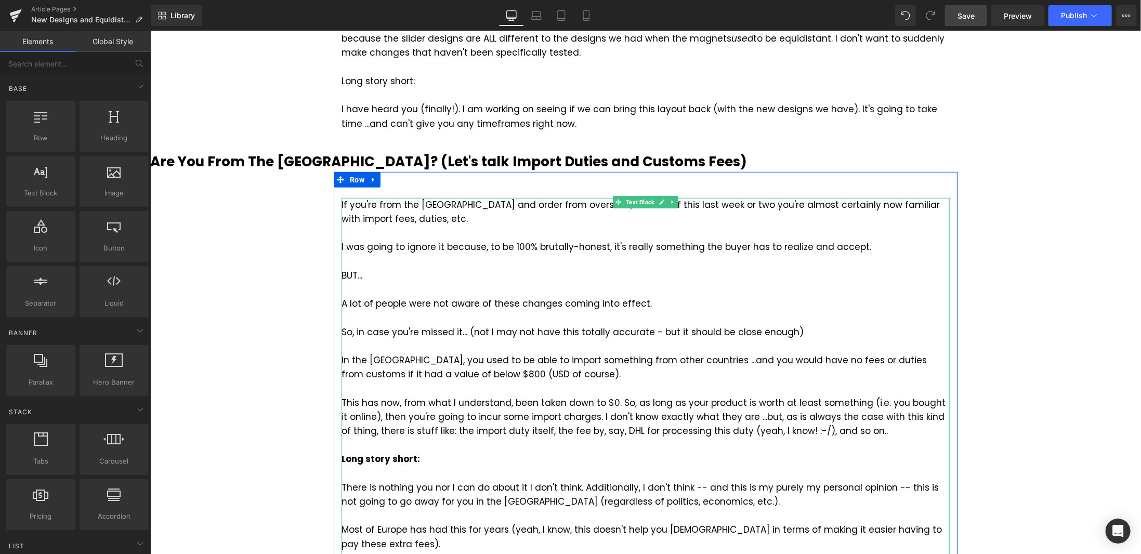
click at [375, 278] on div "I was going to ignore it because, to be 100% brutally-honest, it's really somet…" at bounding box center [645, 289] width 608 height 99
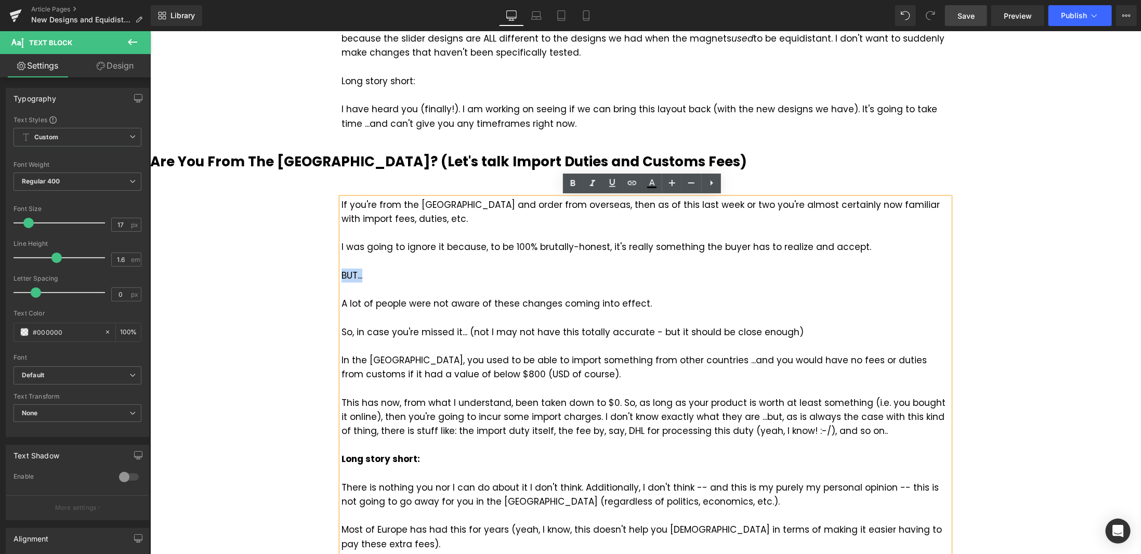
drag, startPoint x: 370, startPoint y: 273, endPoint x: 338, endPoint y: 275, distance: 31.2
click at [341, 275] on div "I was going to ignore it because, to be 100% brutally-honest, it's really somet…" at bounding box center [645, 289] width 608 height 99
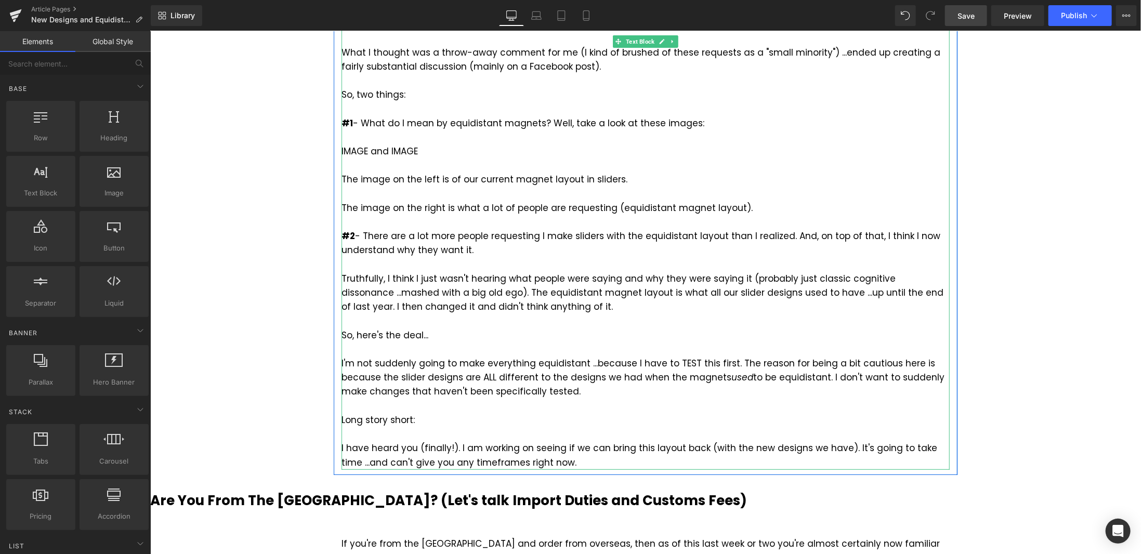
scroll to position [208, 0]
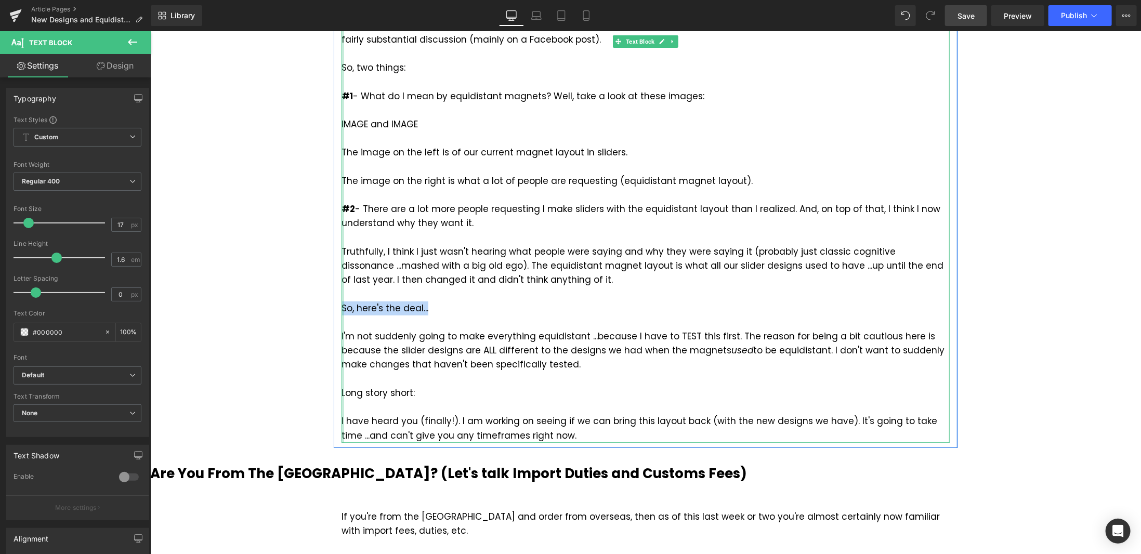
drag, startPoint x: 429, startPoint y: 307, endPoint x: 339, endPoint y: 309, distance: 90.5
click at [341, 309] on div "In last week's Blog Post I talked about a small number of people wanting equidi…" at bounding box center [645, 216] width 608 height 453
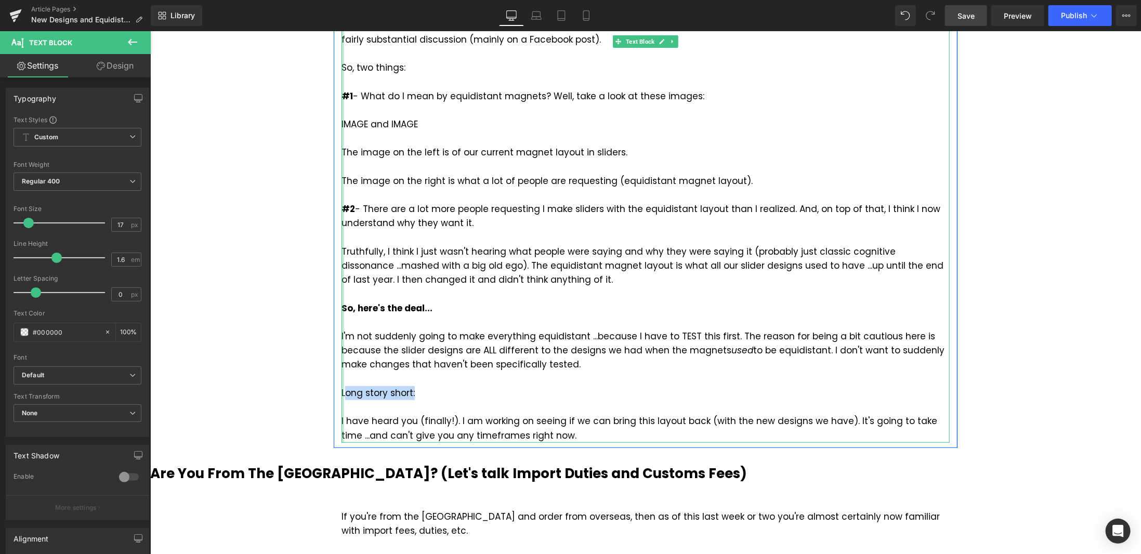
drag, startPoint x: 345, startPoint y: 395, endPoint x: 339, endPoint y: 393, distance: 6.3
click at [341, 393] on div "In last week's Blog Post I talked about a small number of people wanting equidi…" at bounding box center [645, 216] width 608 height 453
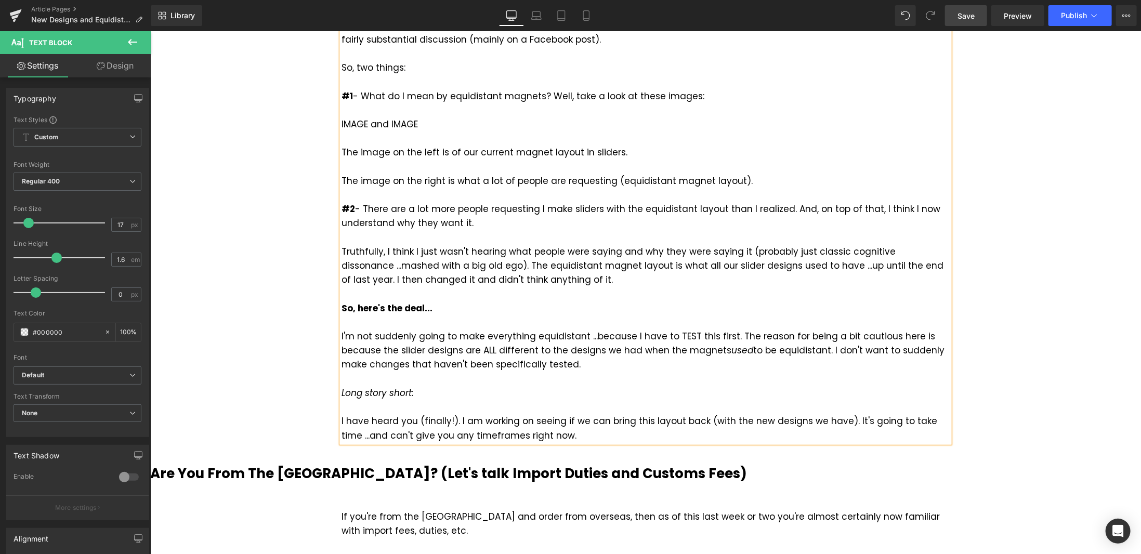
scroll to position [104, 0]
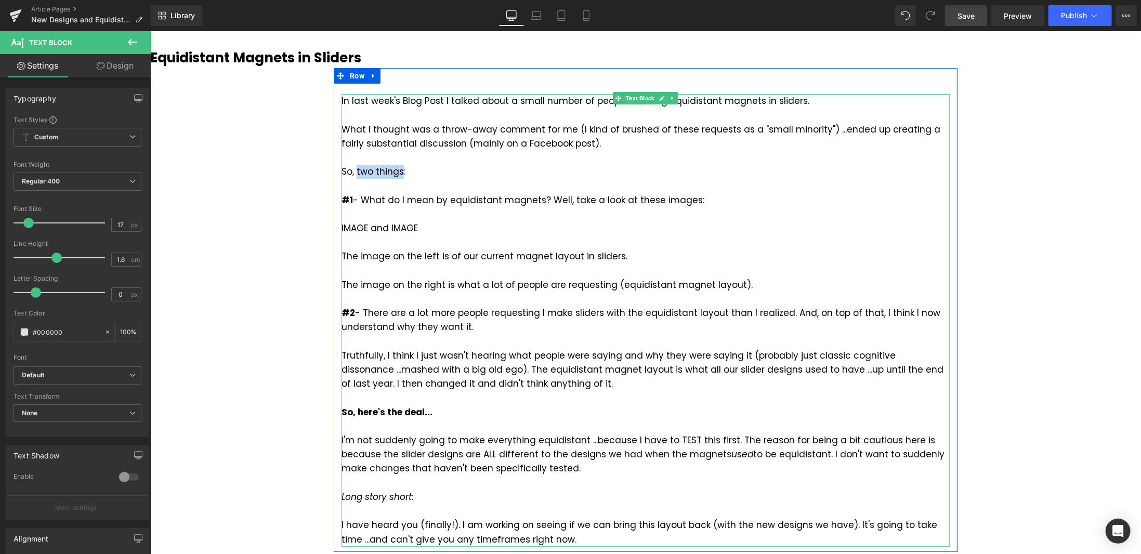
drag, startPoint x: 351, startPoint y: 169, endPoint x: 397, endPoint y: 166, distance: 45.8
click at [397, 166] on div "In last week's Blog Post I talked about a small number of people wanting equidi…" at bounding box center [645, 320] width 608 height 453
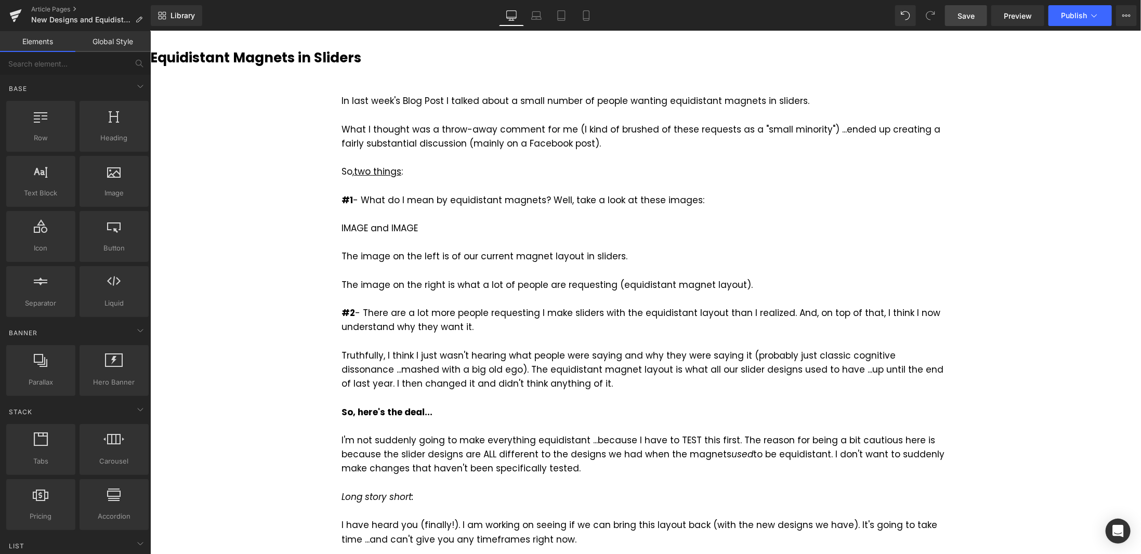
click at [972, 12] on span "Save" at bounding box center [965, 15] width 17 height 11
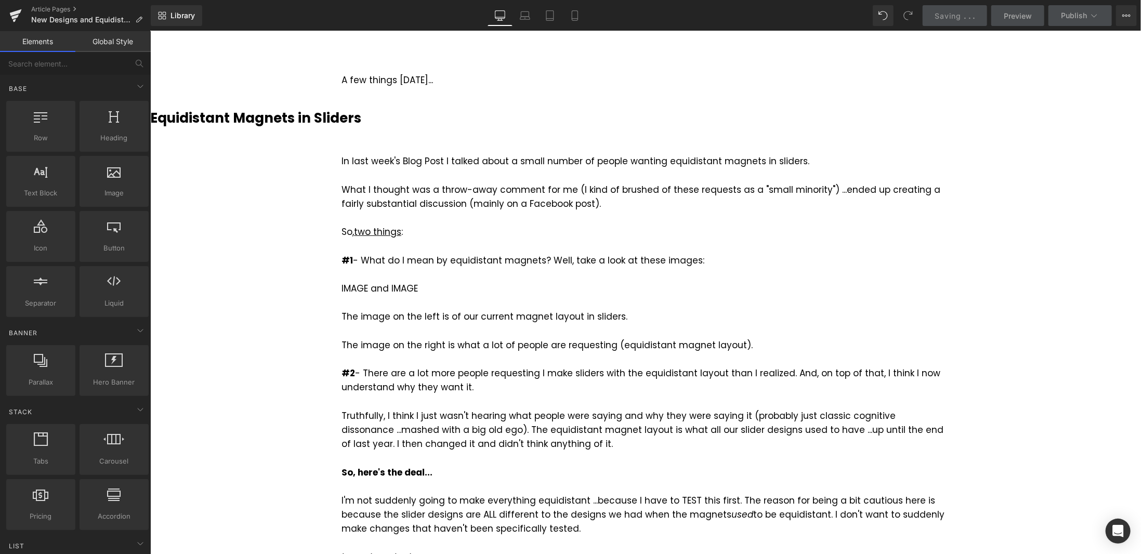
scroll to position [0, 0]
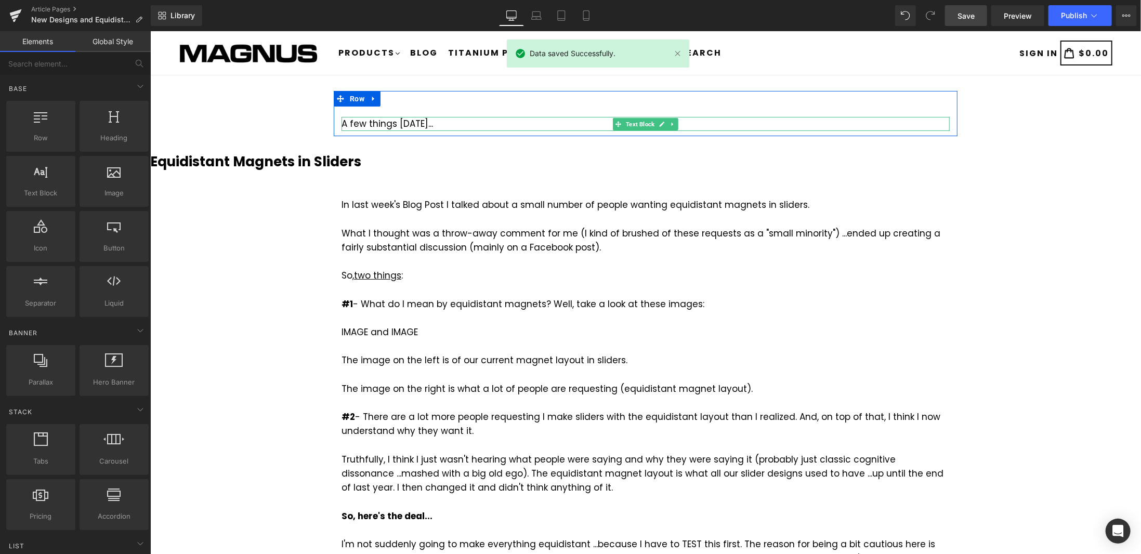
click at [448, 122] on div "A few things [DATE]..." at bounding box center [645, 123] width 608 height 14
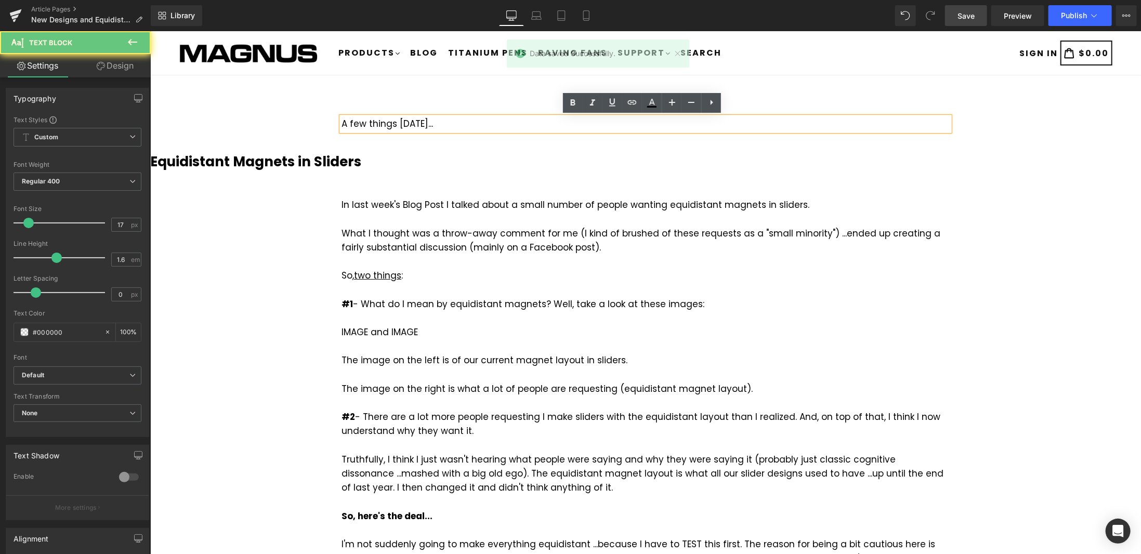
click at [442, 122] on div "A few things [DATE]..." at bounding box center [645, 123] width 608 height 14
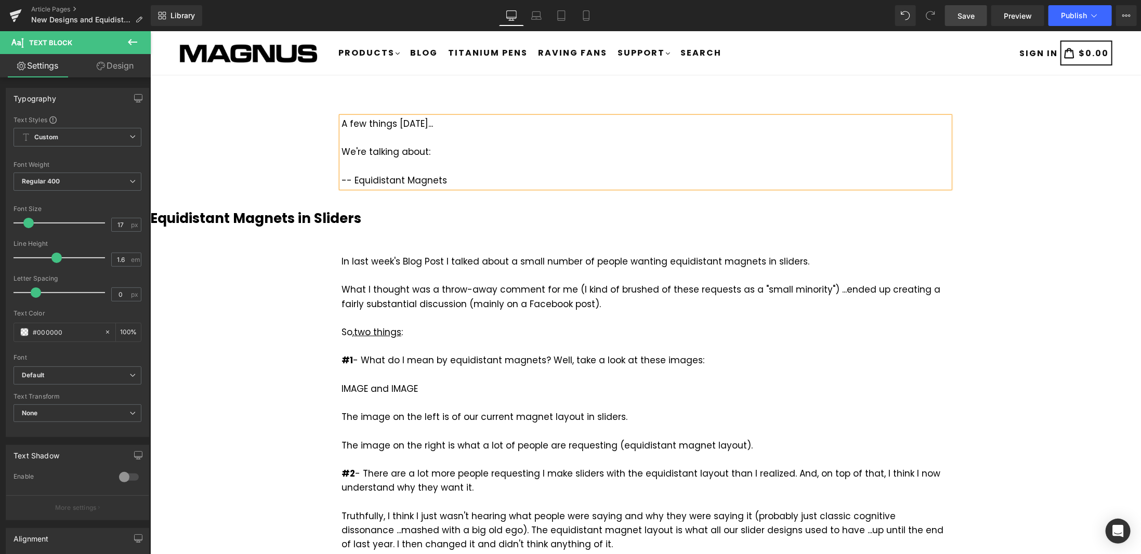
click at [445, 181] on div "-- Equidistant Magnets" at bounding box center [645, 180] width 608 height 14
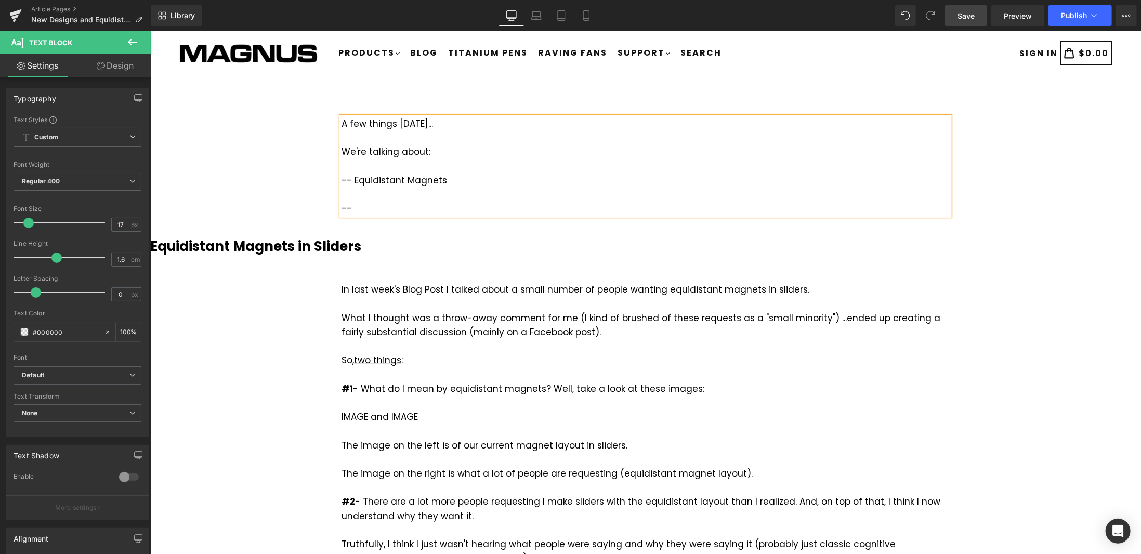
click at [446, 178] on div "-- Equidistant Magnets" at bounding box center [645, 180] width 608 height 14
click at [399, 207] on div "--" at bounding box center [645, 208] width 608 height 14
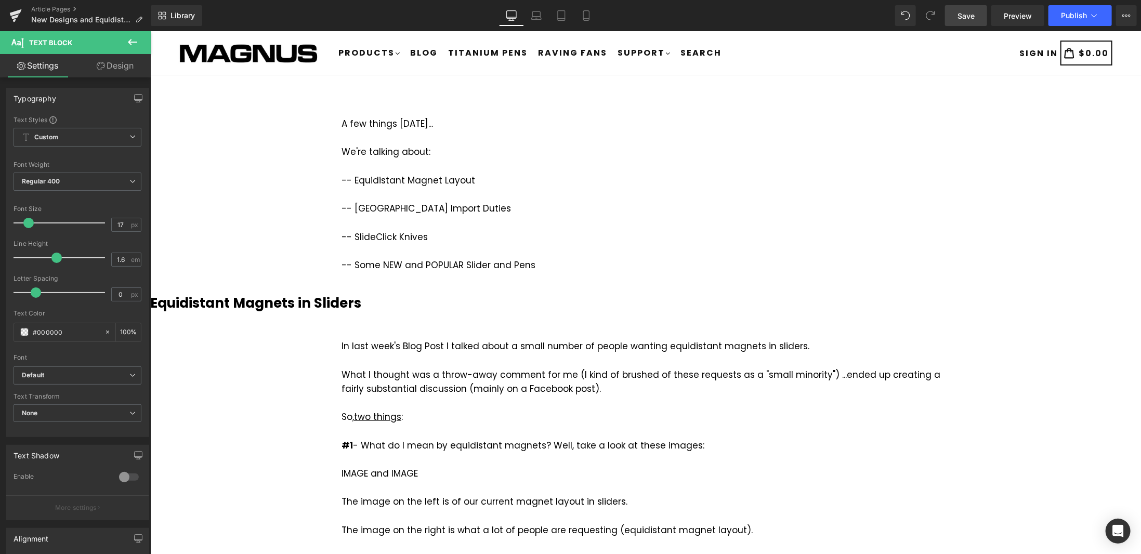
click at [971, 17] on span "Save" at bounding box center [965, 15] width 17 height 11
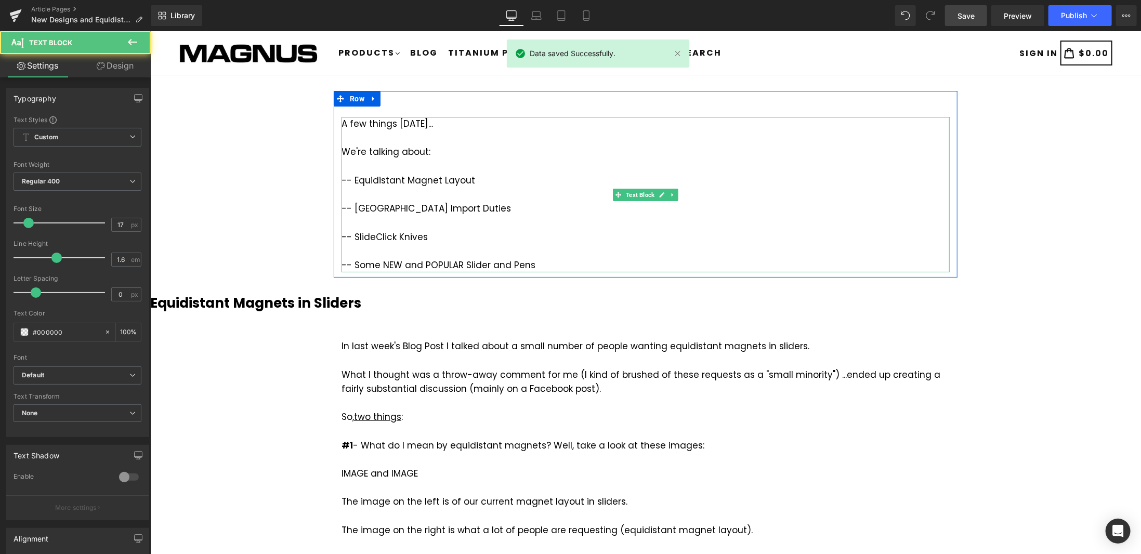
click at [372, 236] on div "-- SlideClick Knives" at bounding box center [645, 237] width 608 height 14
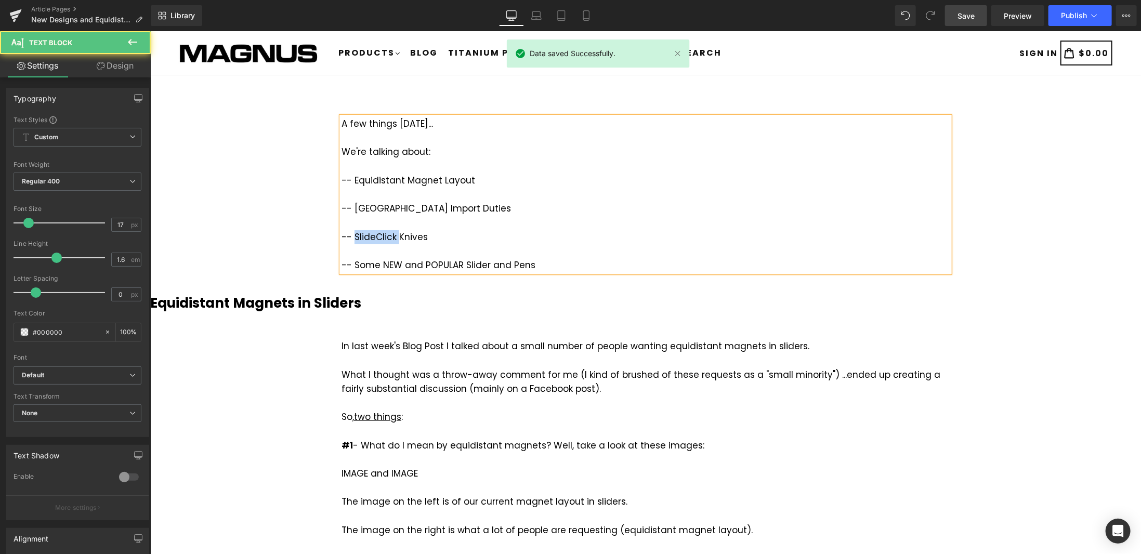
click at [372, 236] on div "-- SlideClick Knives" at bounding box center [645, 237] width 608 height 14
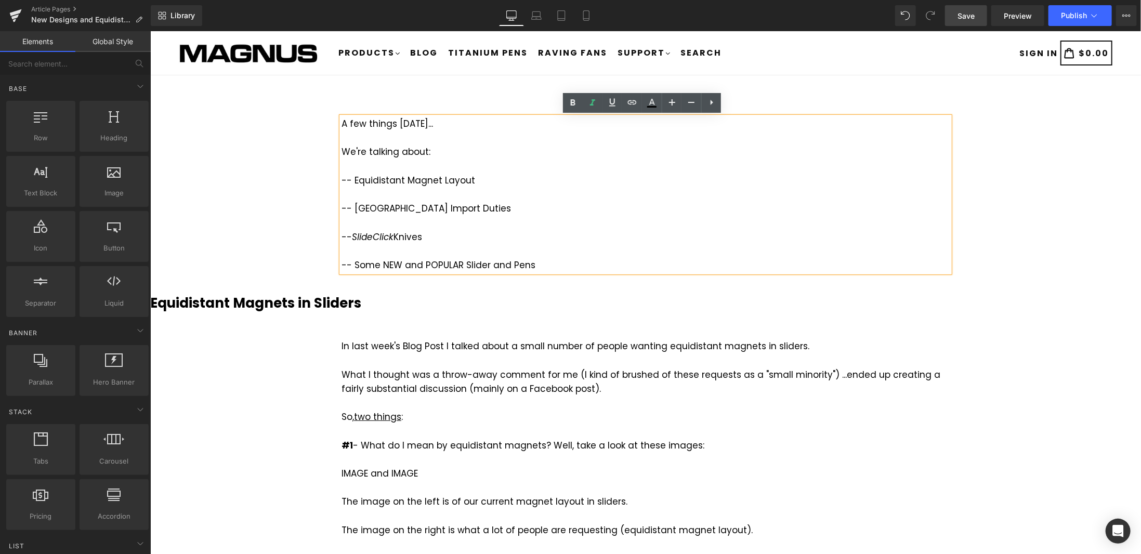
drag, startPoint x: 1031, startPoint y: 218, endPoint x: 1014, endPoint y: 95, distance: 123.8
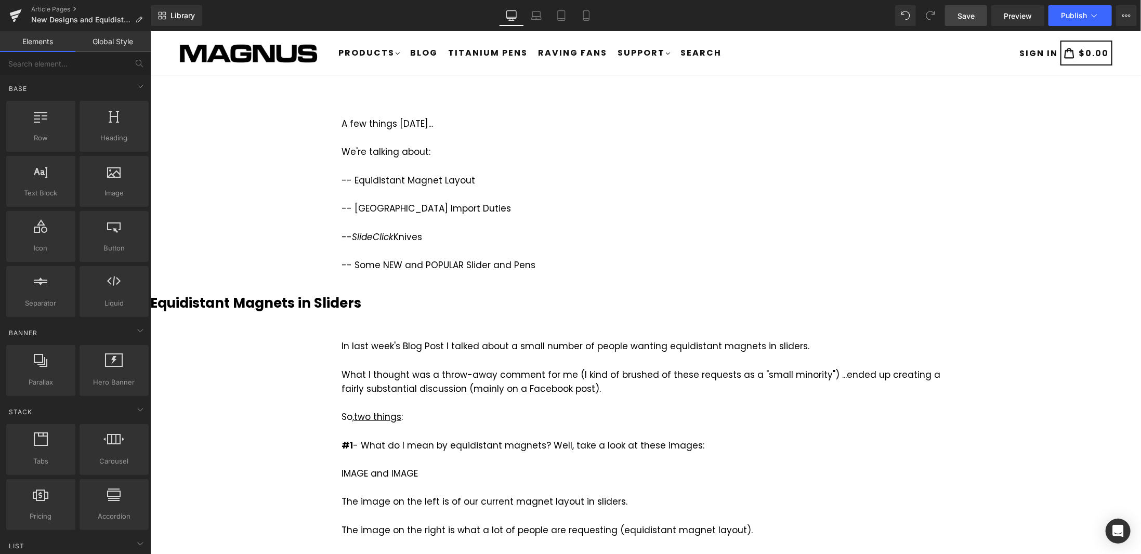
click at [974, 14] on span "Save" at bounding box center [965, 15] width 17 height 11
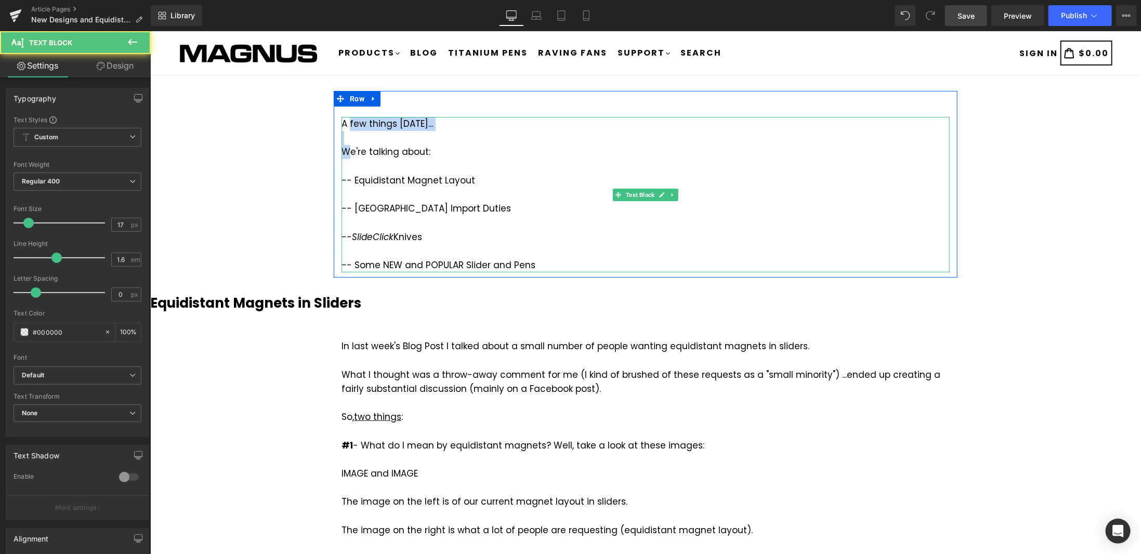
drag, startPoint x: 344, startPoint y: 151, endPoint x: 338, endPoint y: 124, distance: 27.6
click at [341, 124] on div "A few things [DATE]... We're talking about: -- Equidistant Magnet Layout -- [GE…" at bounding box center [645, 193] width 608 height 155
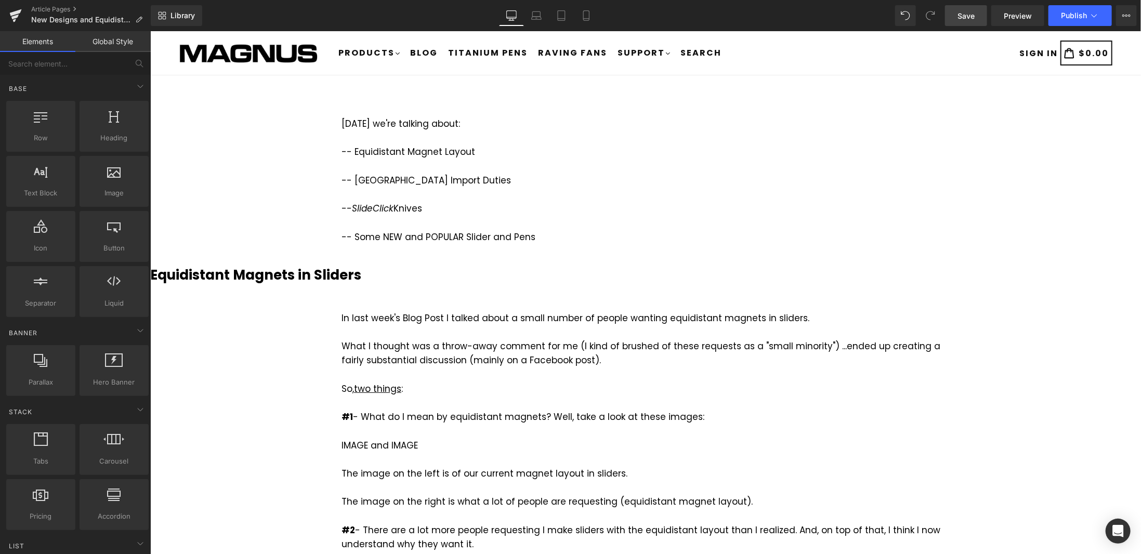
click at [974, 9] on link "Save" at bounding box center [966, 15] width 42 height 21
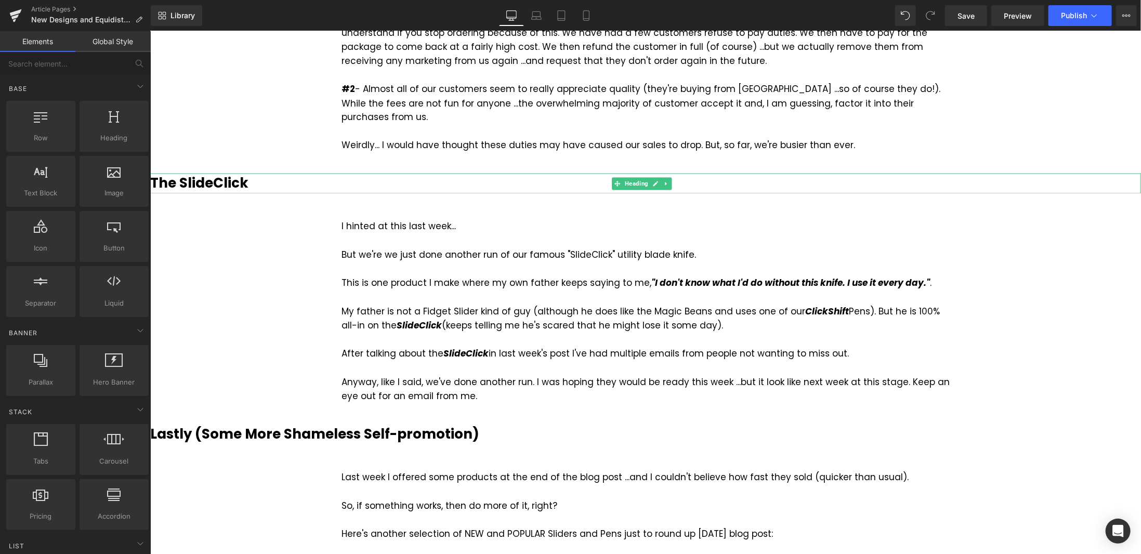
scroll to position [1300, 0]
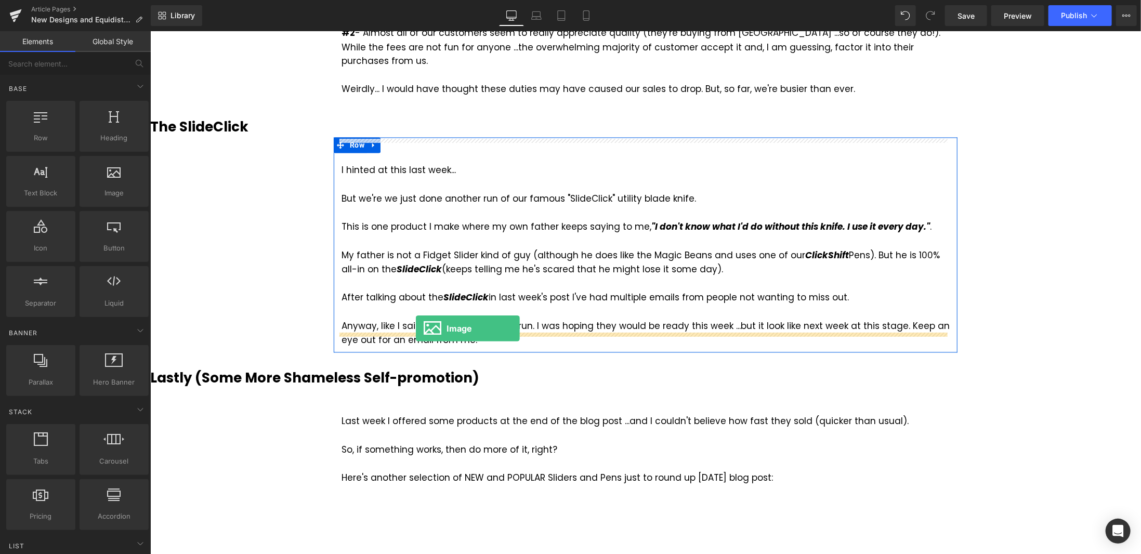
drag, startPoint x: 256, startPoint y: 216, endPoint x: 415, endPoint y: 328, distance: 195.1
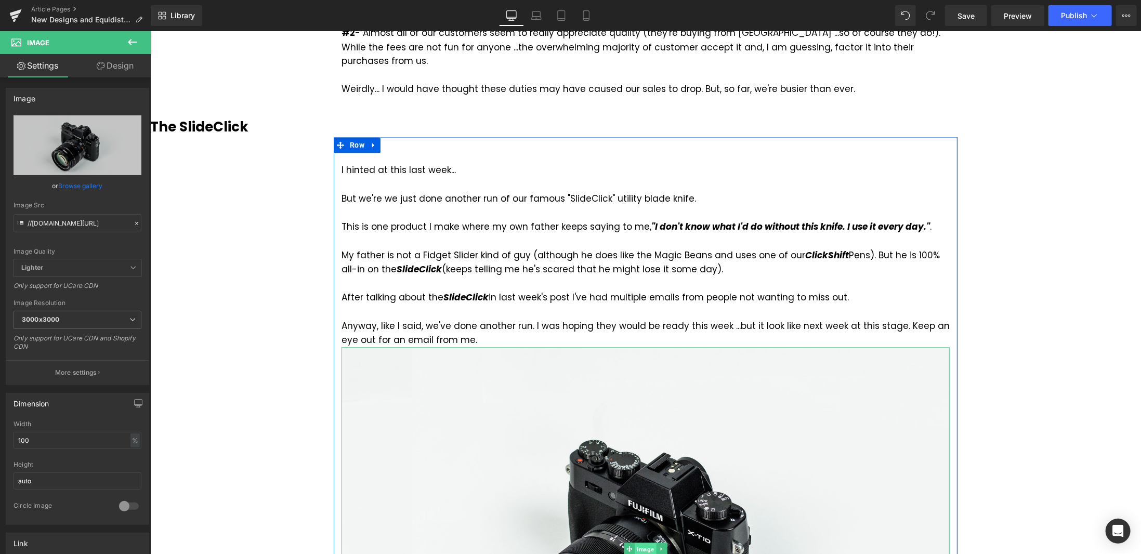
click at [642, 543] on span "Image" at bounding box center [644, 549] width 21 height 12
click at [75, 220] on input "//[DOMAIN_NAME][URL]" at bounding box center [78, 223] width 128 height 18
paste input "text"
click at [105, 226] on input "//[DOMAIN_NAME][URL]" at bounding box center [78, 223] width 128 height 18
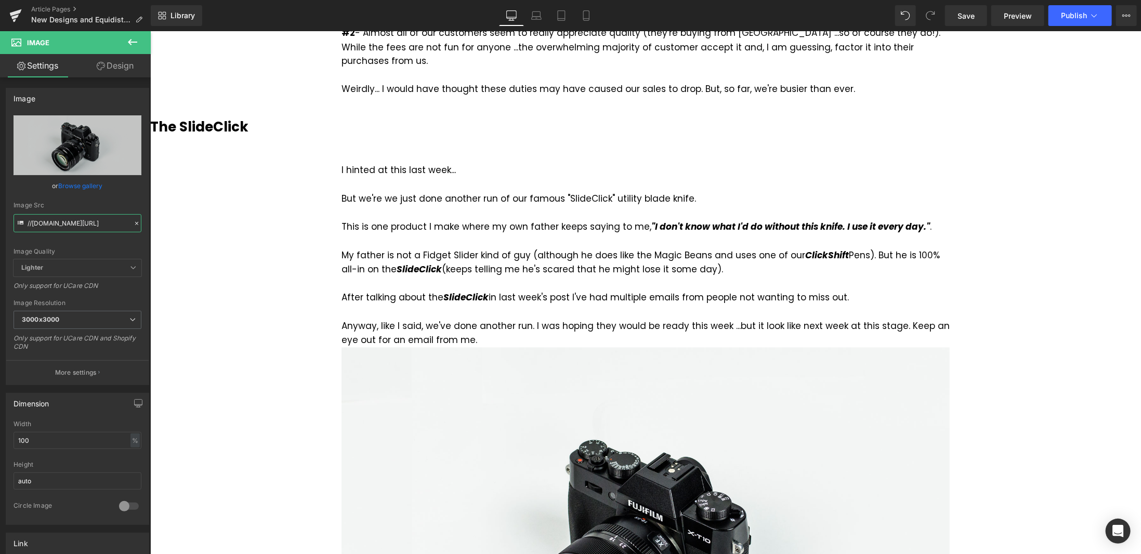
scroll to position [0, 0]
click at [95, 222] on input "//[DOMAIN_NAME][URL]" at bounding box center [78, 223] width 128 height 18
paste input "[URL][DOMAIN_NAME]"
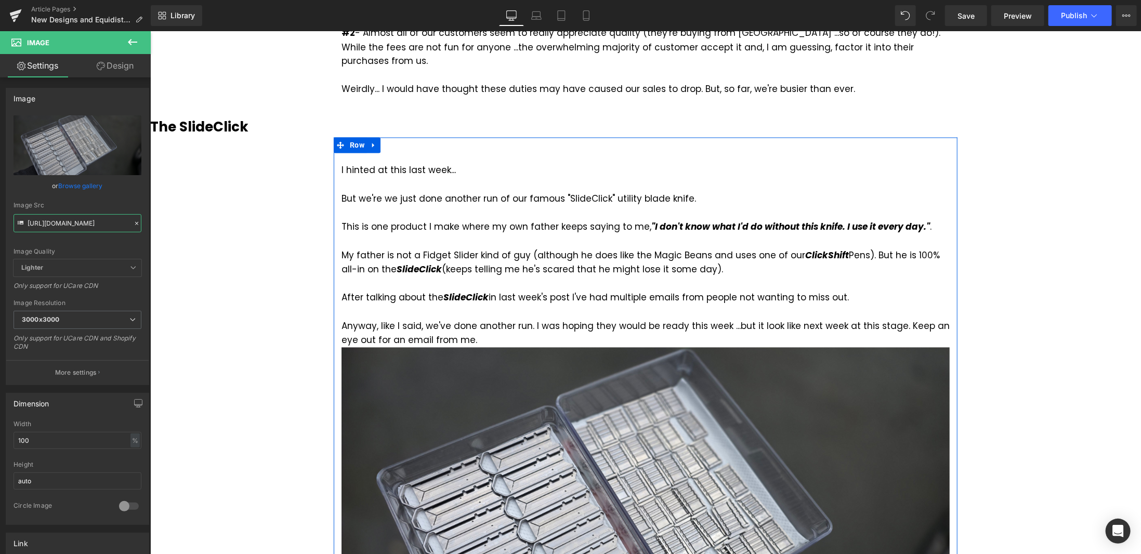
type input "[URL][DOMAIN_NAME]"
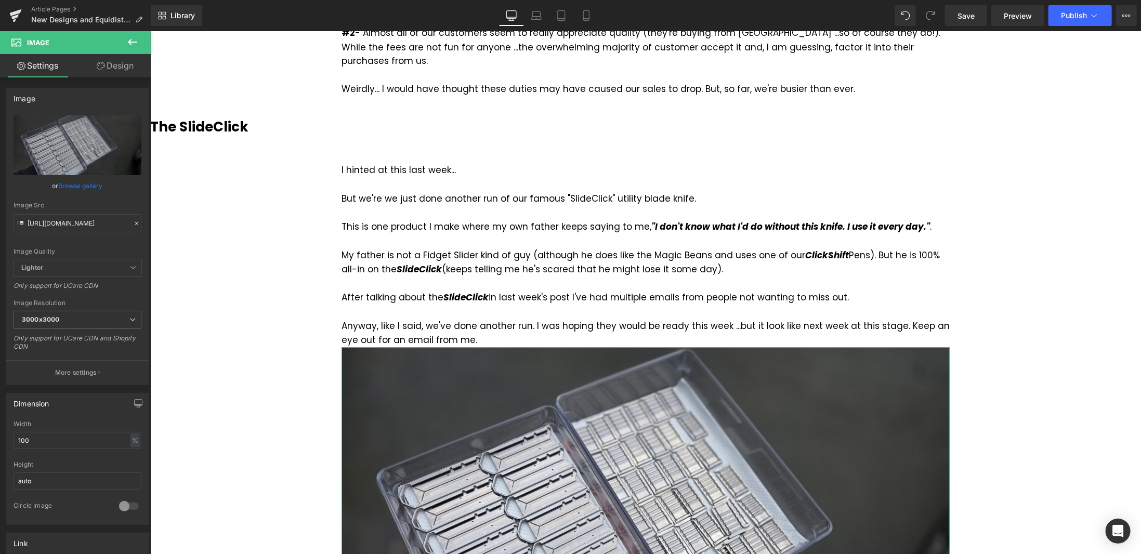
click at [121, 67] on link "Design" at bounding box center [114, 65] width 75 height 23
click at [0, 0] on div "Spacing" at bounding box center [0, 0] width 0 height 0
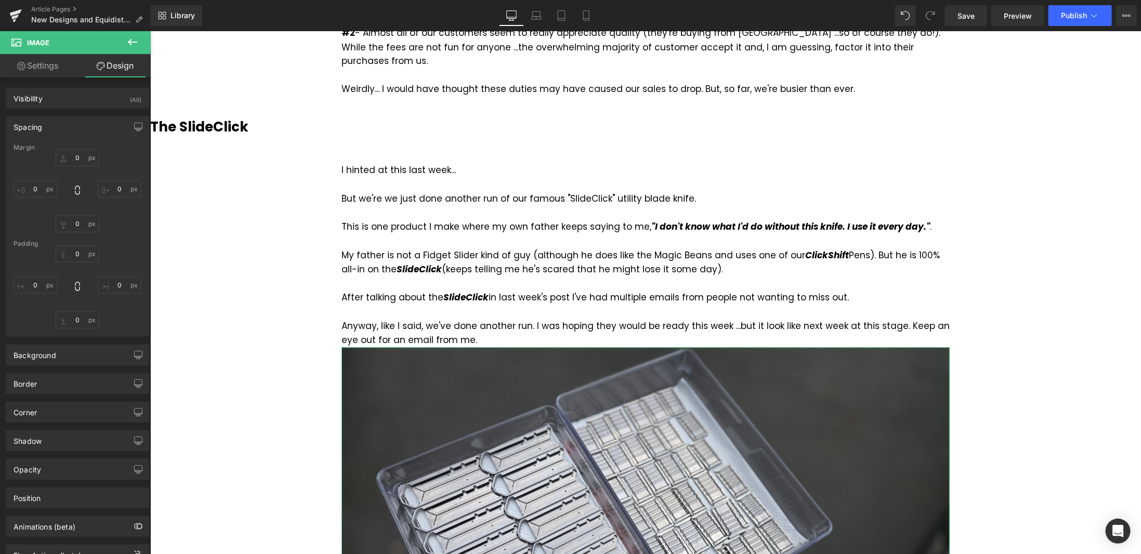
type input "0"
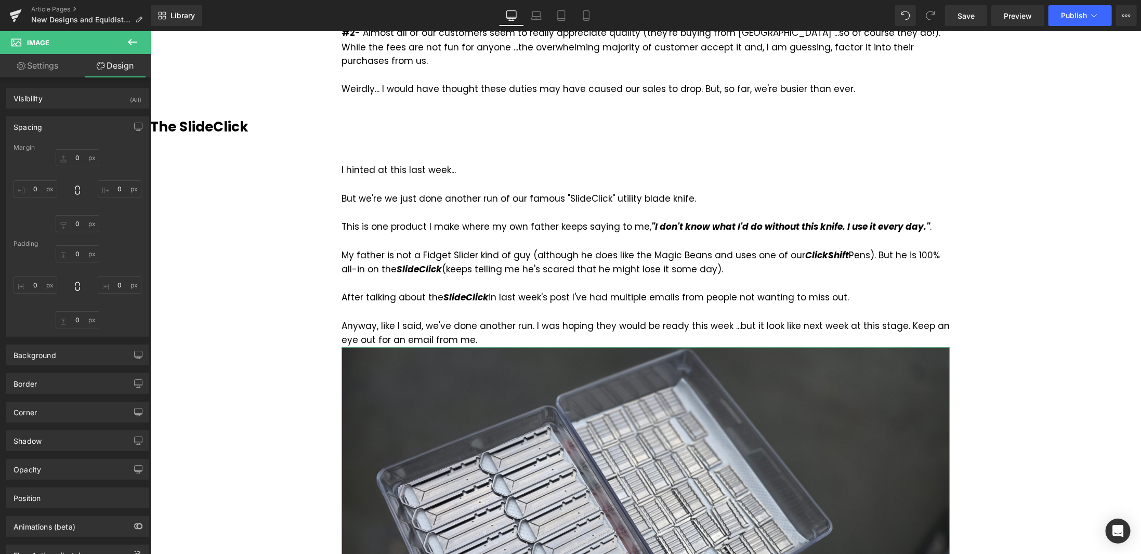
type input "0"
click at [81, 152] on input "0" at bounding box center [78, 157] width 44 height 17
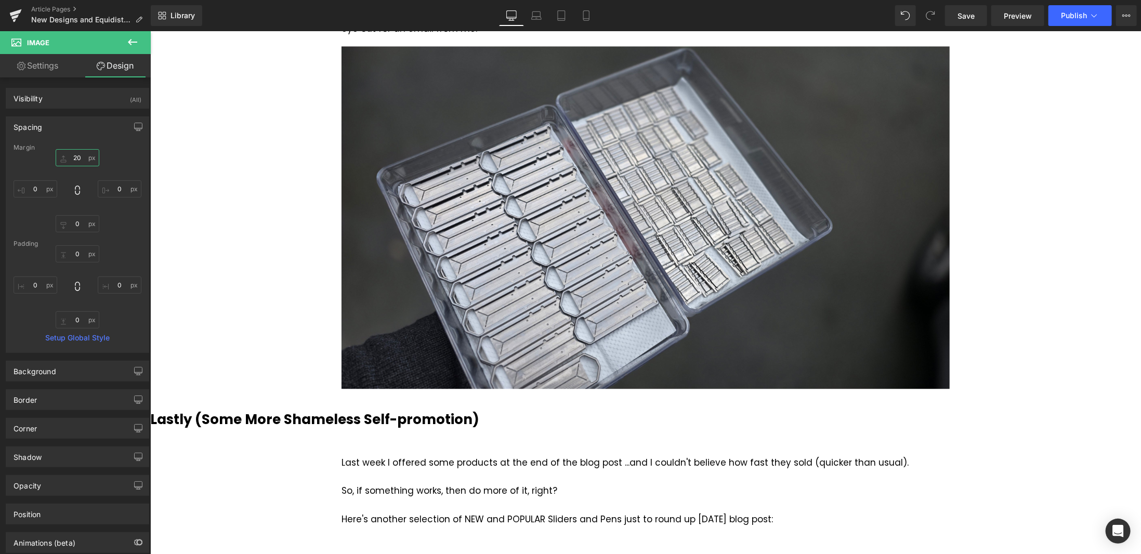
scroll to position [1351, 0]
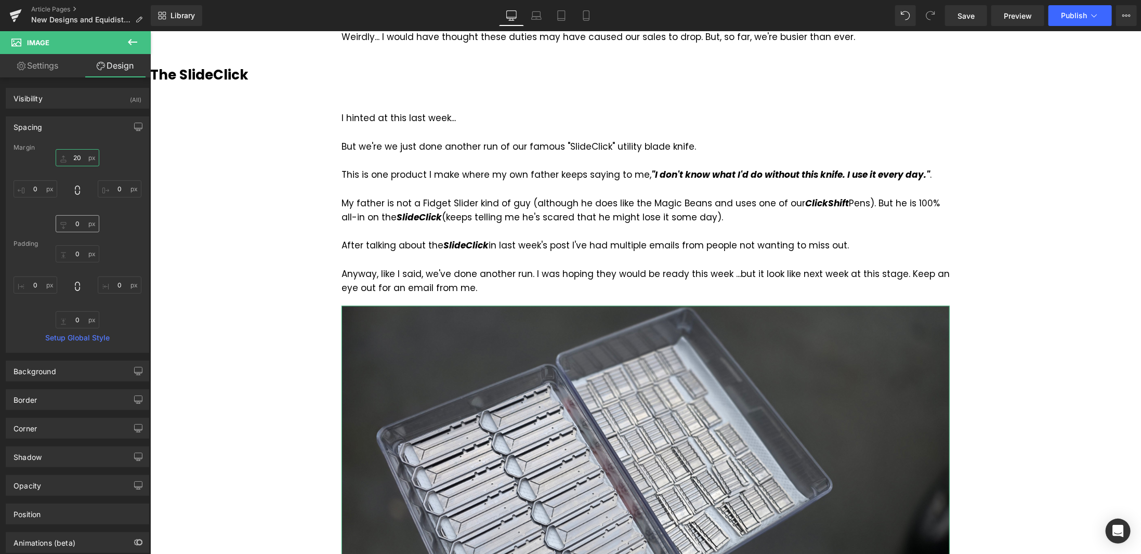
type input "20"
click at [82, 226] on input "0" at bounding box center [78, 223] width 44 height 17
type input "20"
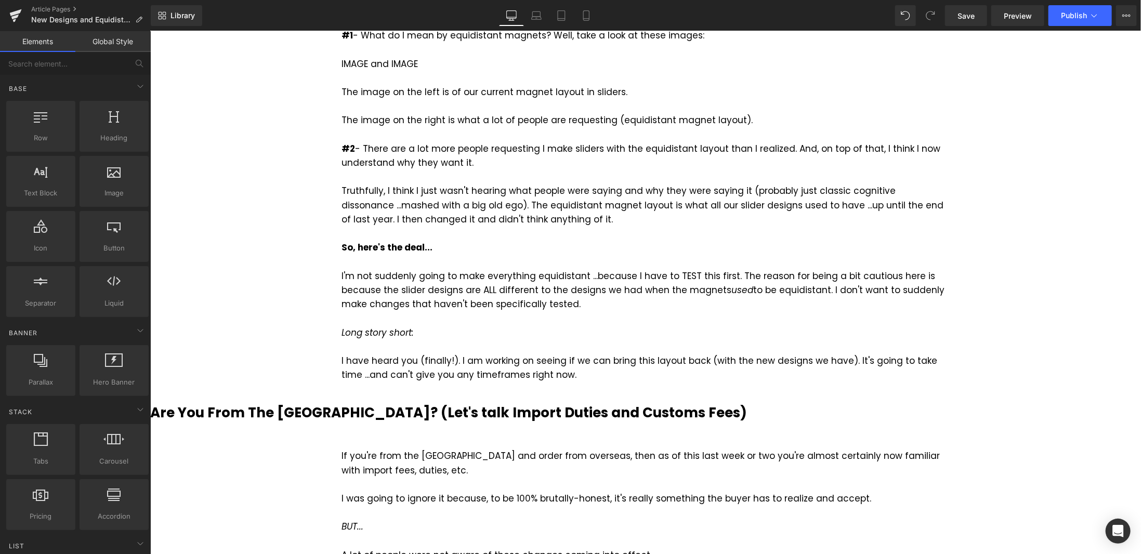
scroll to position [208, 0]
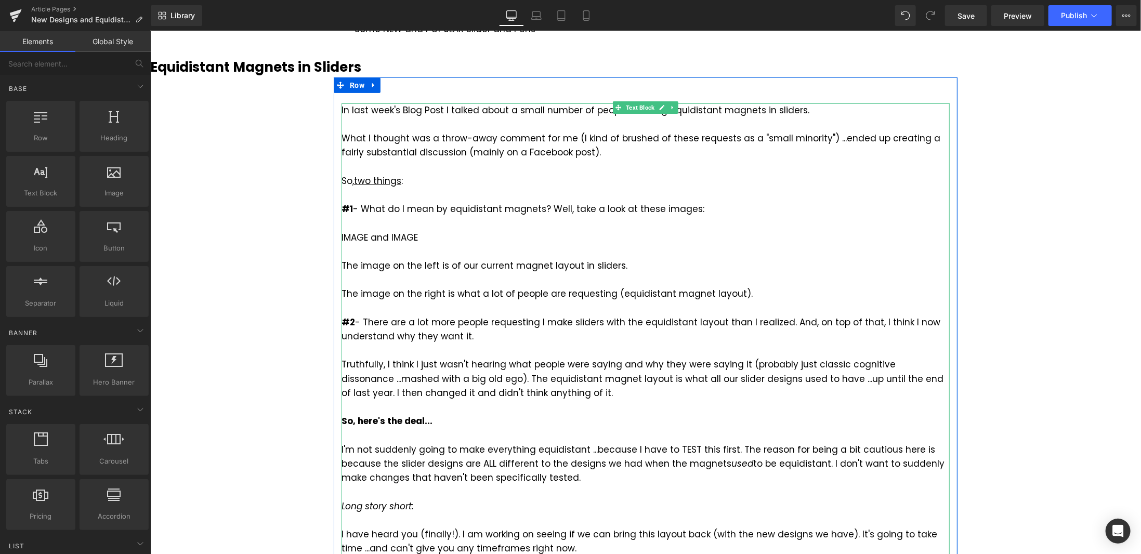
click at [436, 237] on div "#1 - What do I mean by equidistant magnets? Well, take a look at these images: …" at bounding box center [645, 237] width 608 height 71
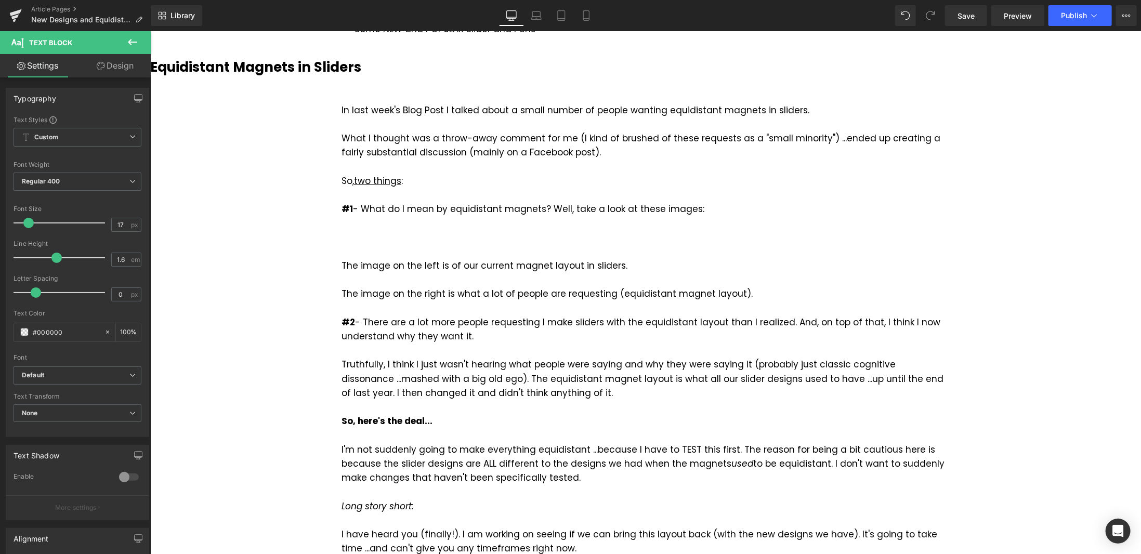
click at [134, 45] on icon at bounding box center [132, 42] width 12 height 12
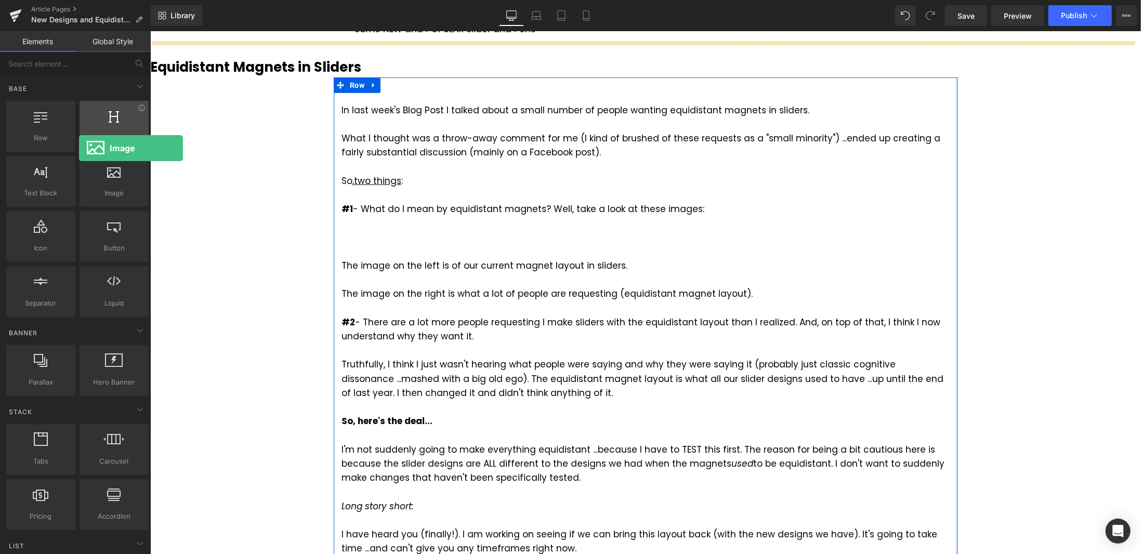
drag, startPoint x: 98, startPoint y: 188, endPoint x: 79, endPoint y: 148, distance: 43.7
click at [79, 148] on div "Row rows, columns, layouts, div Heading headings, titles, h1,h2,h3,h4,h5,h6 Tex…" at bounding box center [77, 209] width 147 height 220
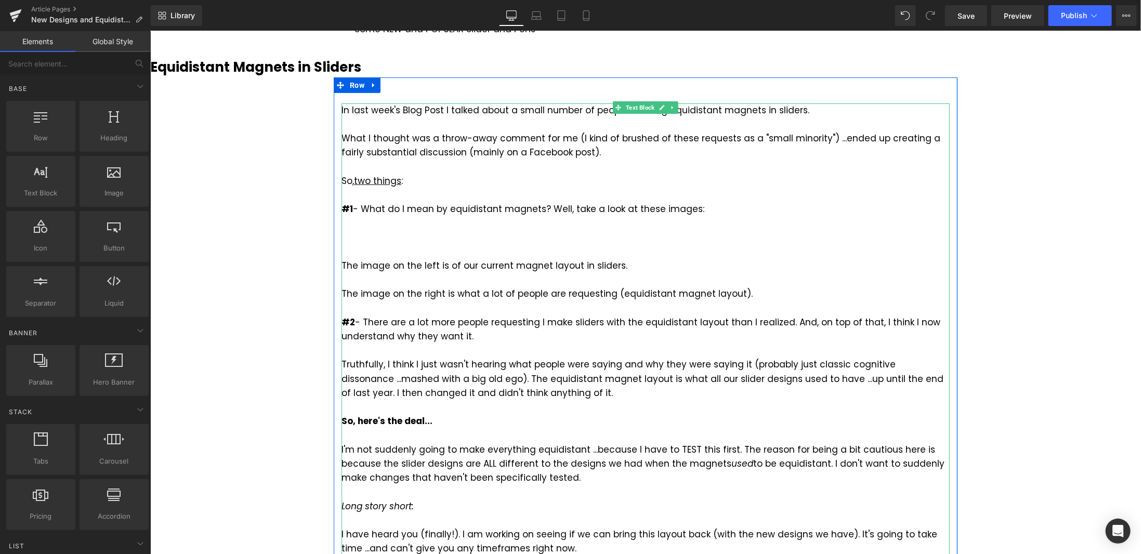
click at [378, 234] on div "#1 - What do I mean by equidistant magnets? Well, take a look at these images: …" at bounding box center [645, 237] width 608 height 71
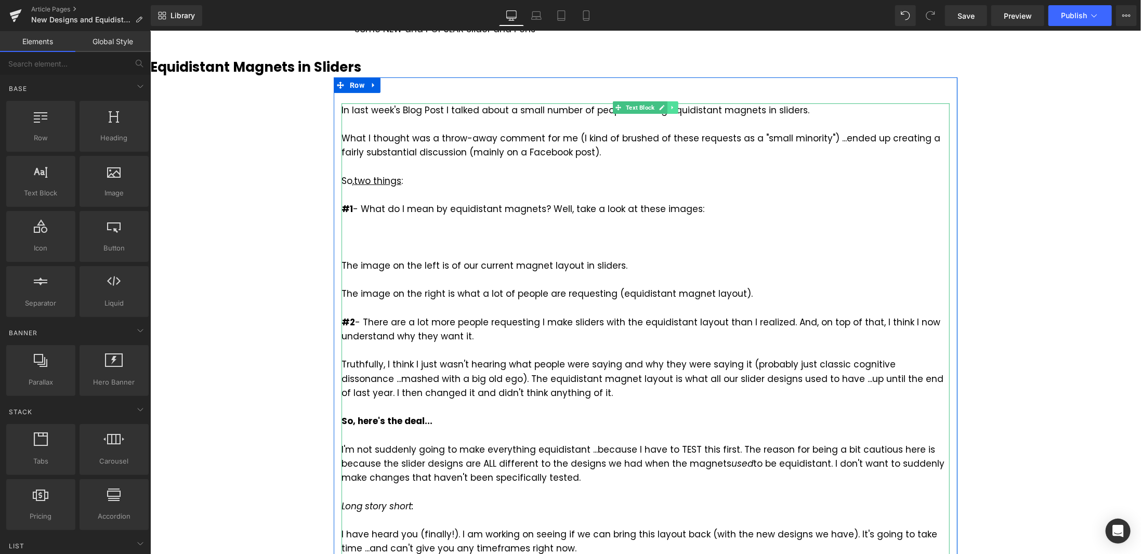
click at [670, 108] on icon at bounding box center [673, 107] width 6 height 6
click at [664, 106] on icon at bounding box center [667, 107] width 6 height 6
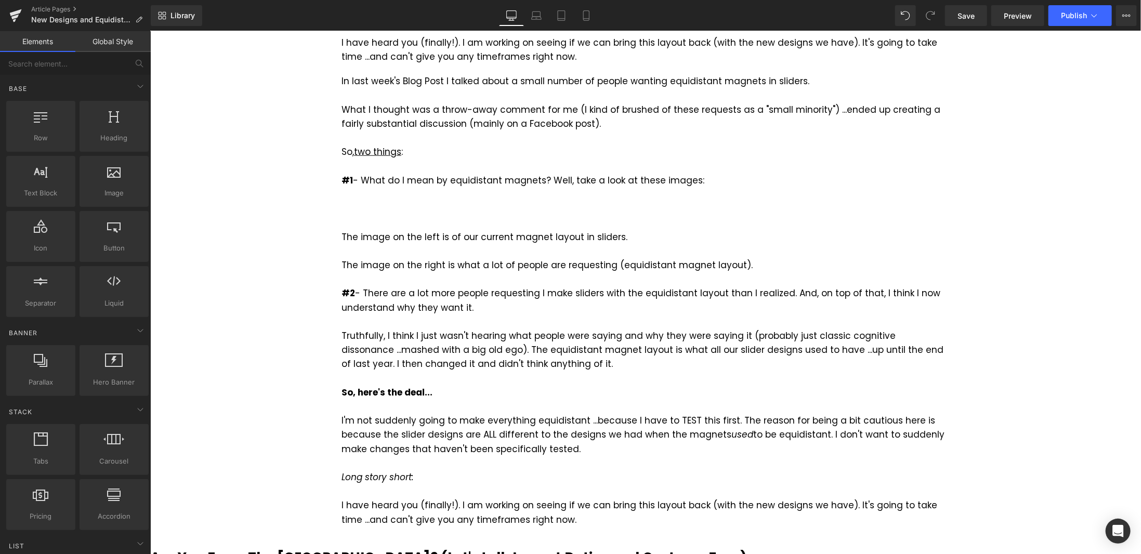
scroll to position [337, 0]
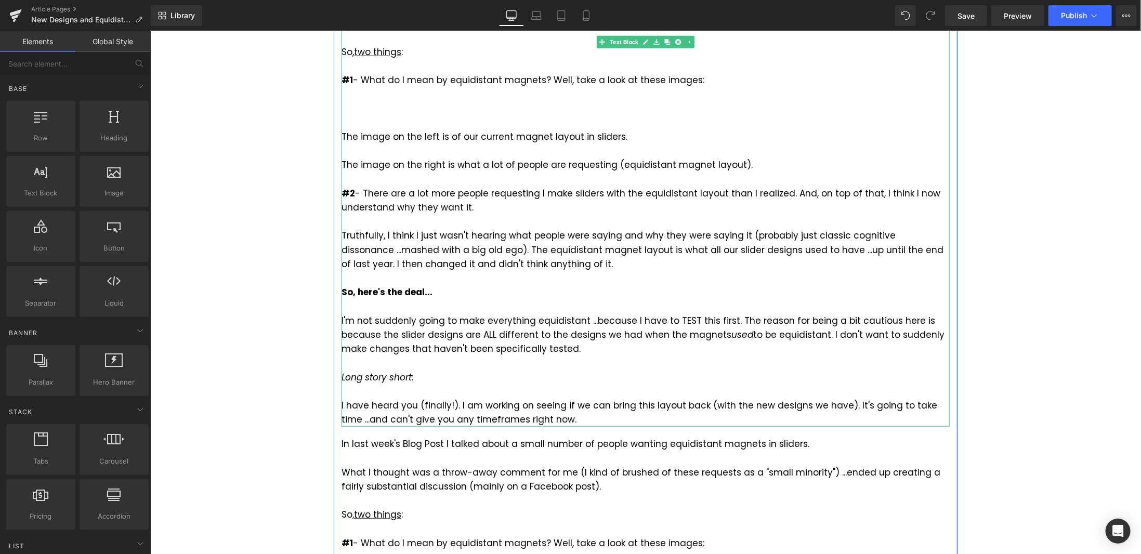
click at [488, 203] on div "#2 - There are a lot more people requesting I make sliders with the equidistant…" at bounding box center [645, 228] width 608 height 85
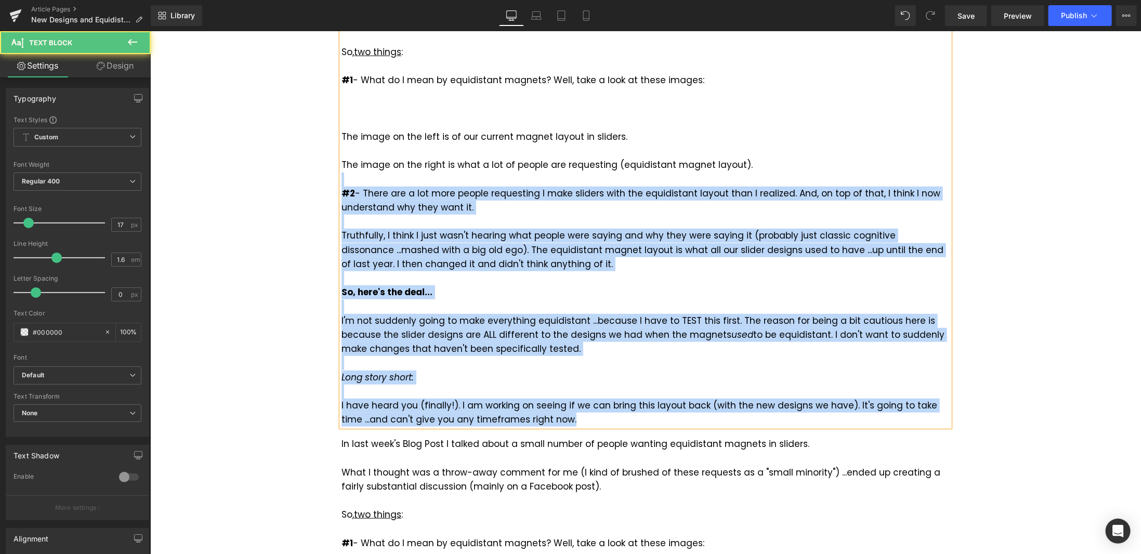
scroll to position [77, 0]
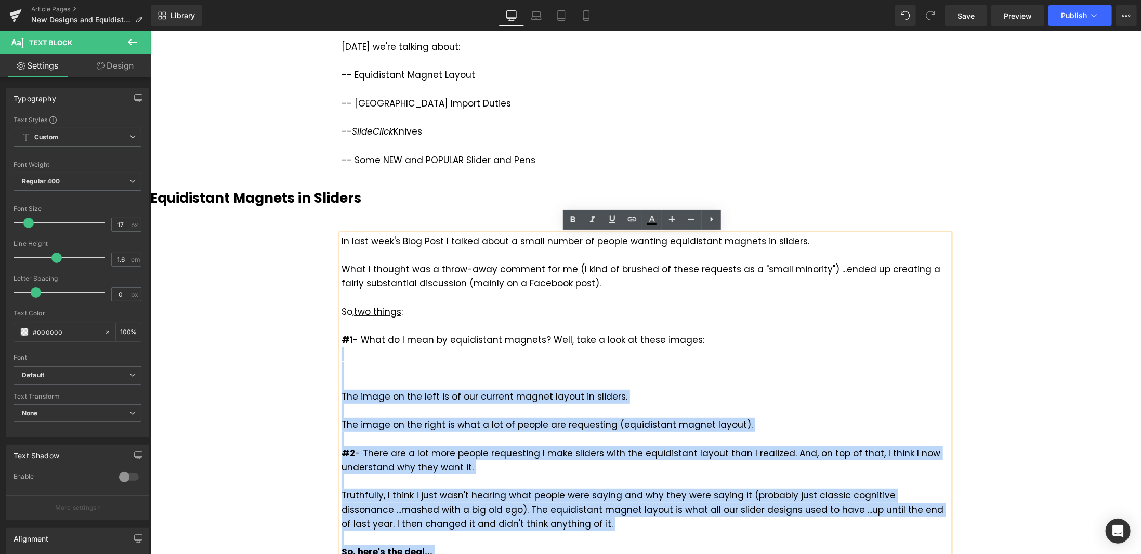
drag, startPoint x: 565, startPoint y: 211, endPoint x: 345, endPoint y: 368, distance: 270.3
click at [345, 368] on div "In last week's Blog Post I talked about a small number of people wanting equidi…" at bounding box center [645, 460] width 608 height 453
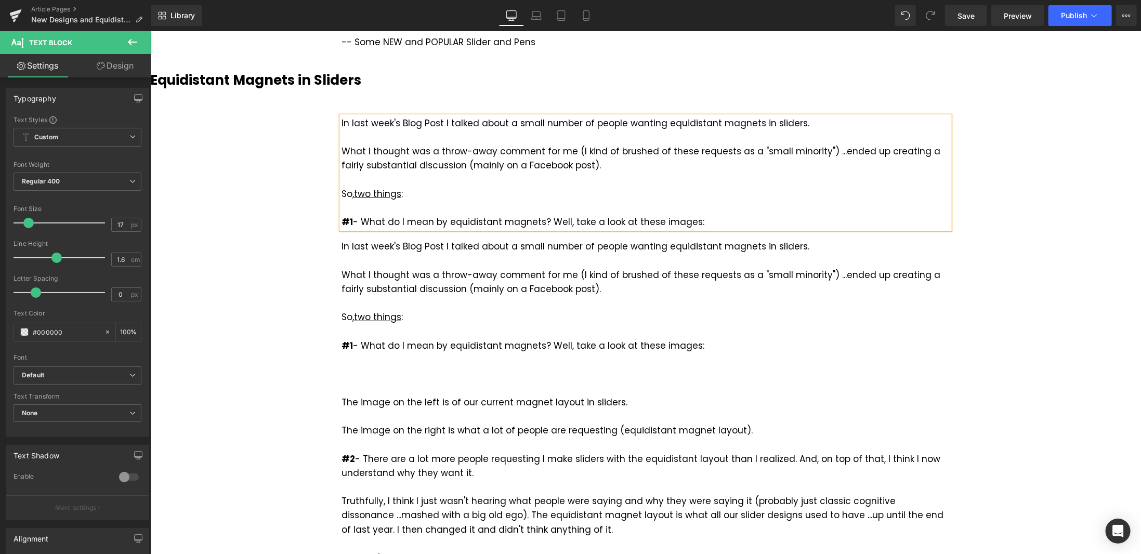
scroll to position [285, 0]
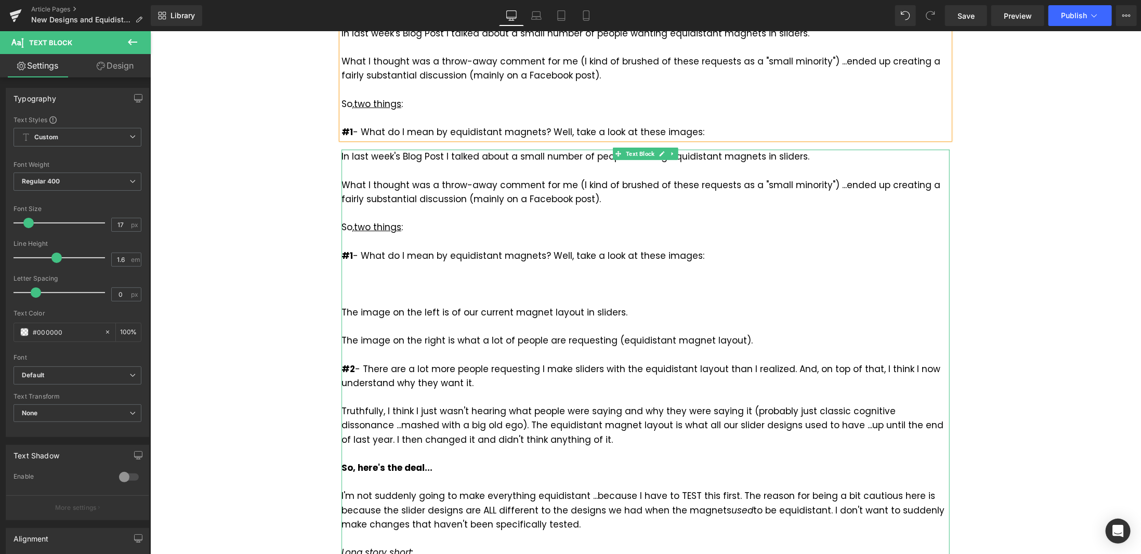
click at [378, 292] on div "#1 - What do I mean by equidistant magnets? Well, take a look at these images: …" at bounding box center [645, 283] width 608 height 71
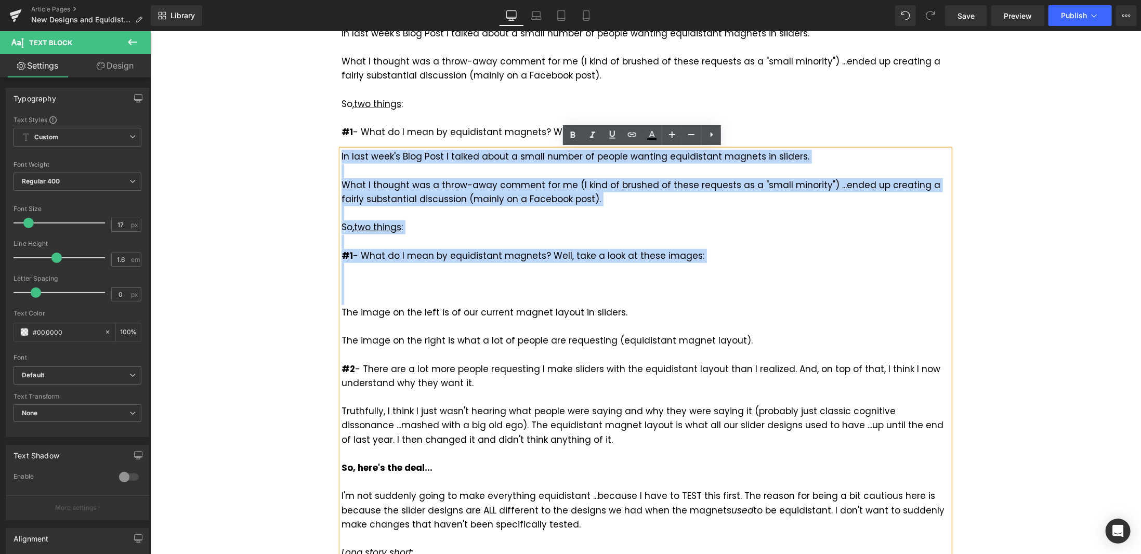
drag, startPoint x: 338, startPoint y: 309, endPoint x: 338, endPoint y: 159, distance: 150.2
click at [341, 159] on div "In last week's Blog Post I talked about a small number of people wanting equidi…" at bounding box center [645, 375] width 608 height 453
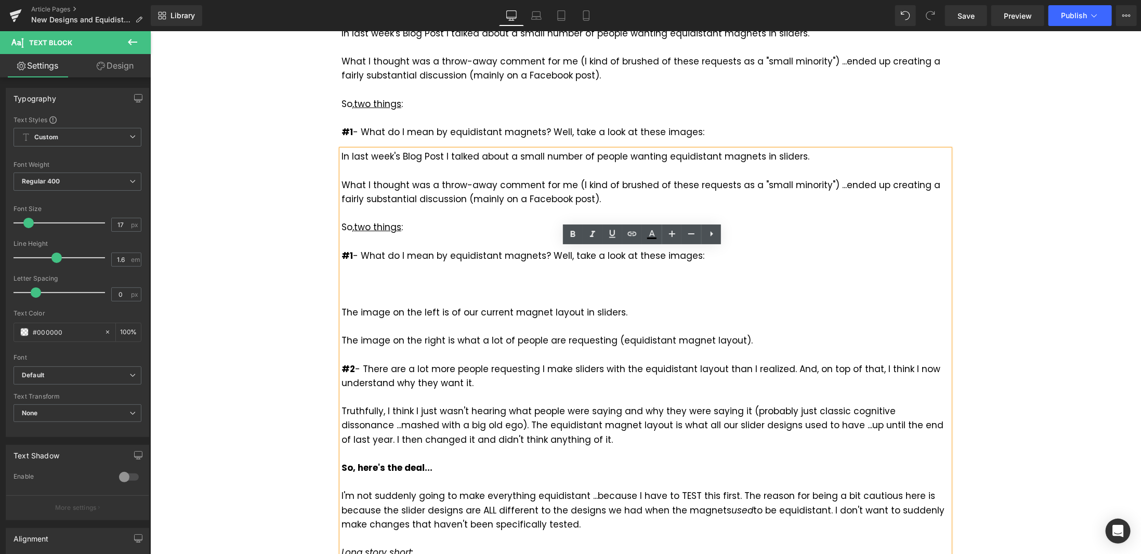
scroll to position [186, 0]
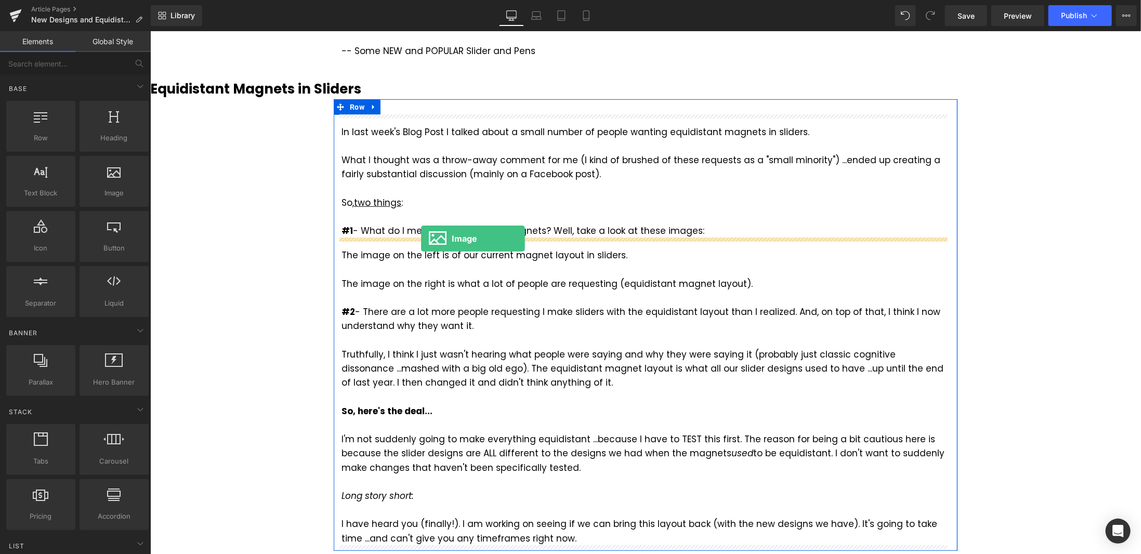
drag, startPoint x: 263, startPoint y: 207, endPoint x: 421, endPoint y: 238, distance: 161.0
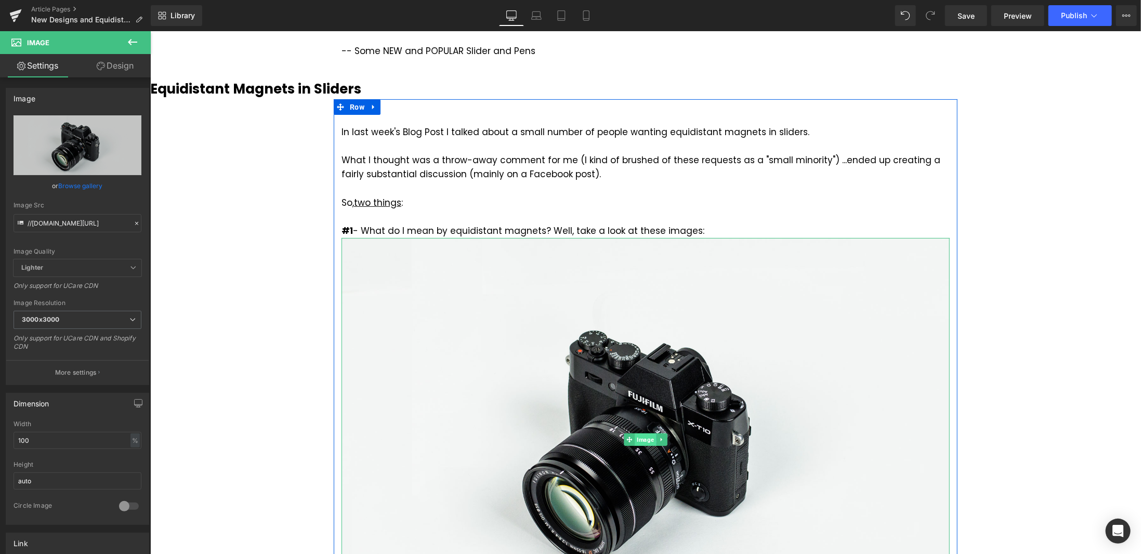
click at [639, 439] on span "Image" at bounding box center [644, 439] width 21 height 12
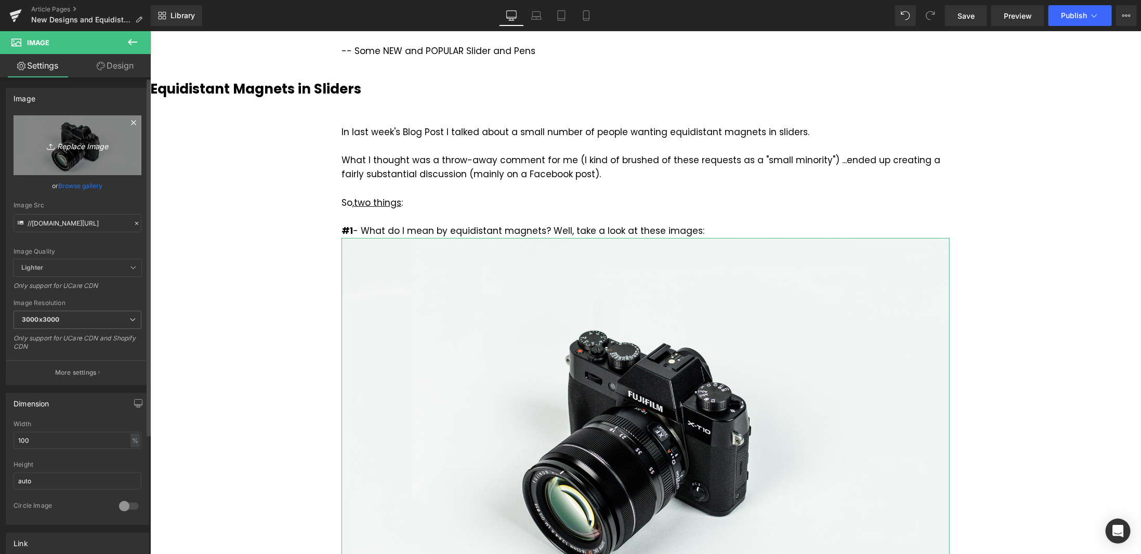
click at [65, 147] on icon "Replace Image" at bounding box center [77, 145] width 83 height 13
click at [75, 222] on input "//[DOMAIN_NAME][URL]" at bounding box center [78, 223] width 128 height 18
paste input "[URL][DOMAIN_NAME]"
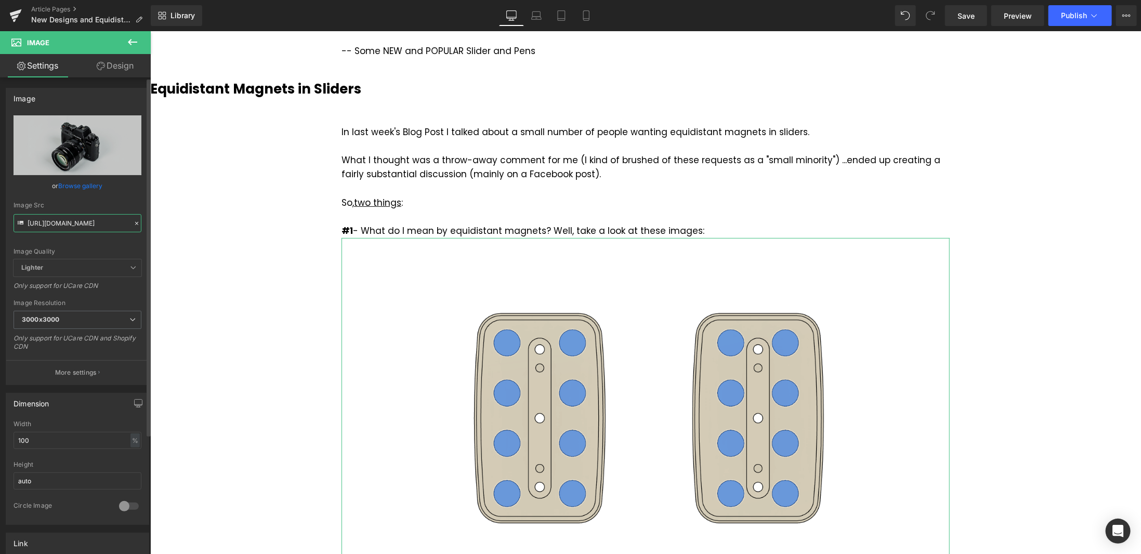
type input "[URL][DOMAIN_NAME]"
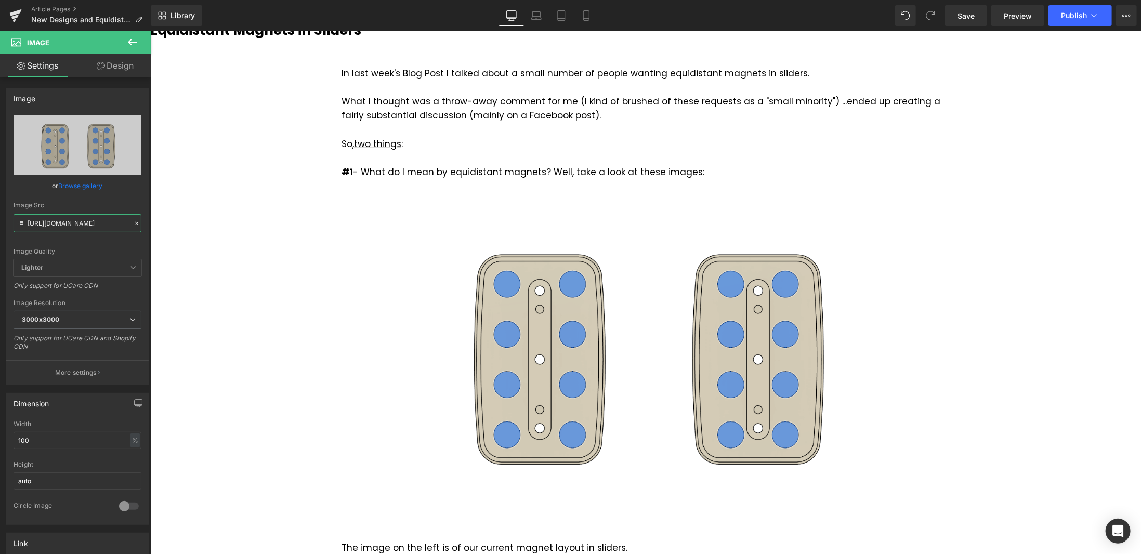
scroll to position [394, 0]
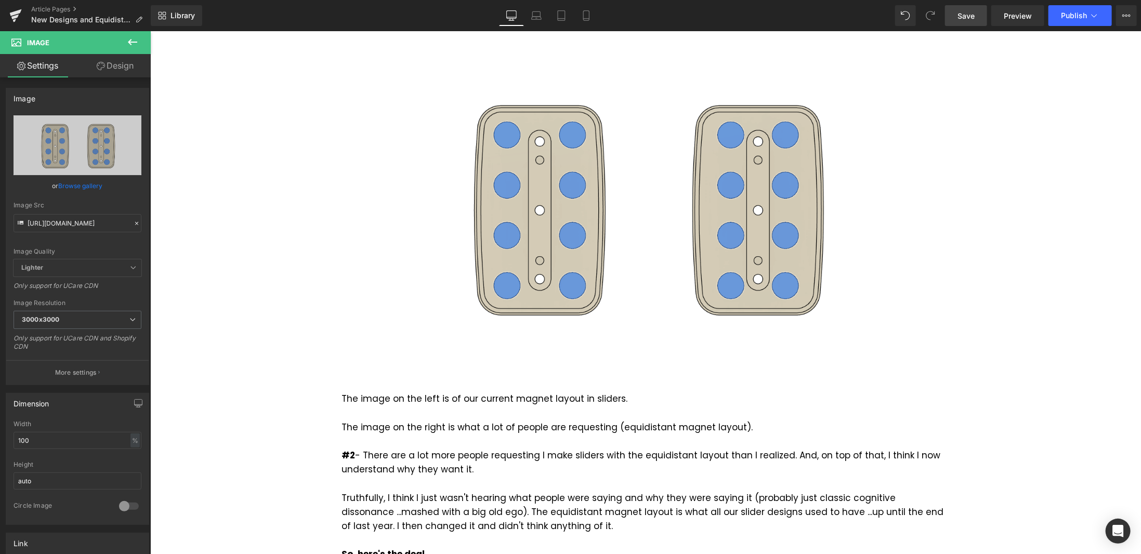
click at [973, 17] on span "Save" at bounding box center [965, 15] width 17 height 11
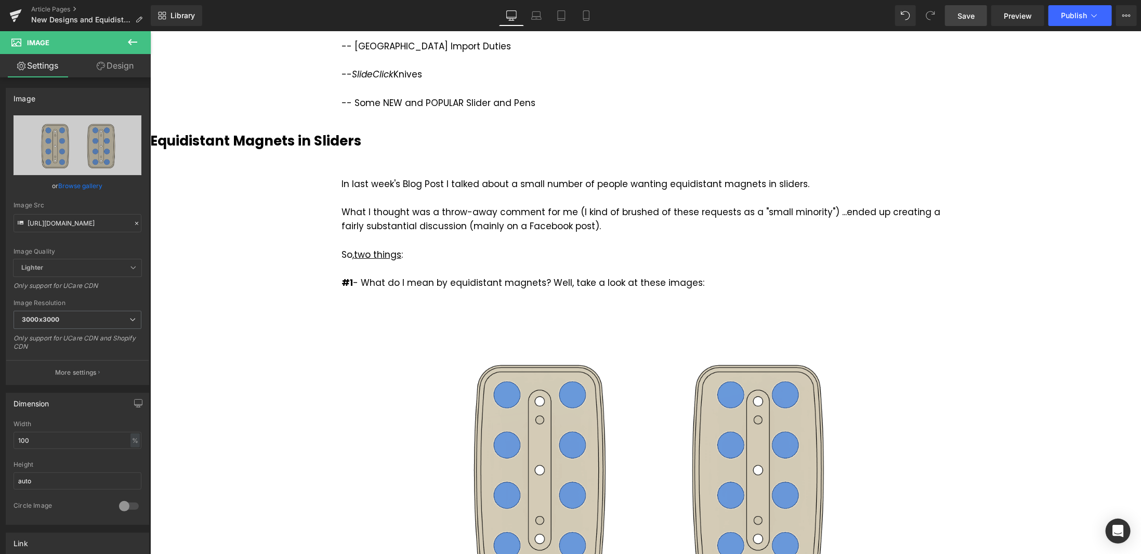
scroll to position [0, 0]
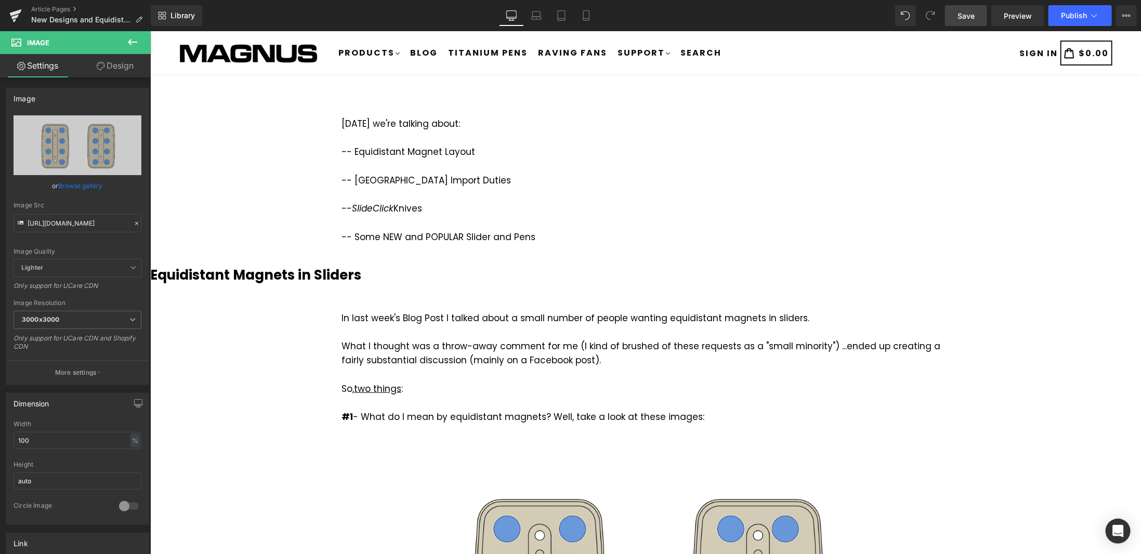
click at [972, 13] on span "Save" at bounding box center [965, 15] width 17 height 11
click at [1097, 20] on icon at bounding box center [1094, 15] width 10 height 10
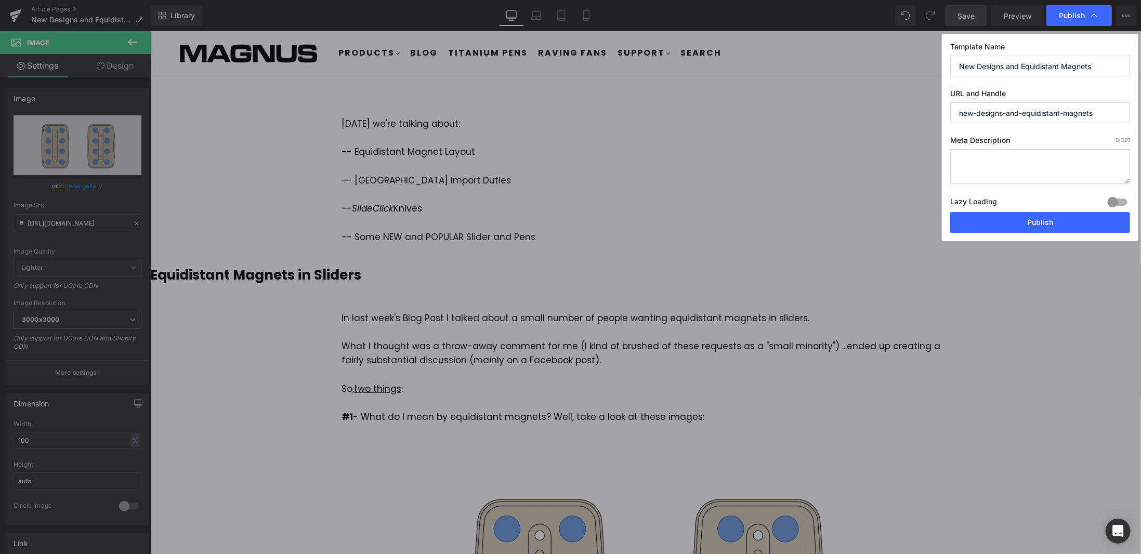
drag, startPoint x: 1098, startPoint y: 65, endPoint x: 961, endPoint y: 67, distance: 137.8
click at [961, 67] on input "New Designs and Equidistant Magnets" at bounding box center [1040, 66] width 180 height 21
type input "U"
type input "E"
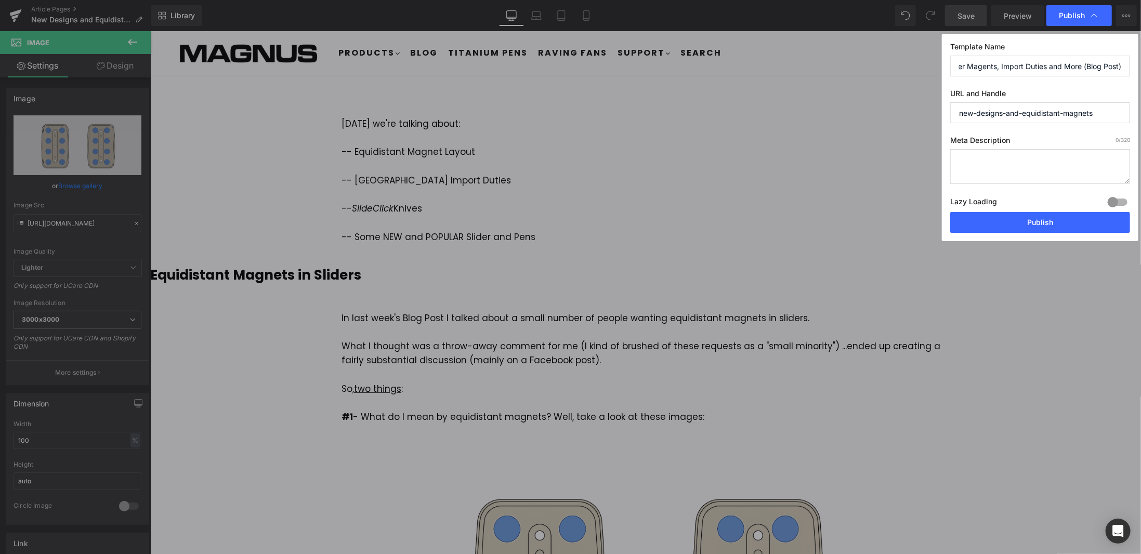
click at [1081, 65] on input "Slider Magents, Import Duties and More (Blog Post)" at bounding box center [1040, 66] width 180 height 21
click at [1050, 64] on input "Slider Magents, Import Duties and More (Blog Post)" at bounding box center [1040, 66] width 180 height 21
click at [1088, 64] on input "Slider Magents, Import Duties, ...and More (Blog Post)" at bounding box center [1040, 66] width 180 height 21
type input "Slider Magents, Import Duties, ...and More (Blog Post)"
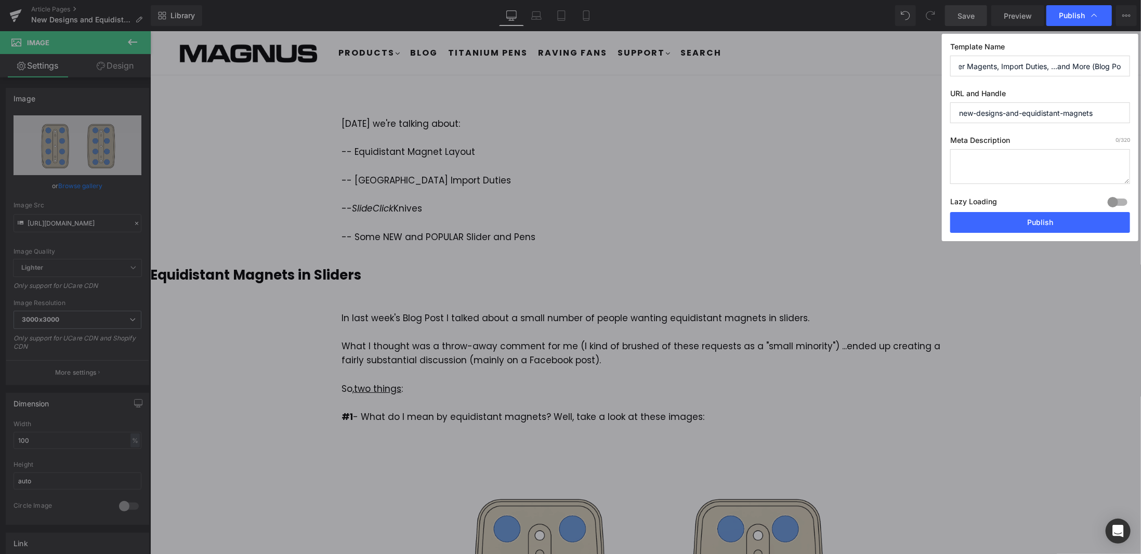
click at [1085, 120] on input "new-designs-and-equidistant-magnets" at bounding box center [1040, 112] width 180 height 21
paste input "Slider Magents, Import Duties, ...and More (Blog Post)"
click at [1052, 113] on input "slider-magents,-import-duties,-...and-more-(blog-post)" at bounding box center [1040, 112] width 180 height 21
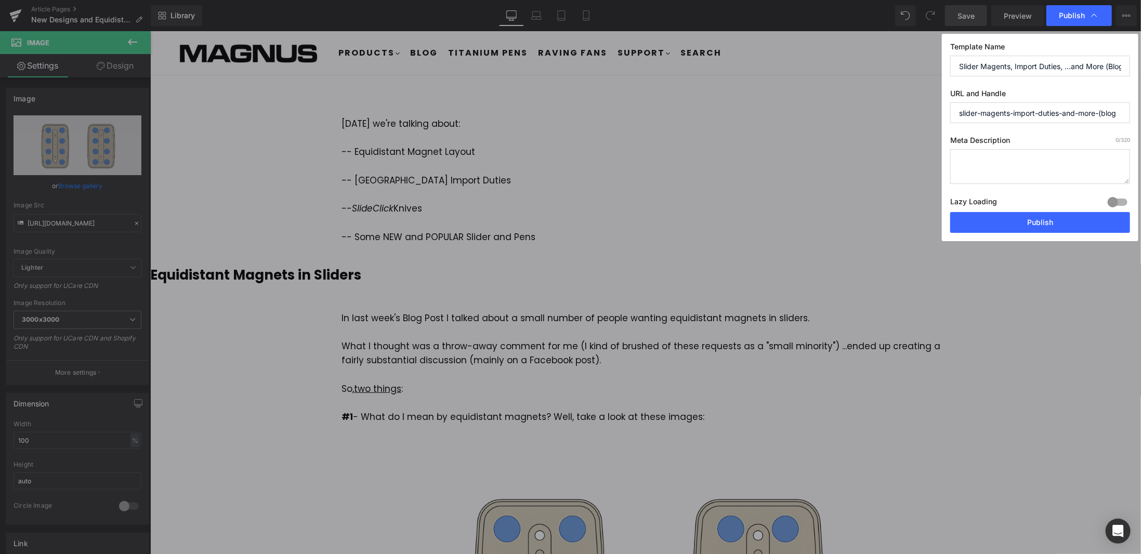
scroll to position [0, 0]
type input "slider-magents-import-duties-and-more"
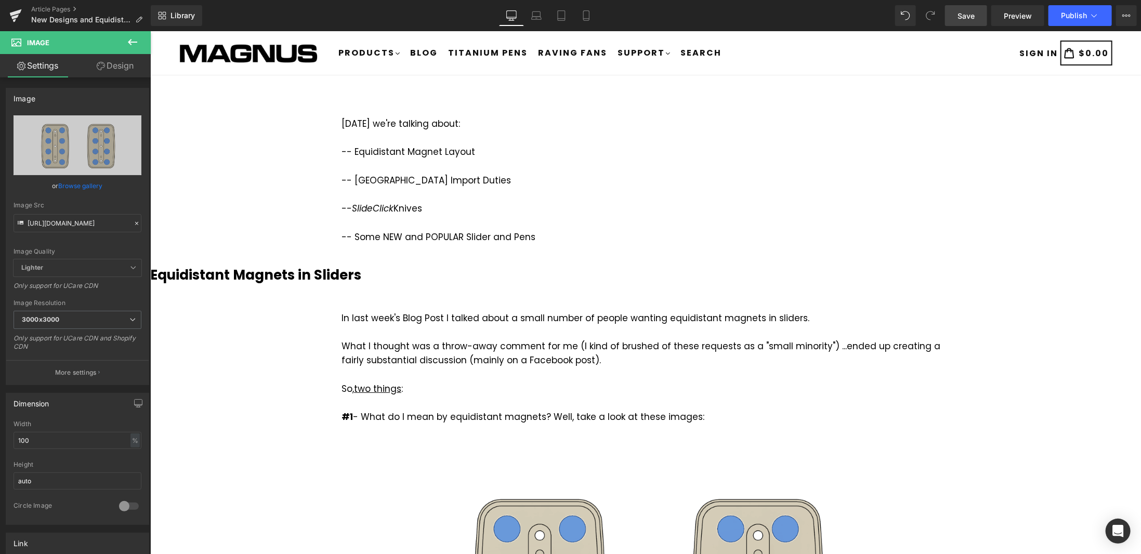
click at [972, 19] on span "Save" at bounding box center [965, 15] width 17 height 11
click at [1088, 16] on button "Publish" at bounding box center [1079, 15] width 63 height 21
click at [59, 11] on link "Article Pages" at bounding box center [91, 9] width 120 height 8
